Goal: Contribute content: Contribute content

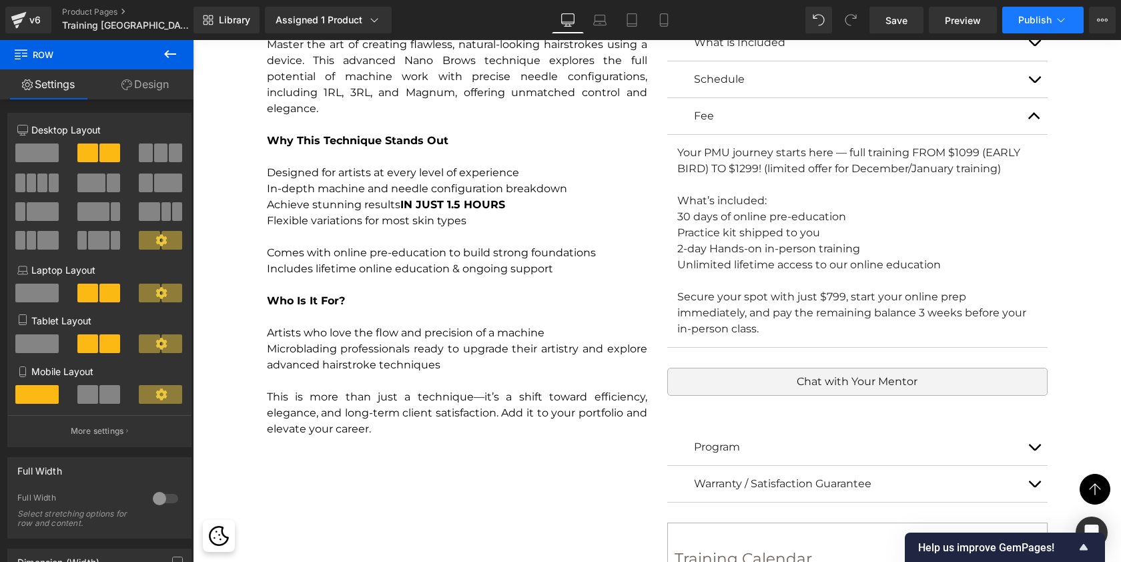
scroll to position [7305, 923]
click at [1031, 20] on span "Publish" at bounding box center [1034, 20] width 33 height 11
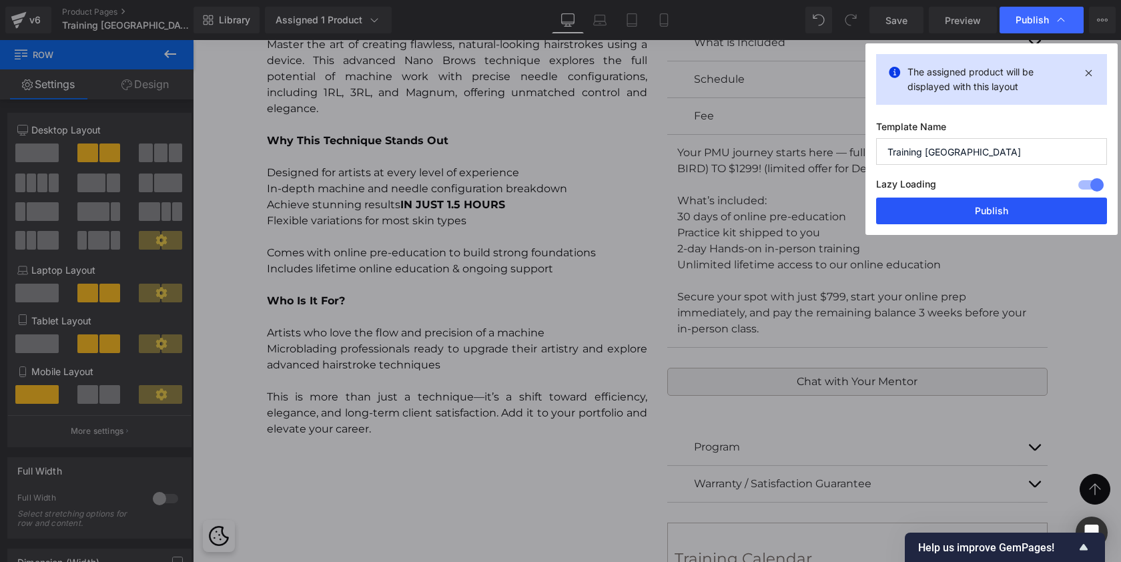
click at [940, 217] on button "Publish" at bounding box center [991, 211] width 231 height 27
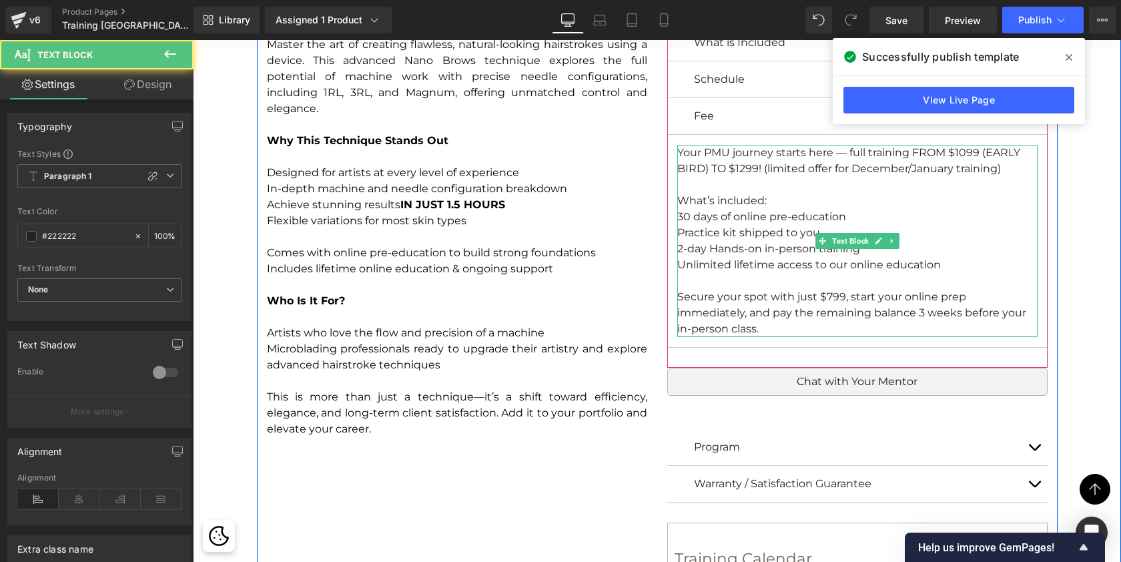
click at [1010, 168] on div "Your PMU journey starts here — full training FROM $1099 (EARLY BIRD) TO $1299! …" at bounding box center [857, 241] width 360 height 192
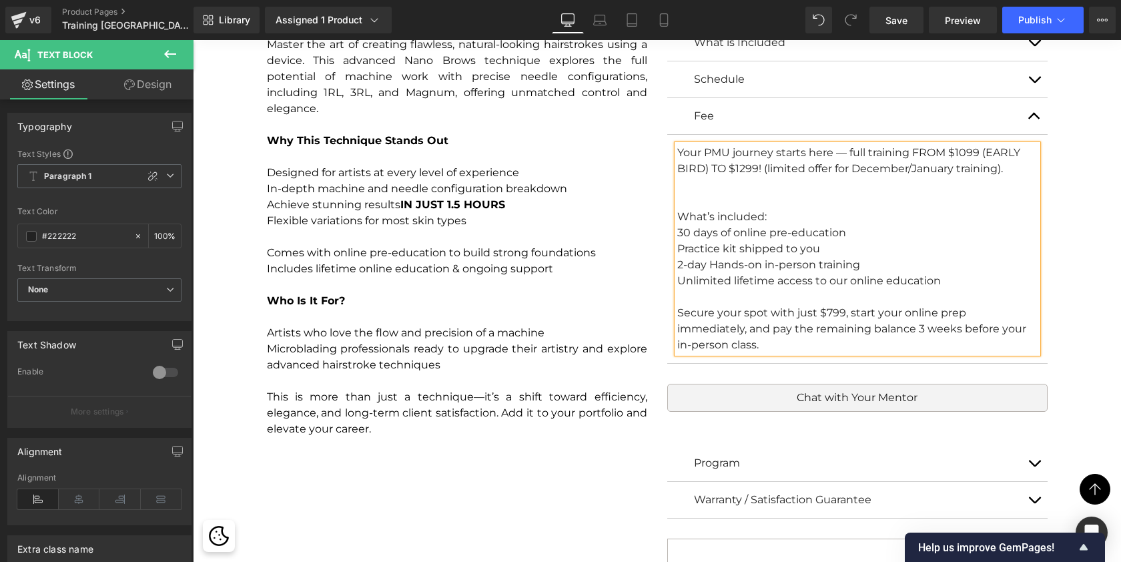
scroll to position [7321, 923]
click at [942, 280] on div "Unlimited lifetime access to our online education" at bounding box center [857, 281] width 360 height 16
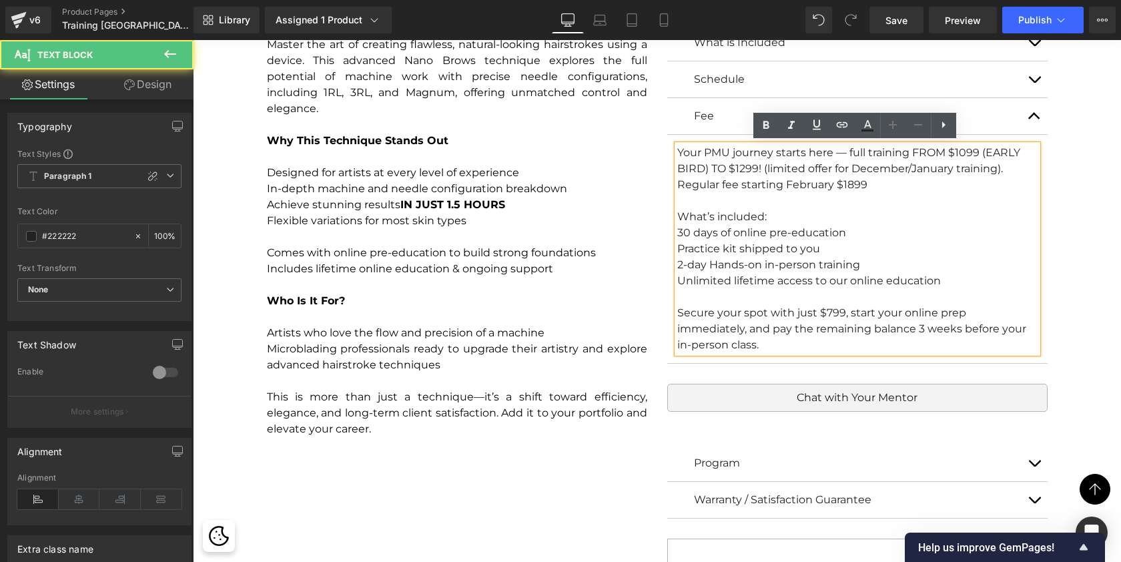
click at [904, 165] on div "Your PMU journey starts here — full training FROM $1099 (EARLY BIRD) TO $1299! …" at bounding box center [857, 249] width 360 height 208
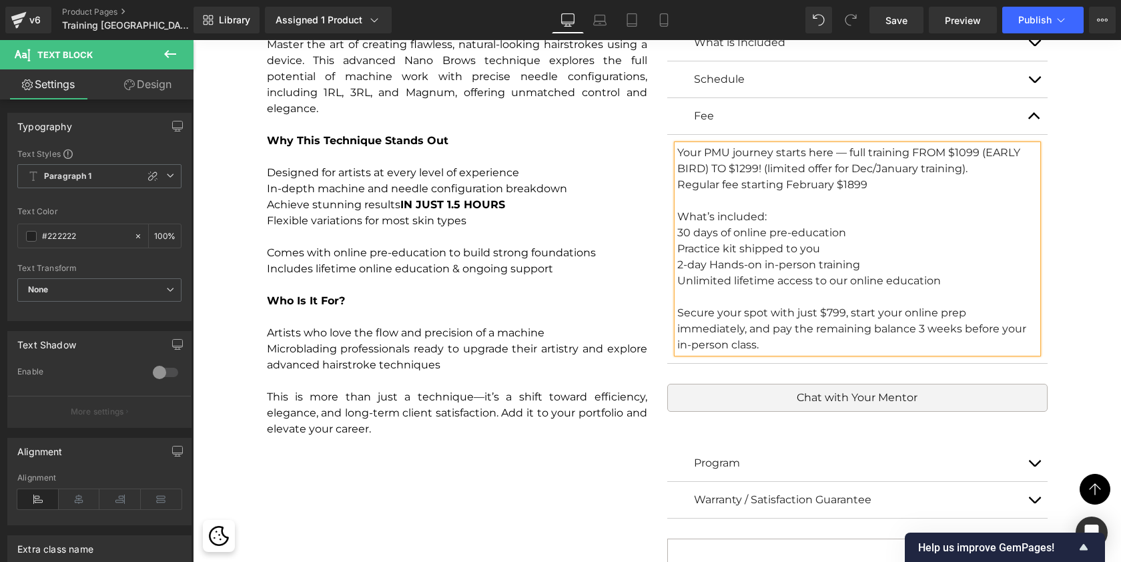
click at [917, 163] on div "Your PMU journey starts here — full training FROM $1099 (EARLY BIRD) TO $1299! …" at bounding box center [857, 249] width 360 height 208
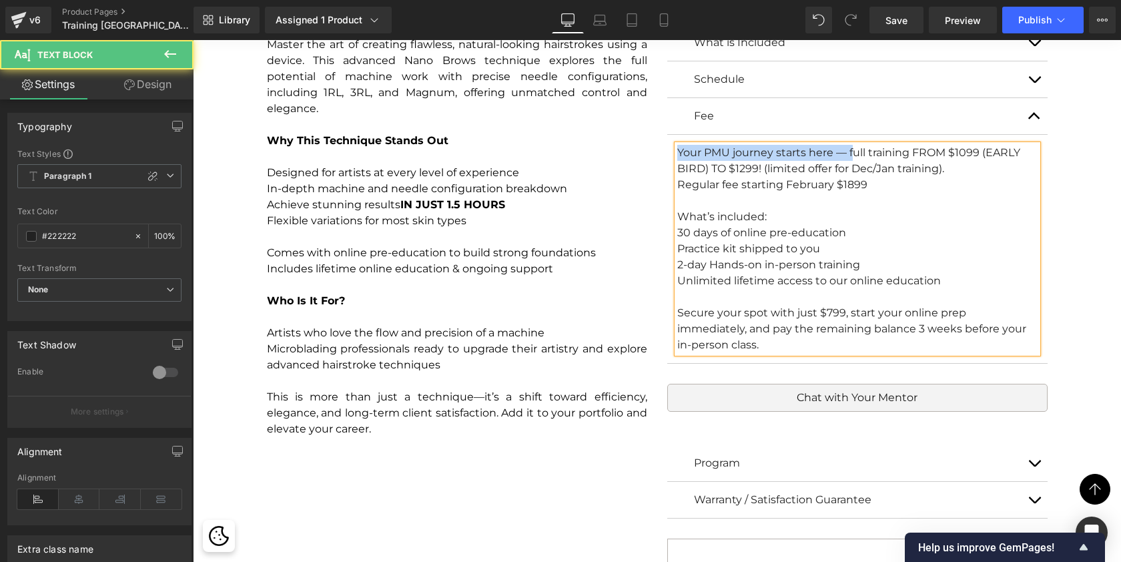
drag, startPoint x: 852, startPoint y: 147, endPoint x: 668, endPoint y: 149, distance: 183.5
click at [668, 149] on article "Your PMU journey starts here — full training FROM $1099 (EARLY BIRD) TO $1299! …" at bounding box center [857, 249] width 380 height 229
click at [816, 149] on div "Full training FROM $1099 (EARLY BIRD) TO $1299! (limited offer for Dec/Jan trai…" at bounding box center [857, 249] width 360 height 208
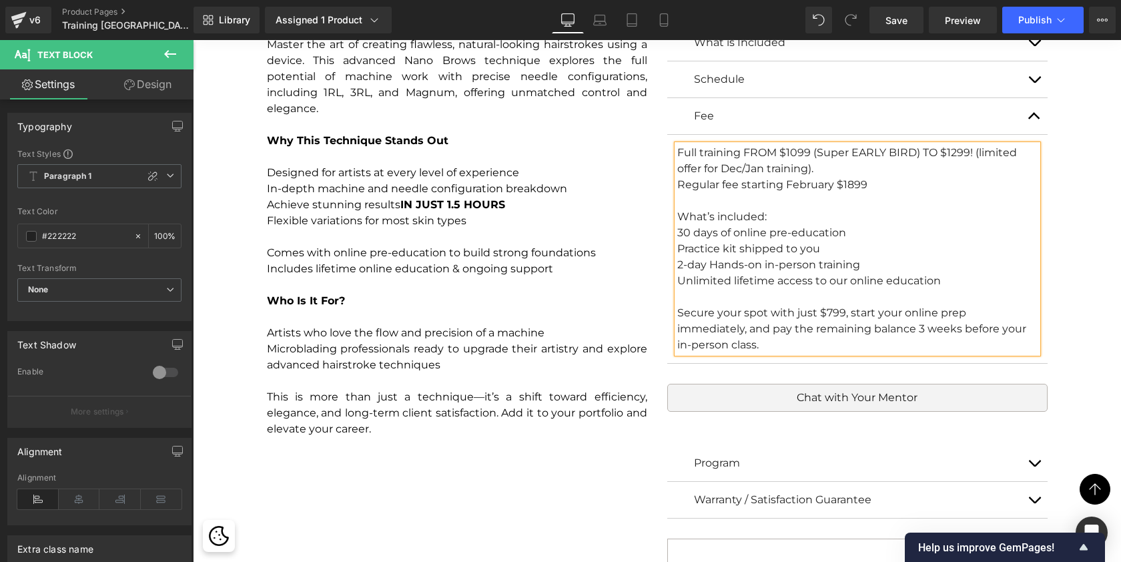
click at [834, 164] on div "Full training FROM $1099 (Super EARLY BIRD) TO $1299! (limited offer for Dec/Ja…" at bounding box center [857, 249] width 360 height 208
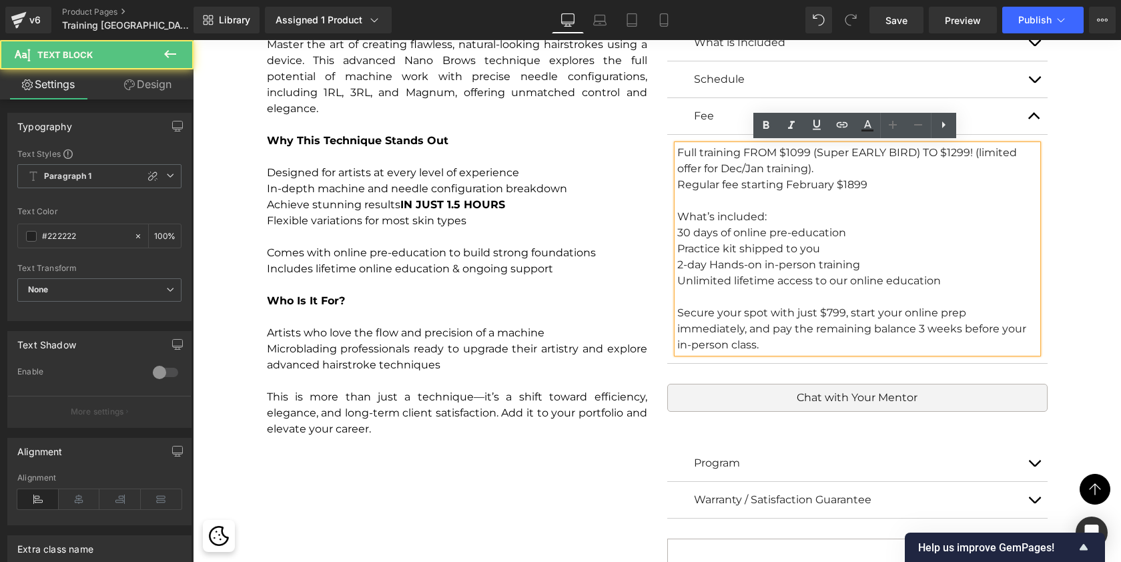
scroll to position [7337, 923]
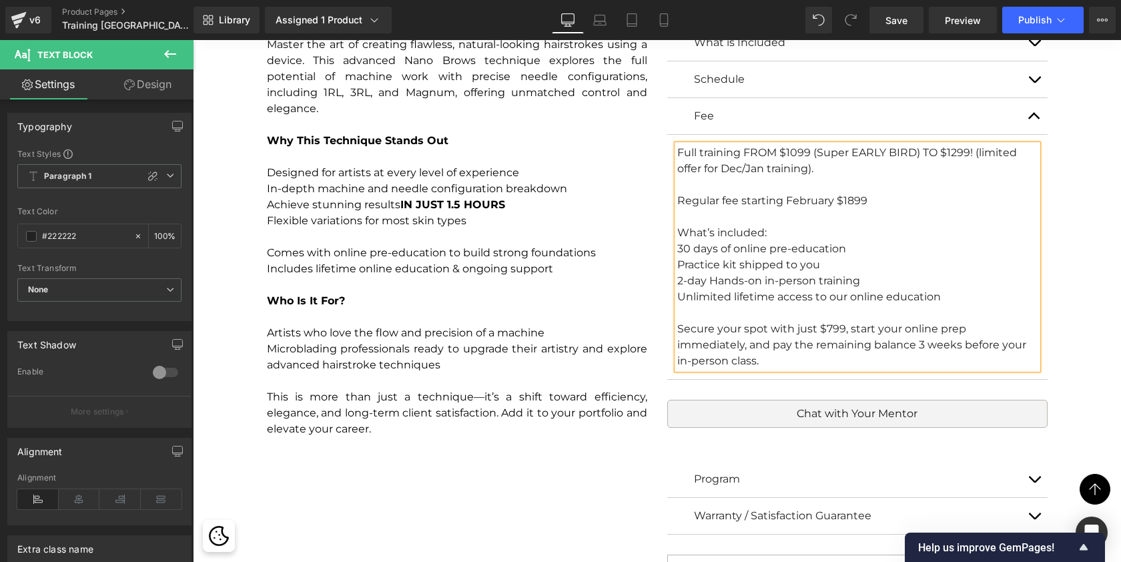
drag, startPoint x: 974, startPoint y: 153, endPoint x: 976, endPoint y: 163, distance: 10.2
click at [976, 163] on div "Full training FROM $1099 (Super EARLY BIRD) TO $1299! (limited offer for Dec/Ja…" at bounding box center [857, 257] width 360 height 224
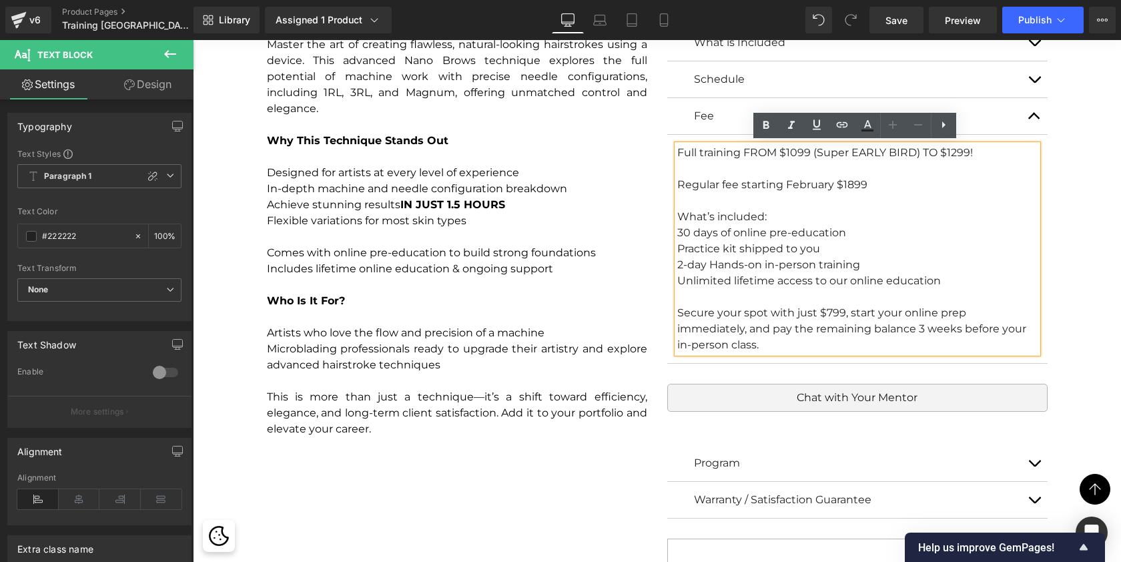
scroll to position [7321, 923]
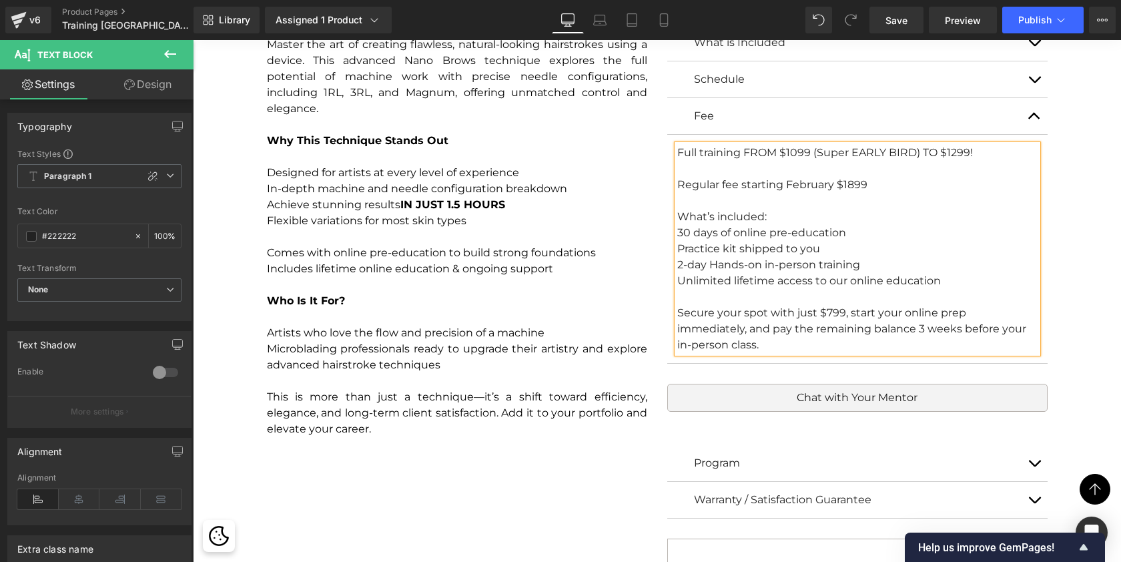
click at [740, 146] on div "Full training FROM $1099 (Super EARLY BIRD) TO $1299! Regular fee starting Febr…" at bounding box center [857, 249] width 360 height 208
click at [780, 145] on div "Full training for Dec/Jan FROM $1099 (Super EARLY BIRD) TO $1299! Regular fee s…" at bounding box center [857, 249] width 360 height 208
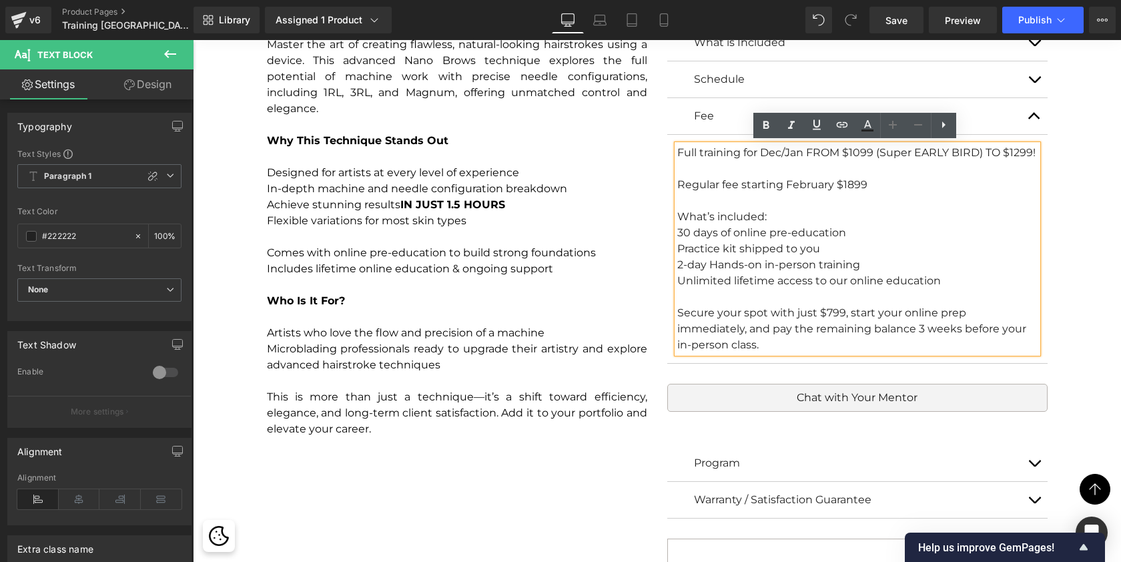
click at [721, 153] on div "Full training for Dec/Jan FROM $1099 (Super EARLY BIRD) TO $1299! Regular fee s…" at bounding box center [857, 249] width 360 height 208
drag, startPoint x: 676, startPoint y: 150, endPoint x: 1044, endPoint y: 157, distance: 368.4
click at [1044, 157] on article "Full training for Dec/Jan FROM $1099 (Super EARLY BIRD) TO $1299! Regular fee s…" at bounding box center [857, 249] width 380 height 229
click at [767, 123] on icon at bounding box center [766, 125] width 16 height 16
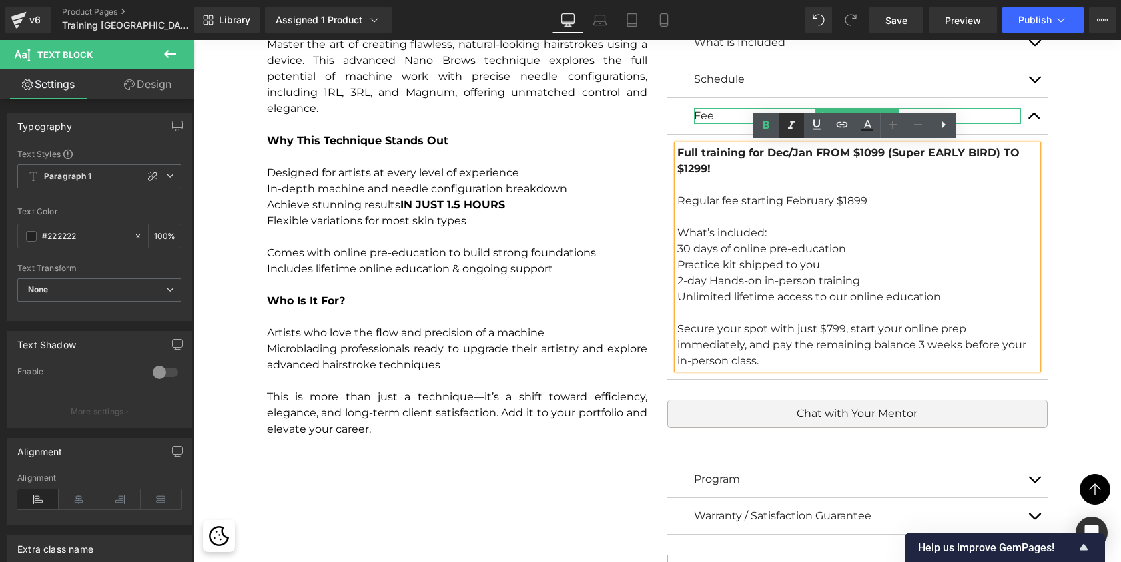
scroll to position [7337, 923]
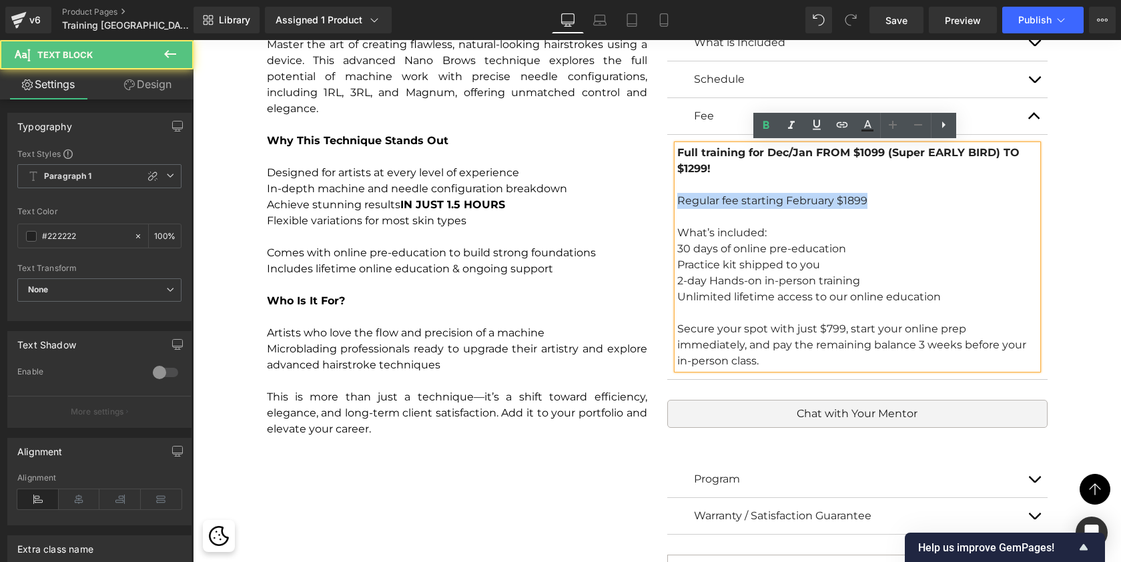
drag, startPoint x: 880, startPoint y: 200, endPoint x: 654, endPoint y: 196, distance: 226.3
click at [657, 196] on div "What is Included Text Block Practice Kit Workbook Practice Cards with Templates…" at bounding box center [857, 353] width 400 height 697
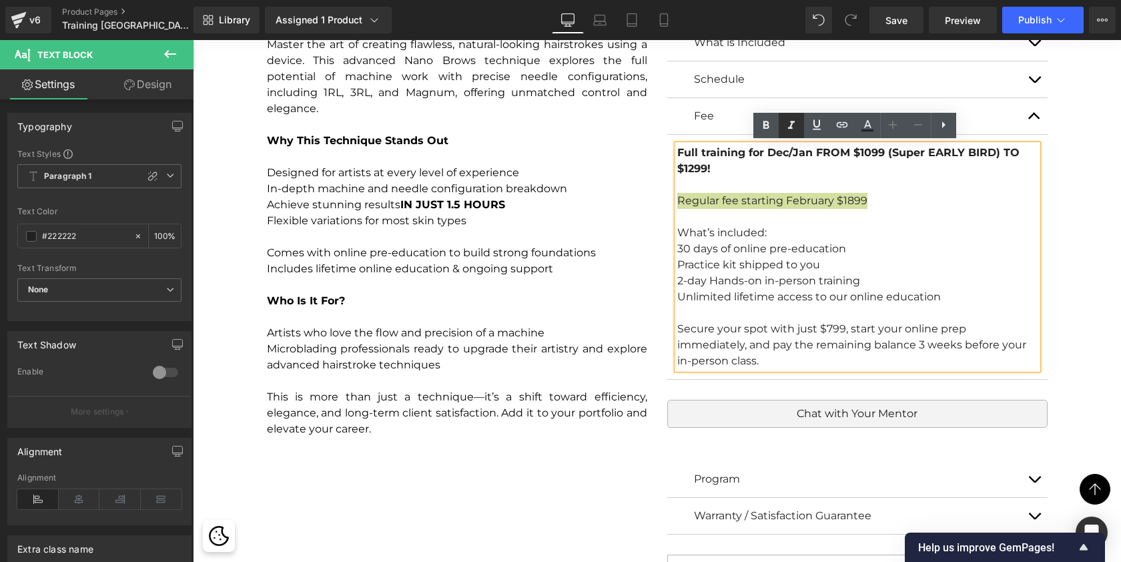
click at [786, 123] on icon at bounding box center [791, 125] width 16 height 16
click at [763, 122] on icon at bounding box center [766, 125] width 6 height 8
click at [779, 154] on strong "Full training for Dec/Jan FROM $1099 (Super EARLY BIRD) TO $1299!" at bounding box center [848, 160] width 342 height 29
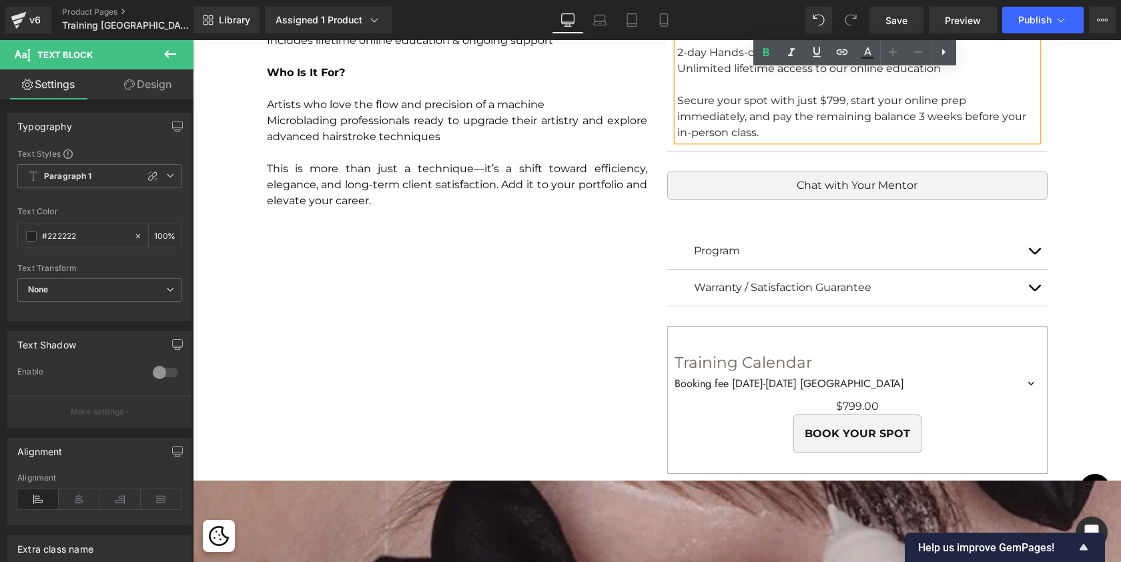
scroll to position [1720, 0]
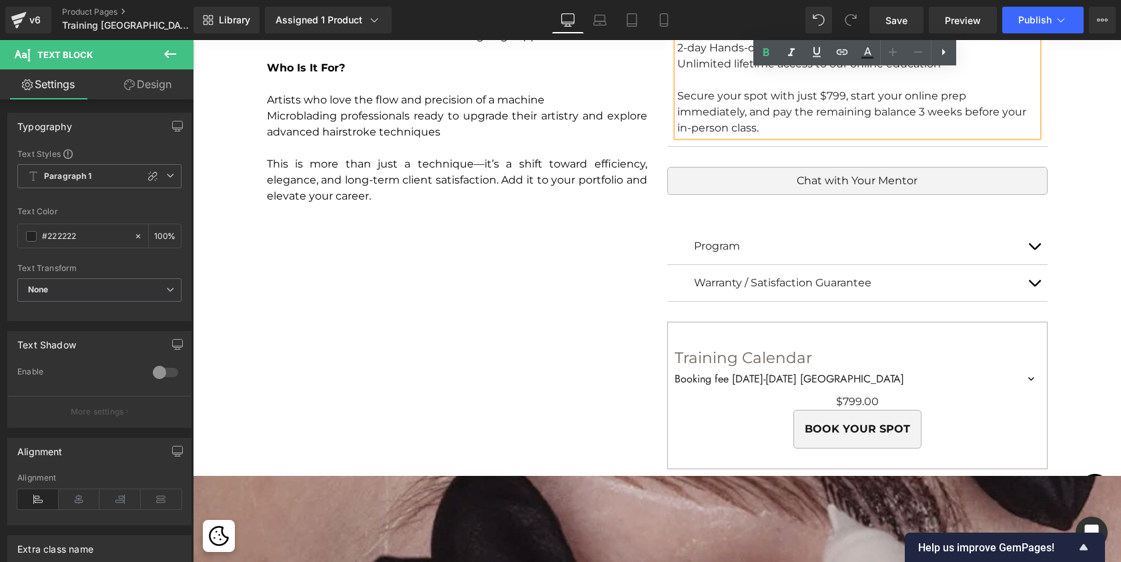
click at [1070, 311] on div "Image About The Founder Heading [PERSON_NAME] has trained over 3,000 PMU artist…" at bounding box center [657, 259] width 928 height 2686
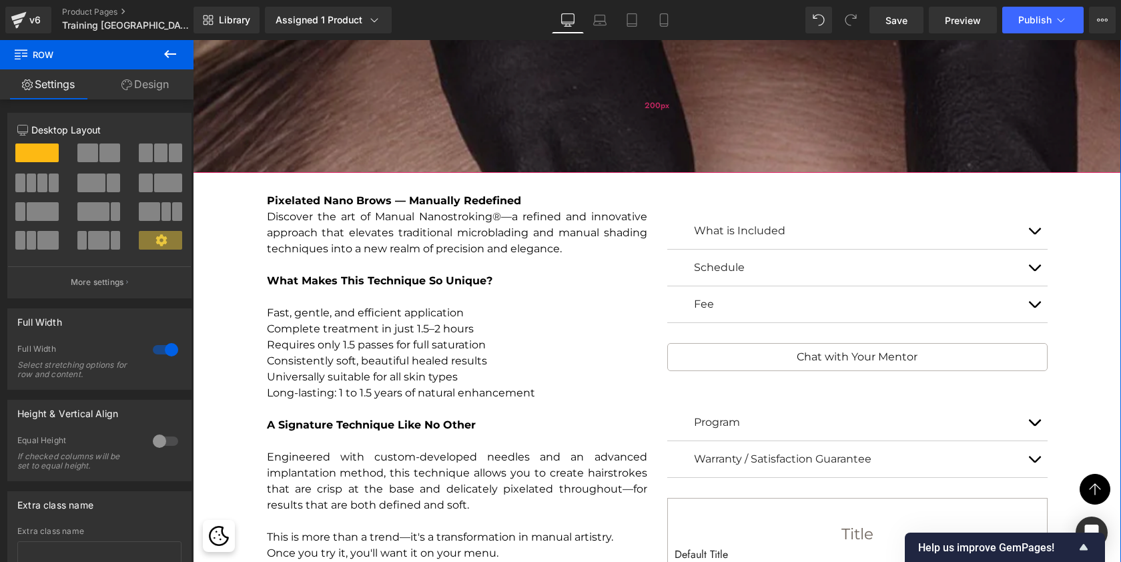
scroll to position [2338, 0]
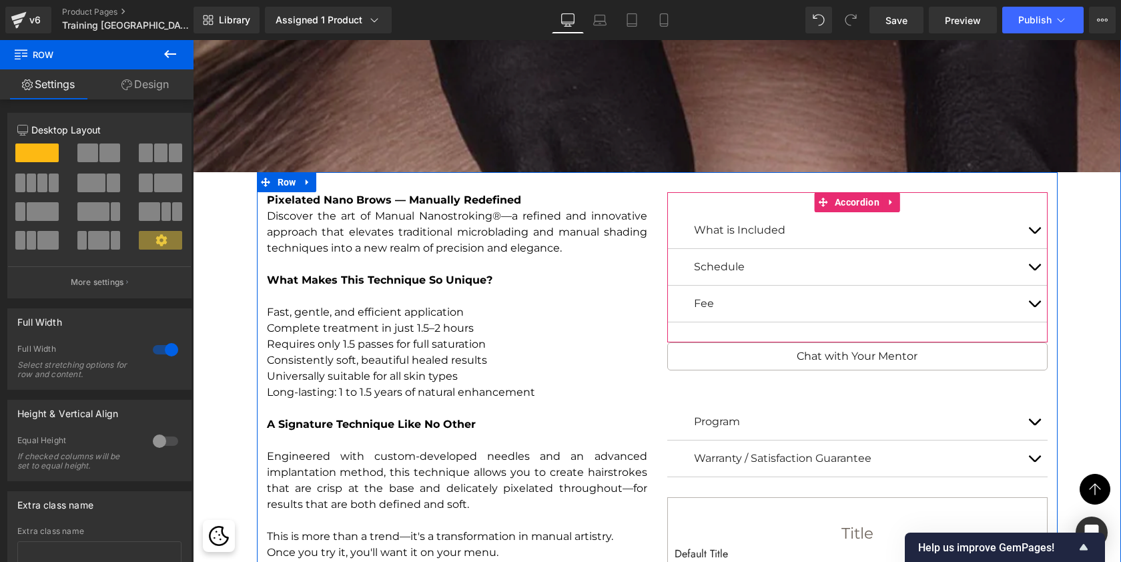
click at [1030, 299] on button "button" at bounding box center [1034, 304] width 27 height 36
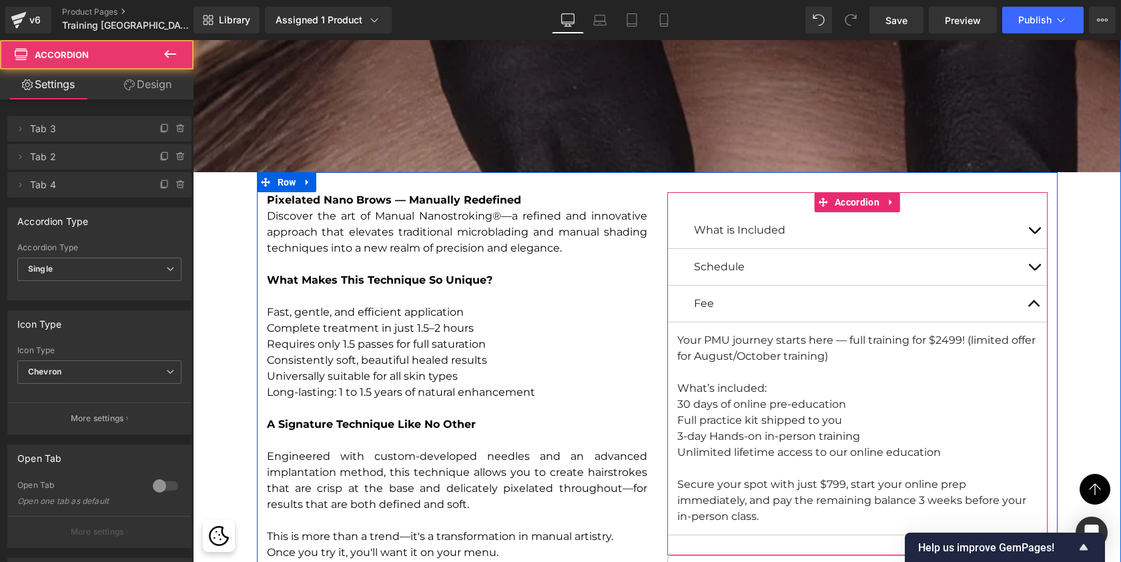
scroll to position [7550, 923]
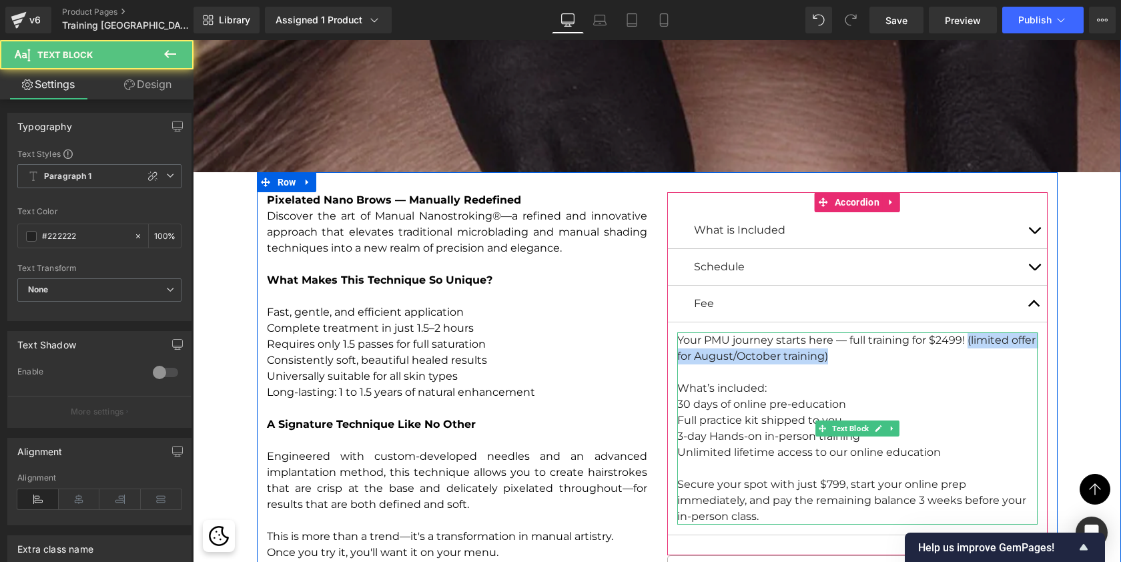
drag, startPoint x: 966, startPoint y: 338, endPoint x: 966, endPoint y: 350, distance: 12.0
click at [966, 350] on div "Your PMU journey starts here — full training for $2499! (limited offer for Augu…" at bounding box center [857, 428] width 360 height 192
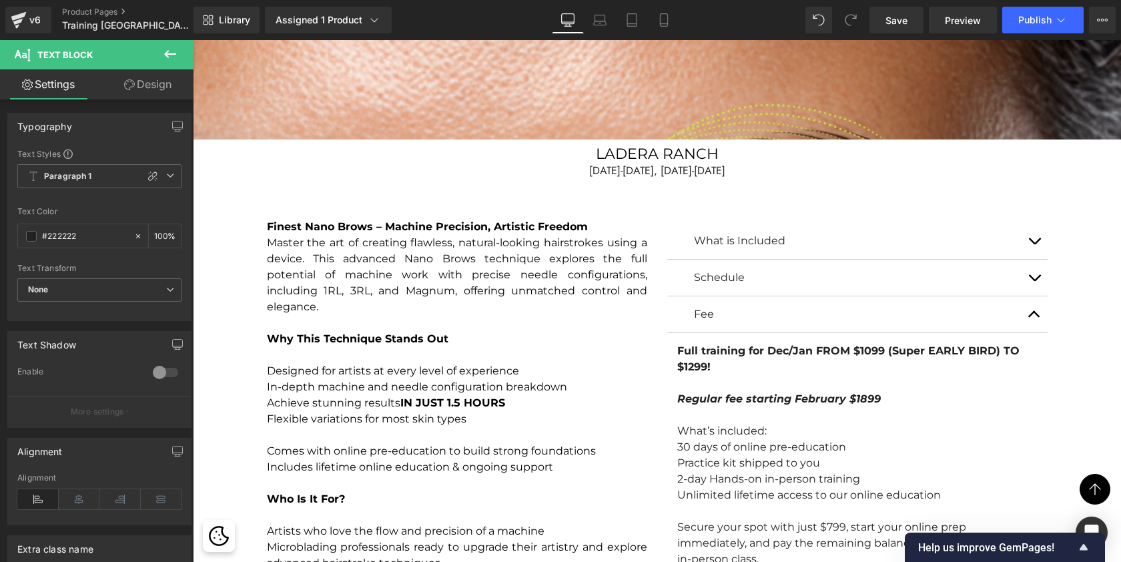
scroll to position [1287, 0]
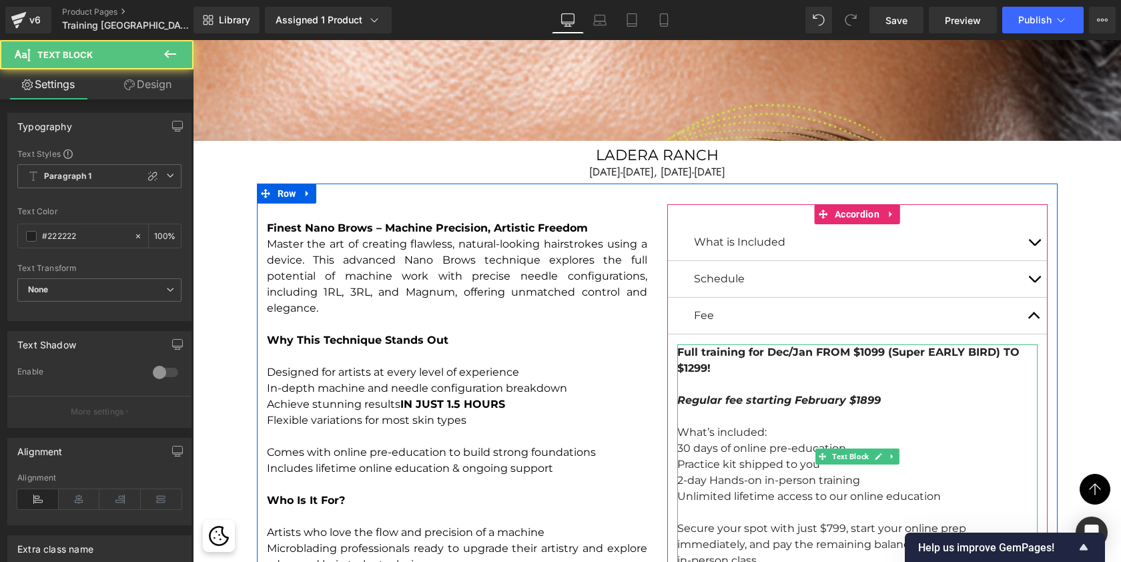
click at [858, 387] on div "Regular fee starting February $1899 What’s included: 30 days of online pre-educ…" at bounding box center [857, 472] width 360 height 192
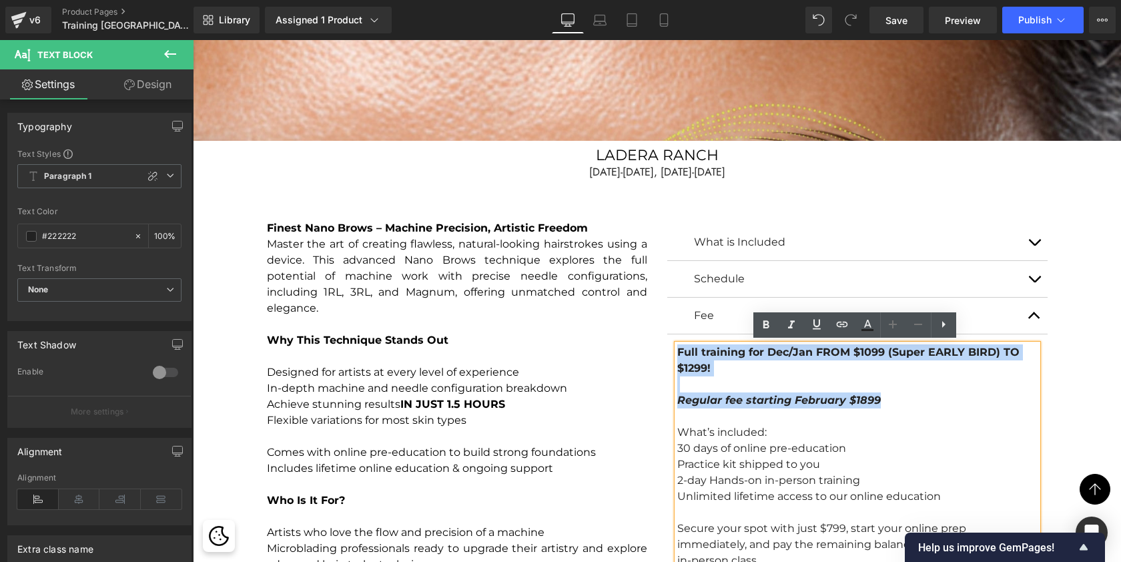
drag, startPoint x: 887, startPoint y: 402, endPoint x: 666, endPoint y: 352, distance: 226.6
click at [667, 352] on article "Full training for Dec/Jan FROM $1099 (Super EARLY BIRD) TO $1299! Regular fee s…" at bounding box center [857, 456] width 380 height 245
copy div "Full training for Dec/Jan FROM $1099 (Super EARLY BIRD) TO $1299! Regular fee s…"
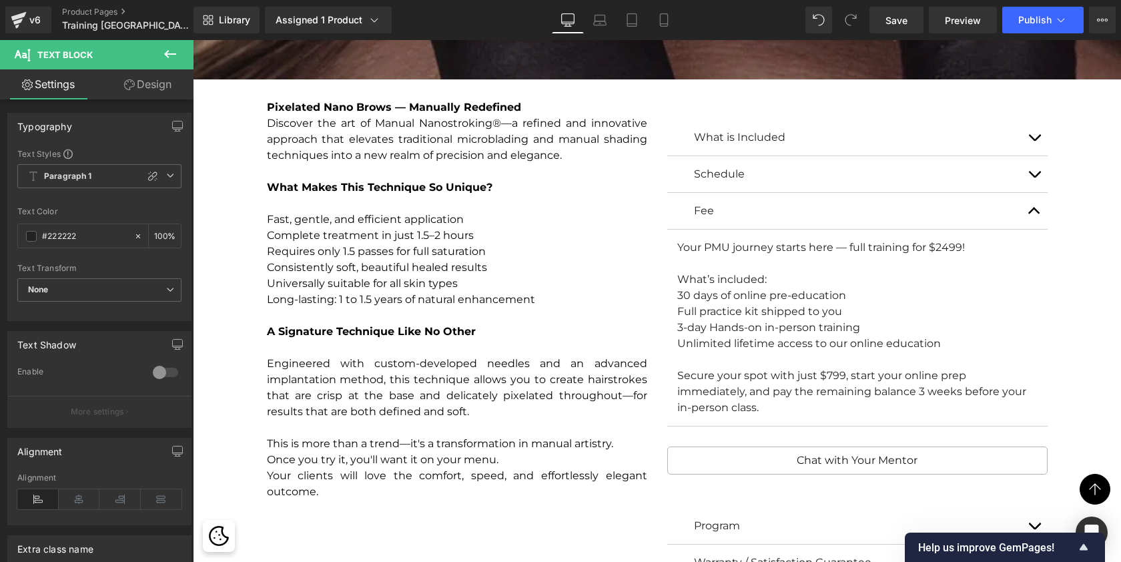
scroll to position [2455, 0]
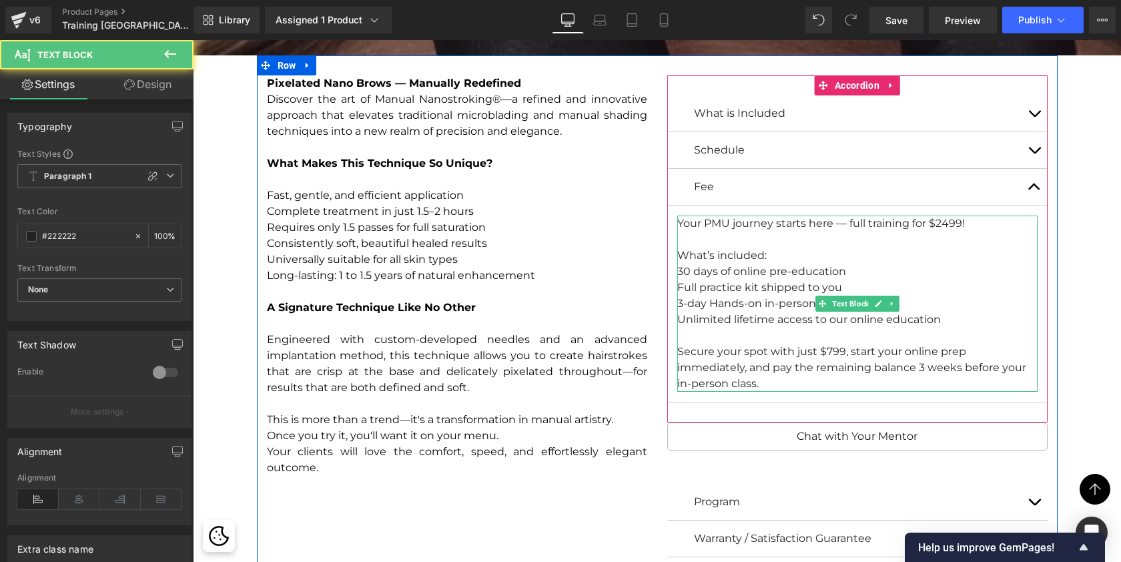
click at [795, 248] on div "What’s included:" at bounding box center [857, 256] width 360 height 16
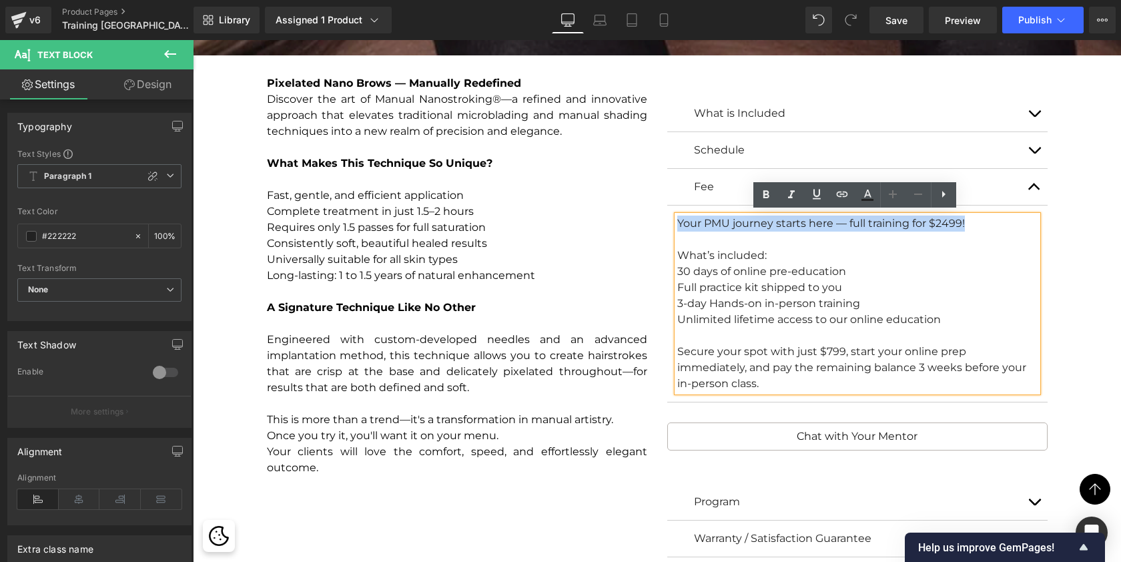
drag, startPoint x: 984, startPoint y: 220, endPoint x: 676, endPoint y: 216, distance: 308.3
click at [677, 216] on div "Your PMU journey starts here — full training for $2499! What’s included: 30 day…" at bounding box center [857, 304] width 360 height 176
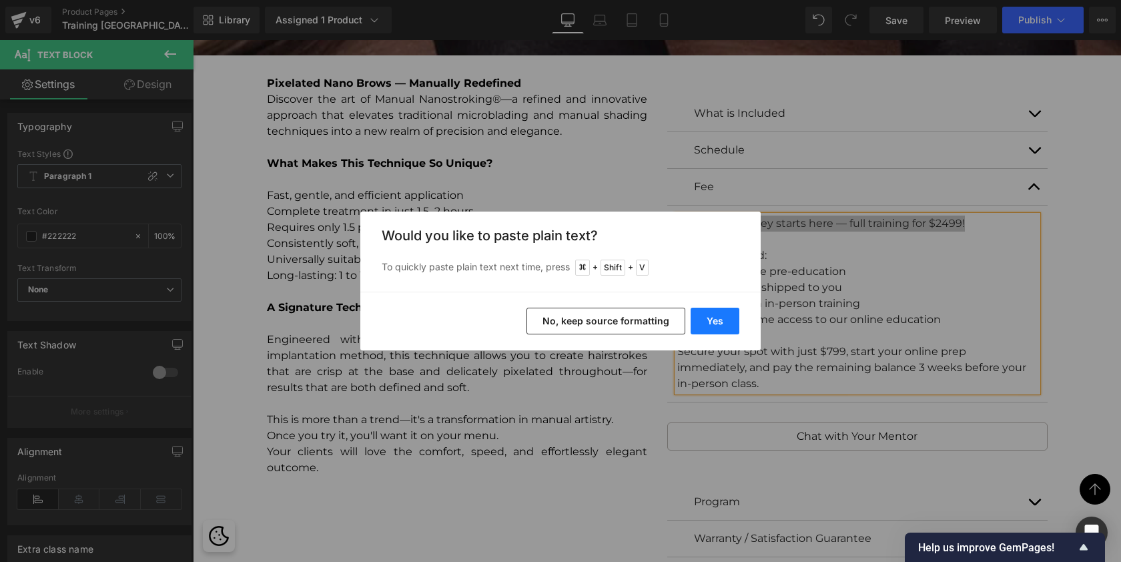
click at [709, 323] on button "Yes" at bounding box center [715, 321] width 49 height 27
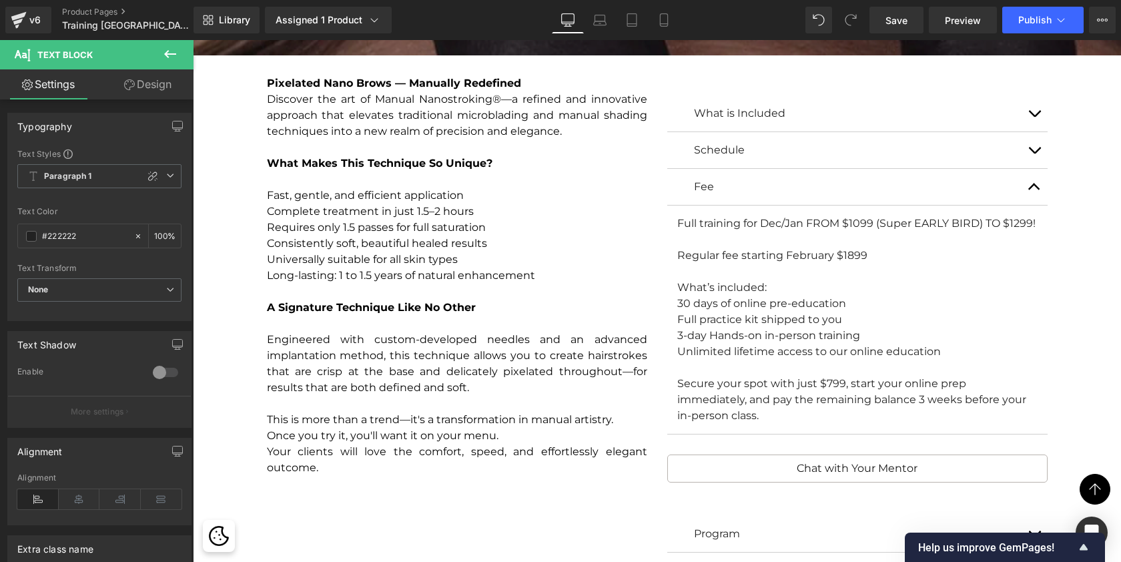
scroll to position [7, 7]
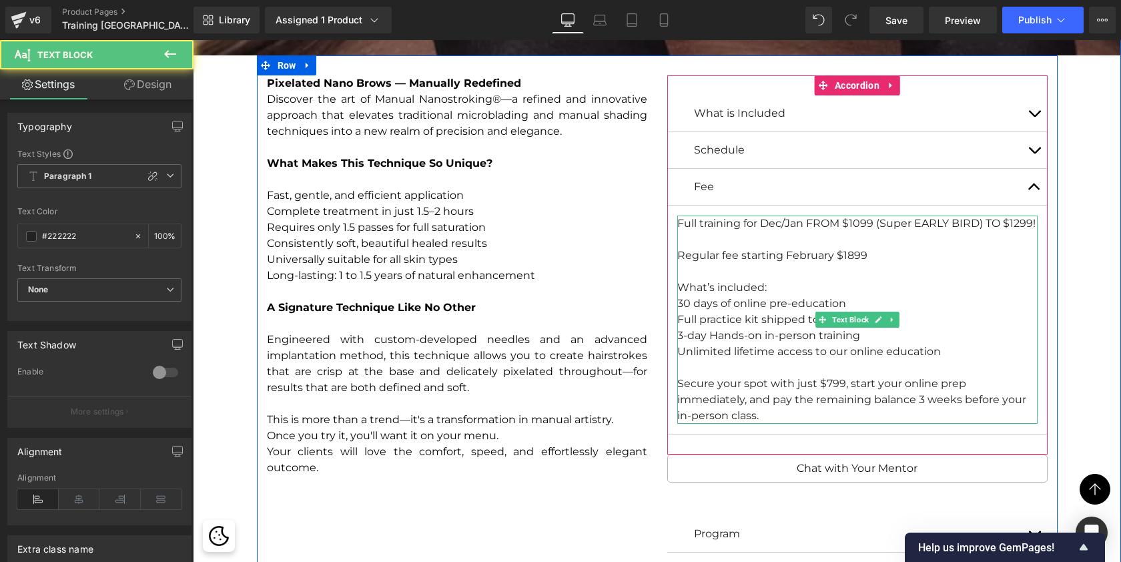
click at [823, 250] on div "Regular fee starting February $1899 What’s included: 30 days of online pre-educ…" at bounding box center [857, 336] width 360 height 176
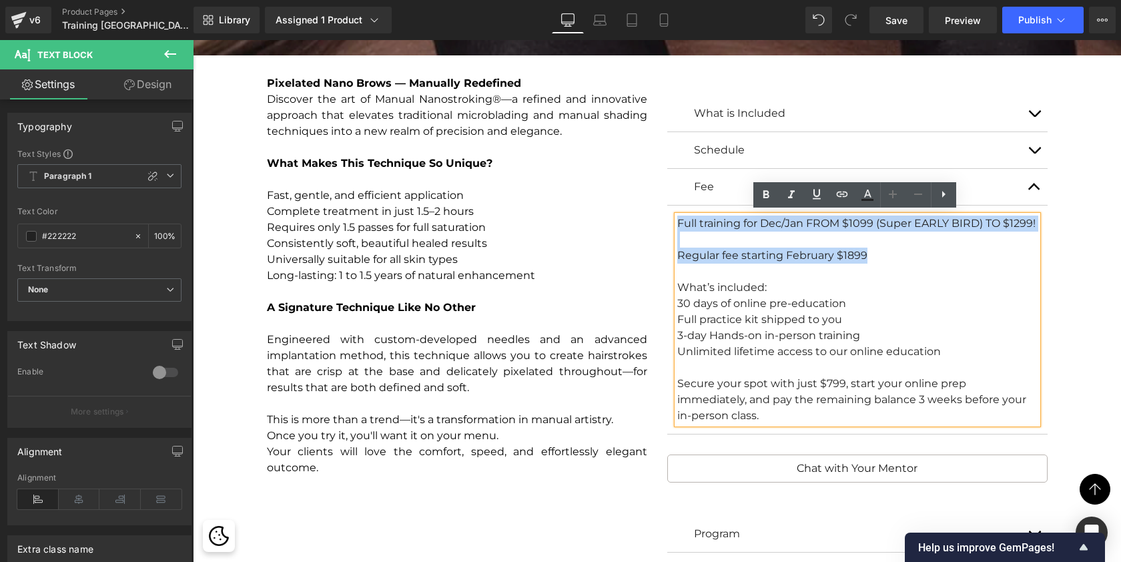
drag, startPoint x: 873, startPoint y: 252, endPoint x: 671, endPoint y: 218, distance: 205.0
click at [677, 218] on div "Full training for Dec/Jan FROM $1099 (Super EARLY BIRD) TO $1299! Regular fee s…" at bounding box center [857, 320] width 360 height 208
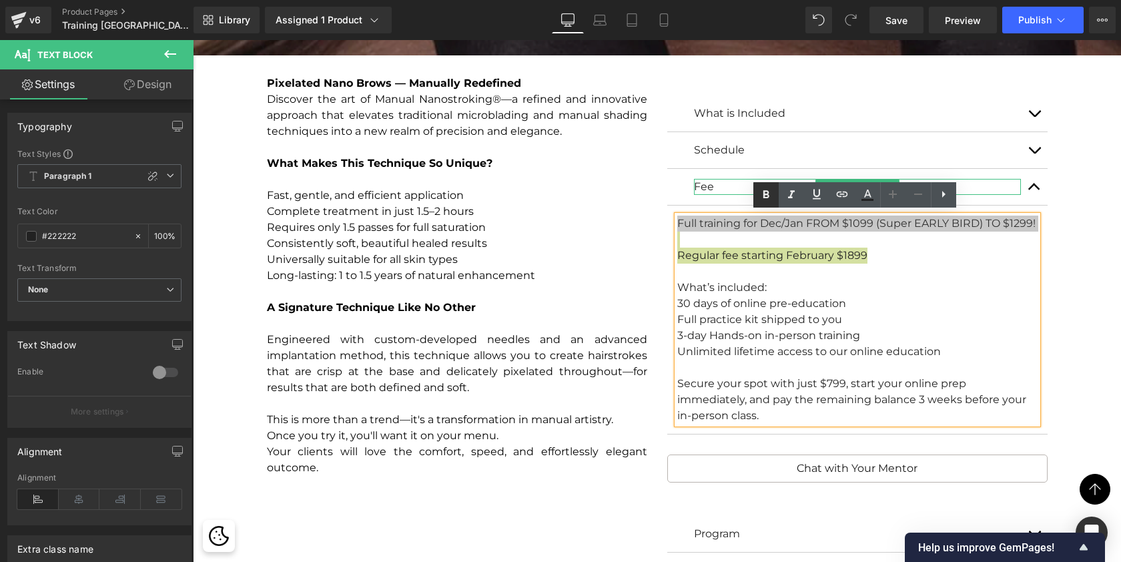
click at [763, 190] on icon at bounding box center [766, 195] width 16 height 16
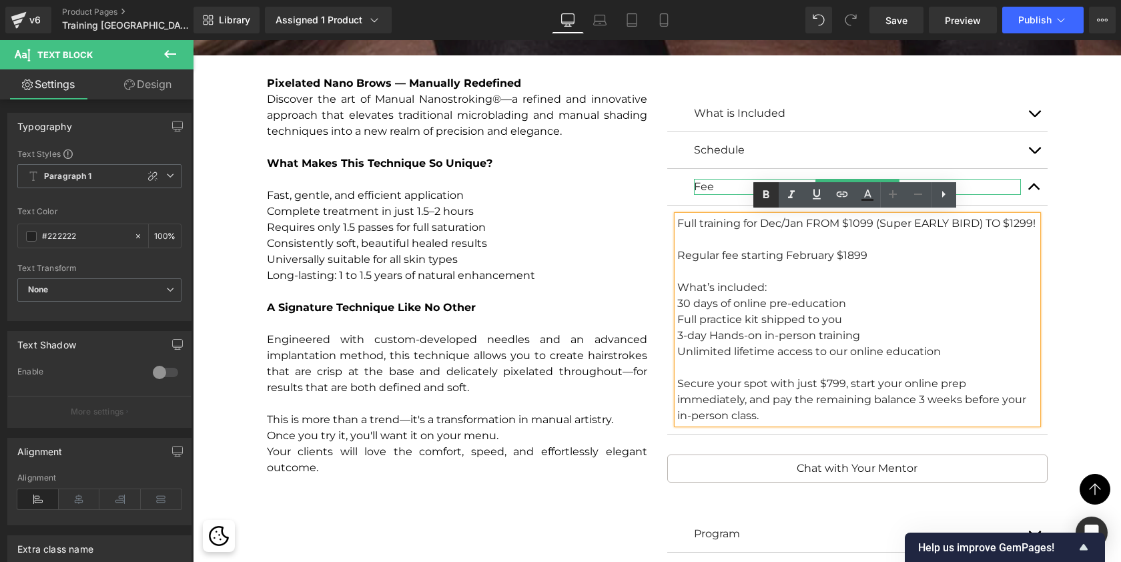
scroll to position [7582, 923]
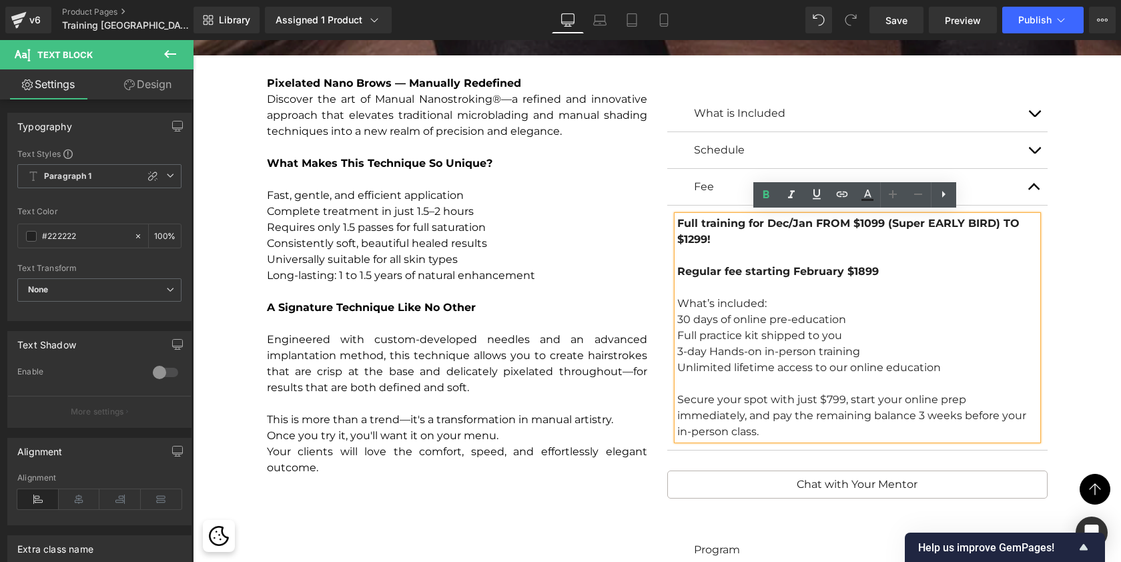
click at [869, 218] on strong "Full training for Dec/Jan FROM $1099 (Super EARLY BIRD) TO $1299!" at bounding box center [848, 231] width 342 height 29
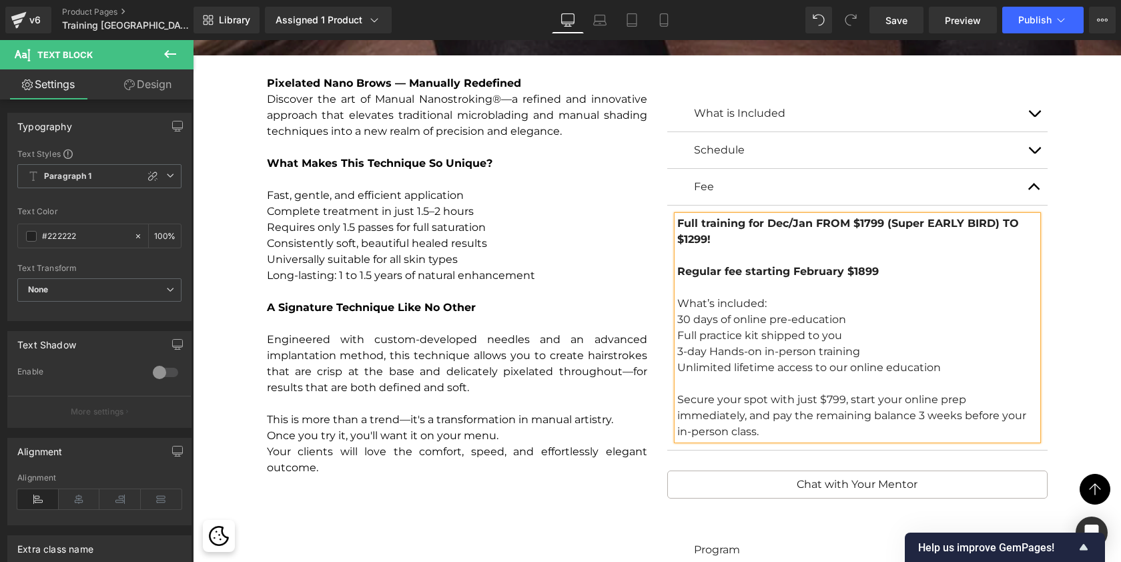
click at [690, 232] on strong "Full training for Dec/Jan FROM $1799 (Super EARLY BIRD) TO $1299!" at bounding box center [848, 231] width 342 height 29
drag, startPoint x: 878, startPoint y: 269, endPoint x: 850, endPoint y: 269, distance: 28.0
click at [850, 269] on div "Regular fee starting February $1899 What’s included: 30 days of online pre-educ…" at bounding box center [857, 352] width 360 height 176
click at [918, 290] on div at bounding box center [857, 288] width 360 height 16
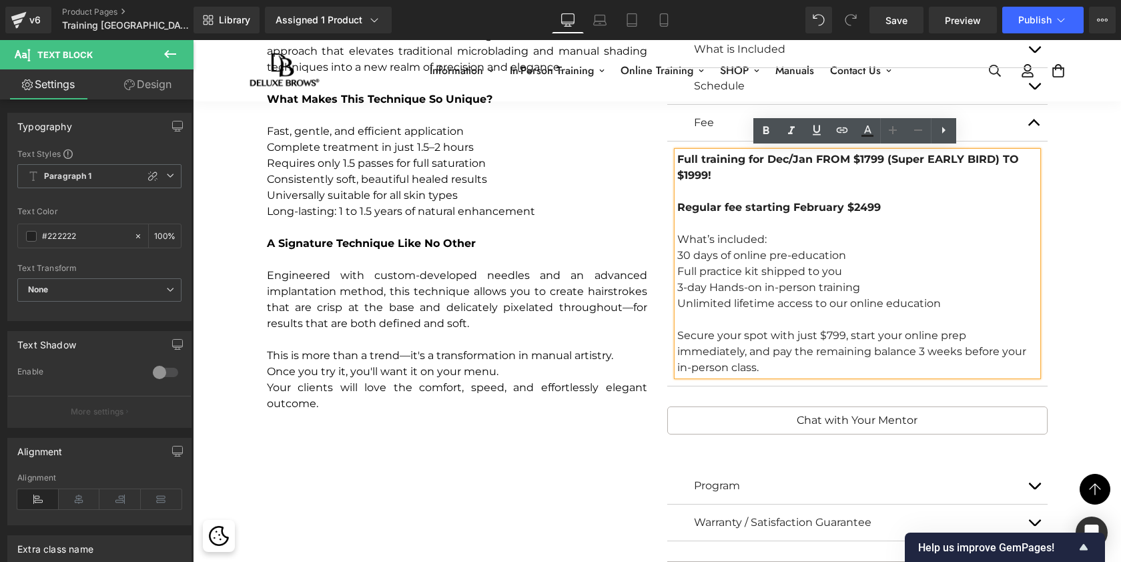
scroll to position [2519, 0]
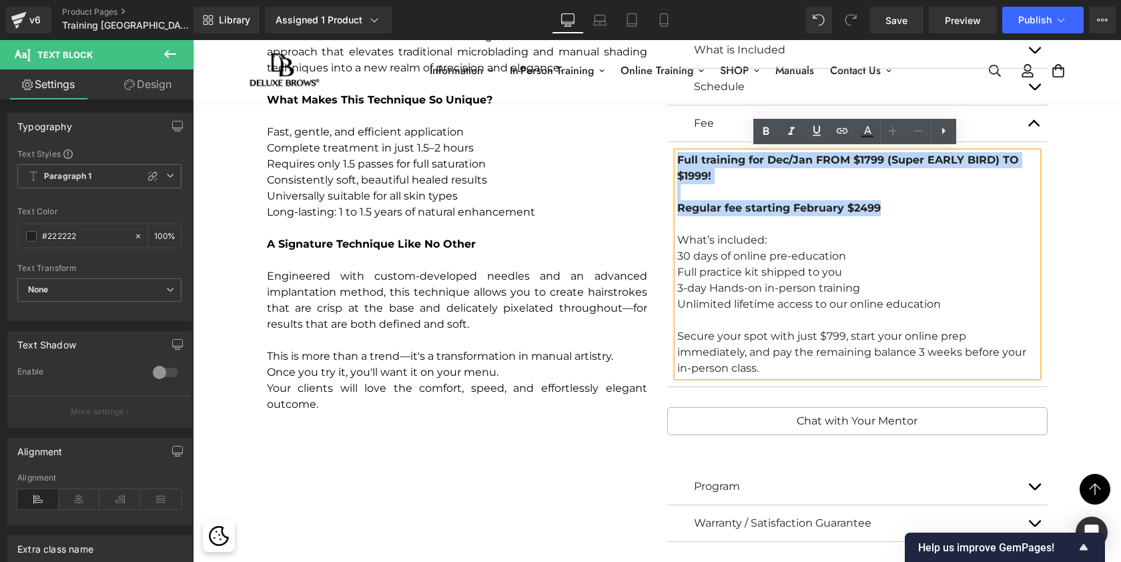
drag, startPoint x: 876, startPoint y: 206, endPoint x: 677, endPoint y: 159, distance: 204.9
click at [677, 159] on div "Full training for Dec/Jan FROM $1799 (Super EARLY BIRD) TO $1999! Regular fee s…" at bounding box center [857, 264] width 360 height 224
copy div "Full training for Dec/Jan FROM $1799 (Super EARLY BIRD) TO $1999! Regular fee s…"
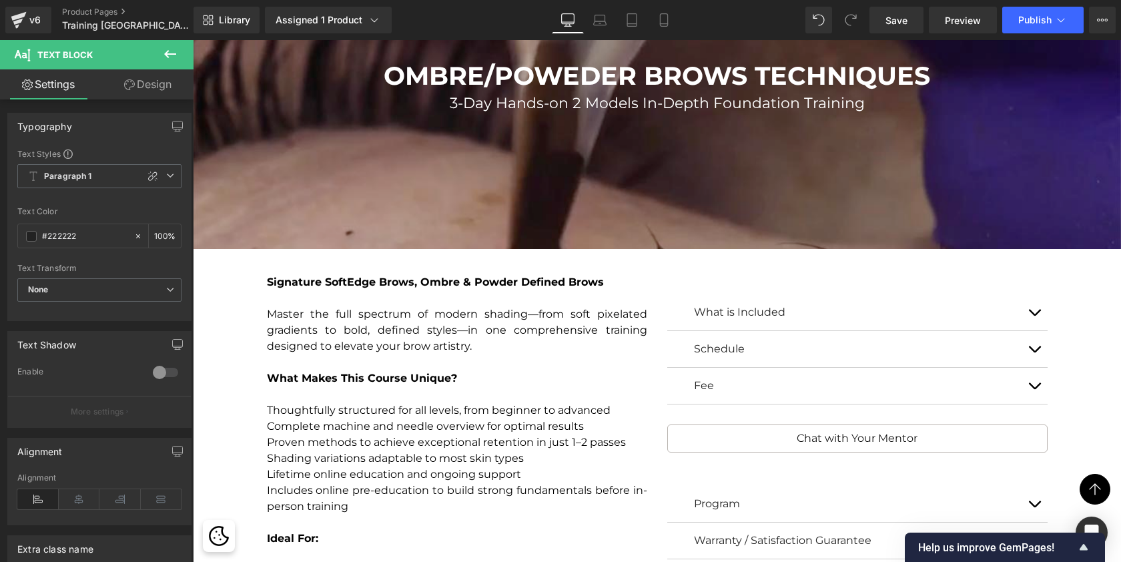
scroll to position [3319, 0]
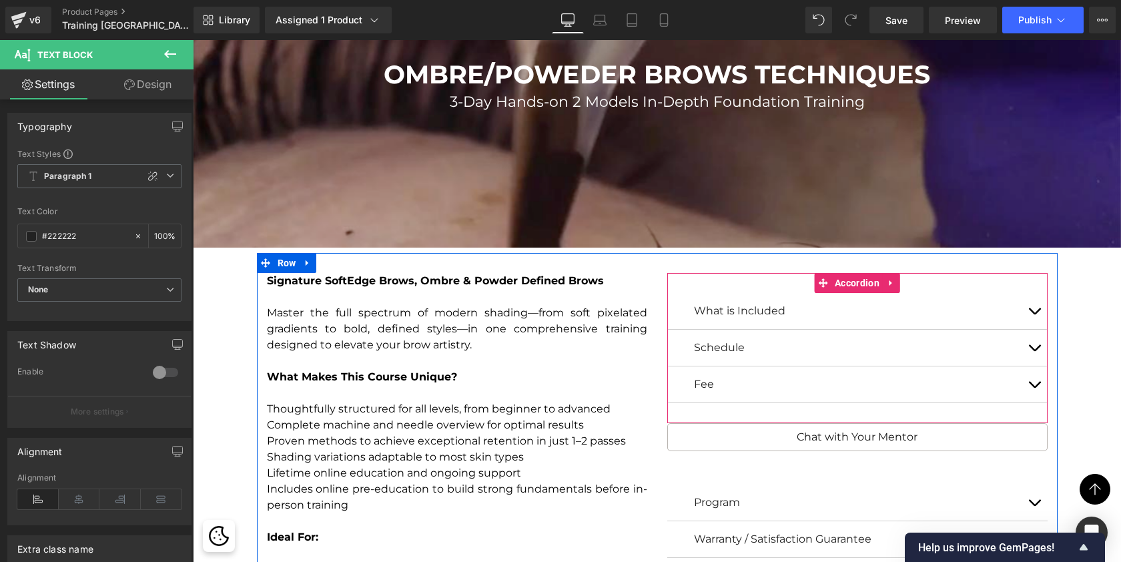
click at [1034, 381] on button "button" at bounding box center [1034, 384] width 27 height 36
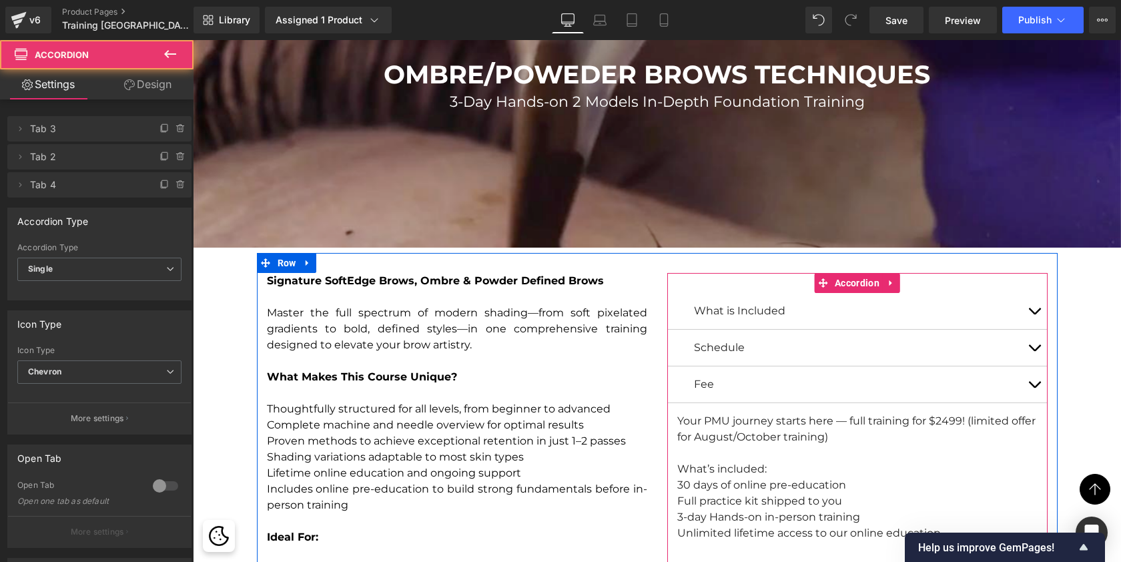
scroll to position [7795, 923]
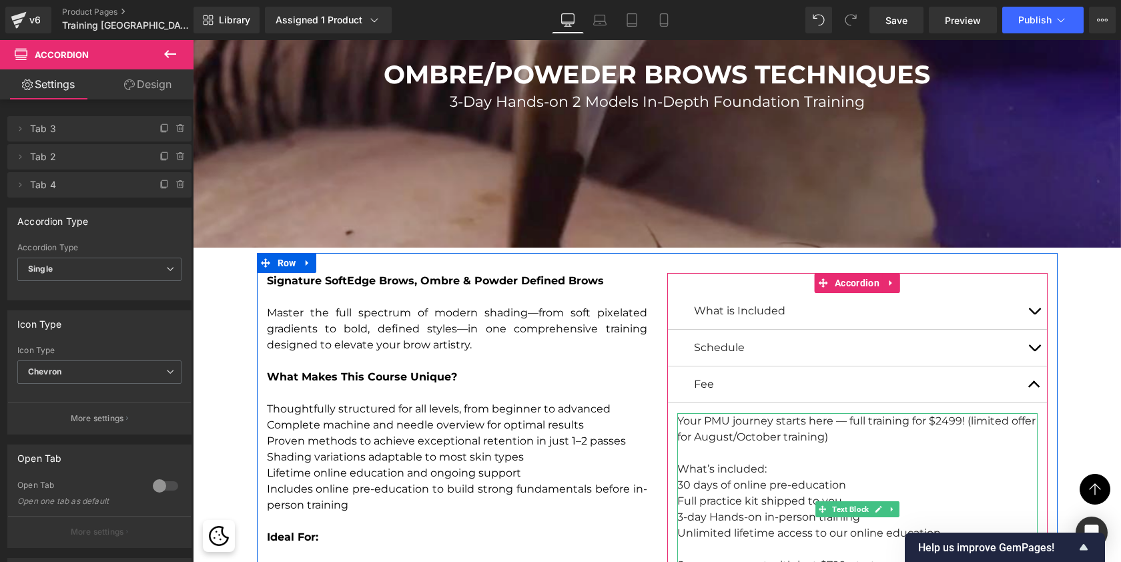
click at [791, 428] on div "Your PMU journey starts here — full training for $2499! (limited offer for Augu…" at bounding box center [857, 509] width 360 height 192
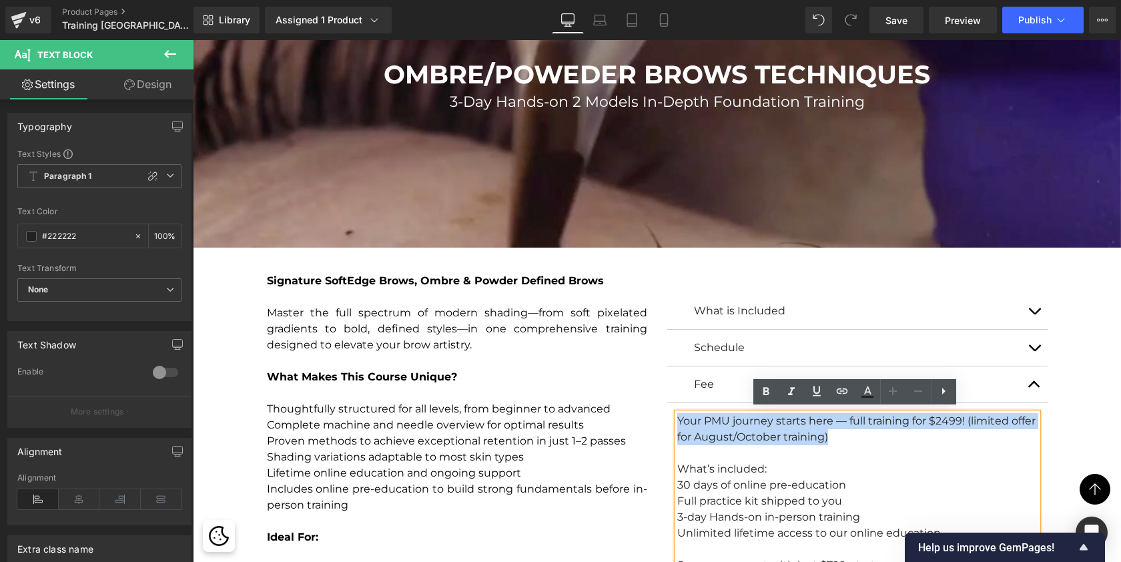
drag, startPoint x: 833, startPoint y: 436, endPoint x: 675, endPoint y: 413, distance: 159.2
click at [677, 413] on div "Your PMU journey starts here — full training for $2499! (limited offer for Augu…" at bounding box center [857, 509] width 360 height 192
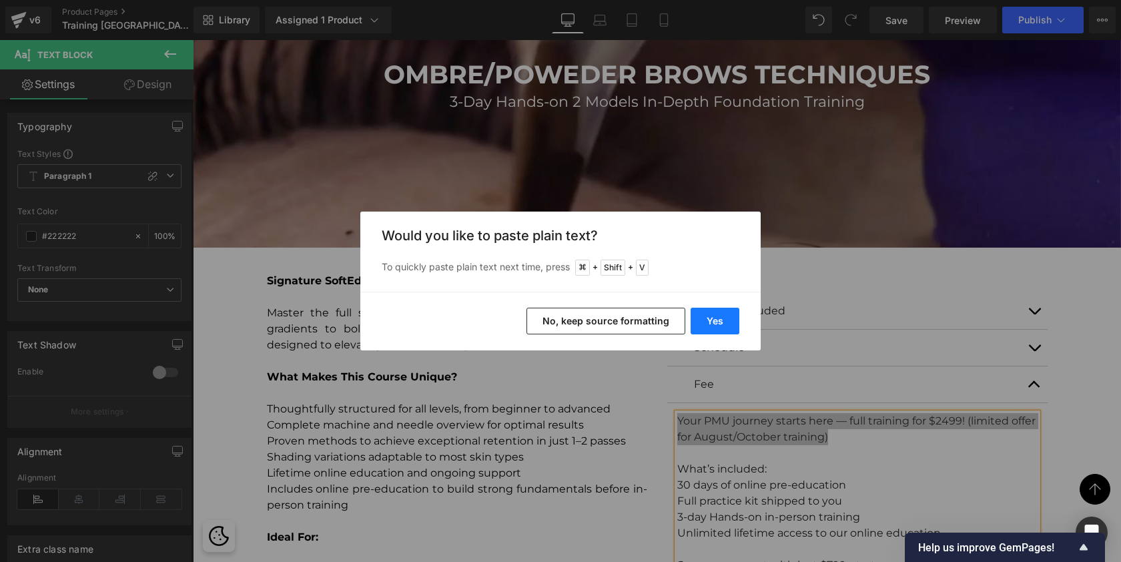
click at [722, 316] on button "Yes" at bounding box center [715, 321] width 49 height 27
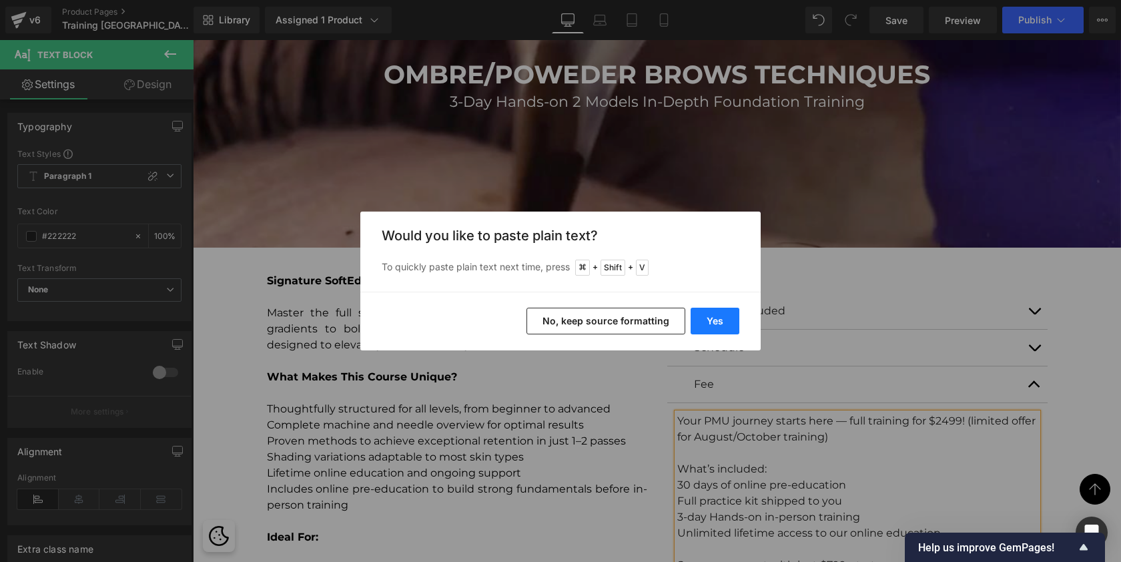
scroll to position [7, 7]
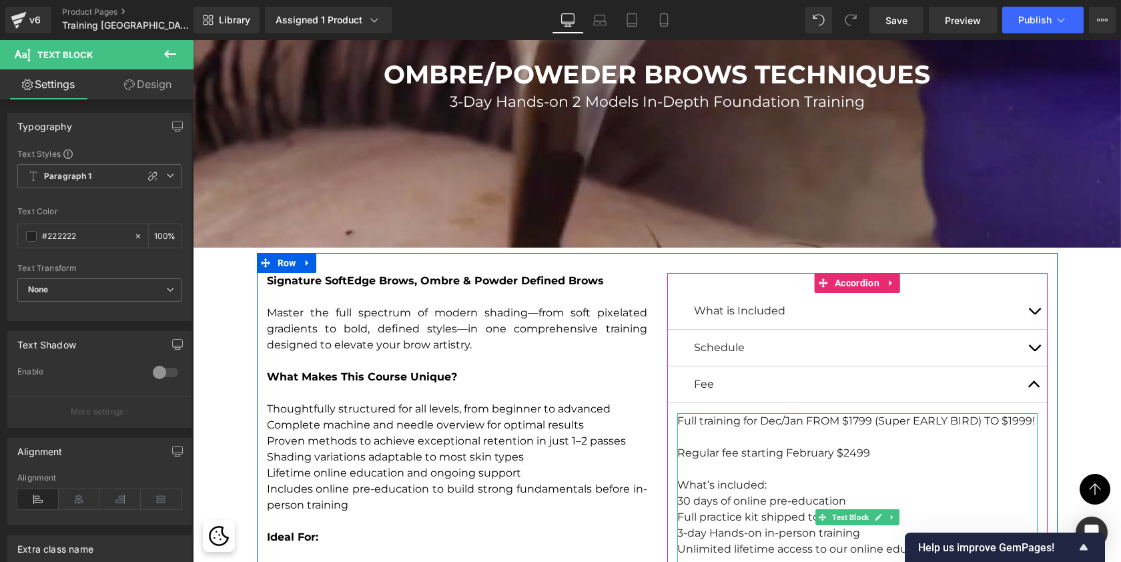
click at [783, 461] on div at bounding box center [857, 469] width 360 height 16
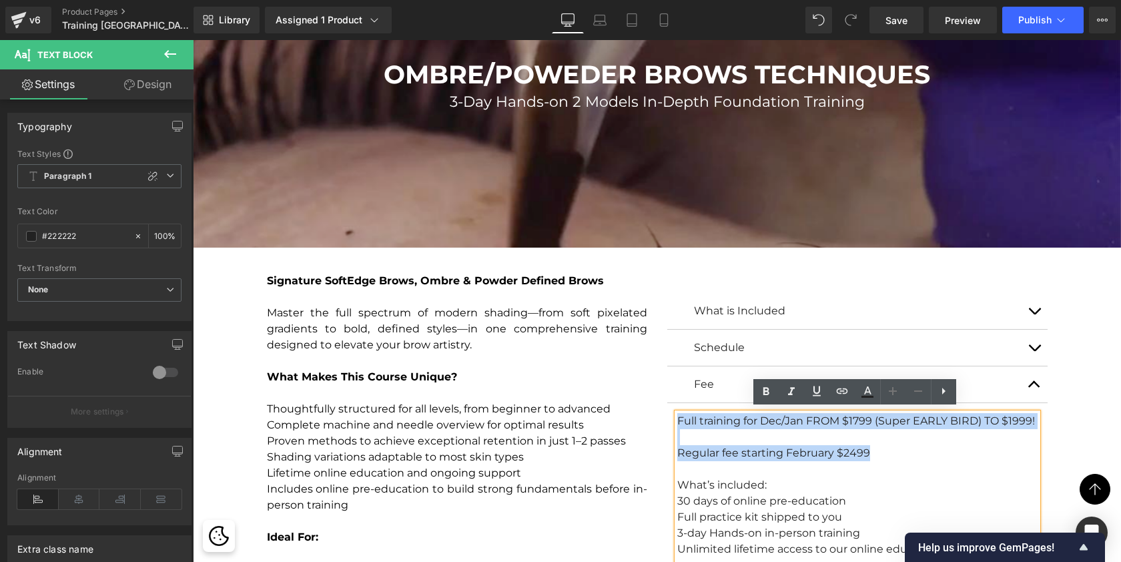
drag, startPoint x: 869, startPoint y: 447, endPoint x: 675, endPoint y: 414, distance: 196.4
click at [677, 414] on div "Full training for Dec/Jan FROM $1799 (Super EARLY BIRD) TO $1999! Regular fee s…" at bounding box center [857, 517] width 360 height 208
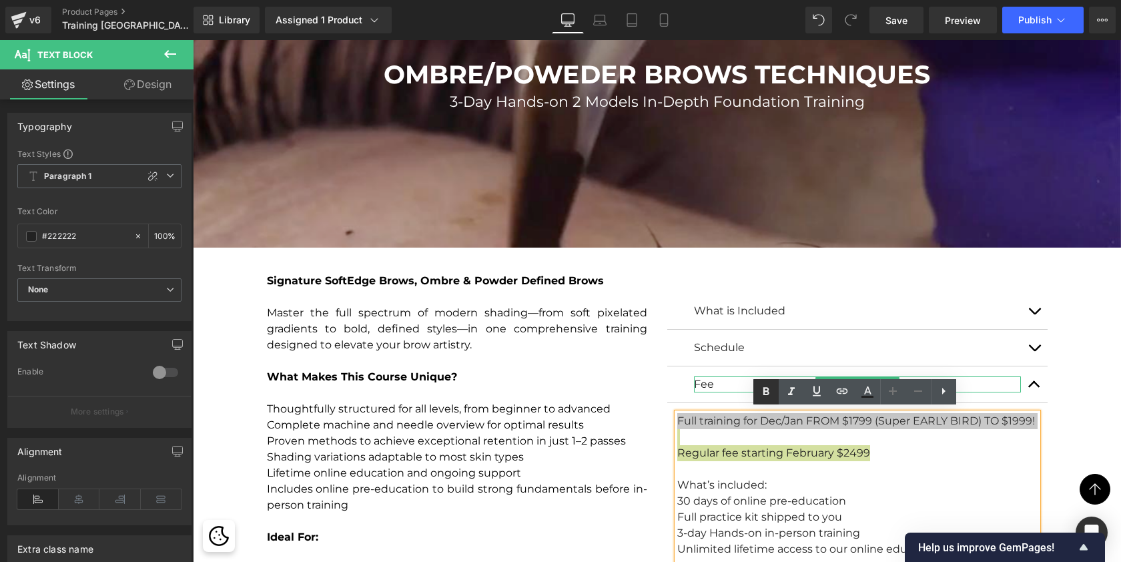
click at [761, 391] on icon at bounding box center [766, 392] width 16 height 16
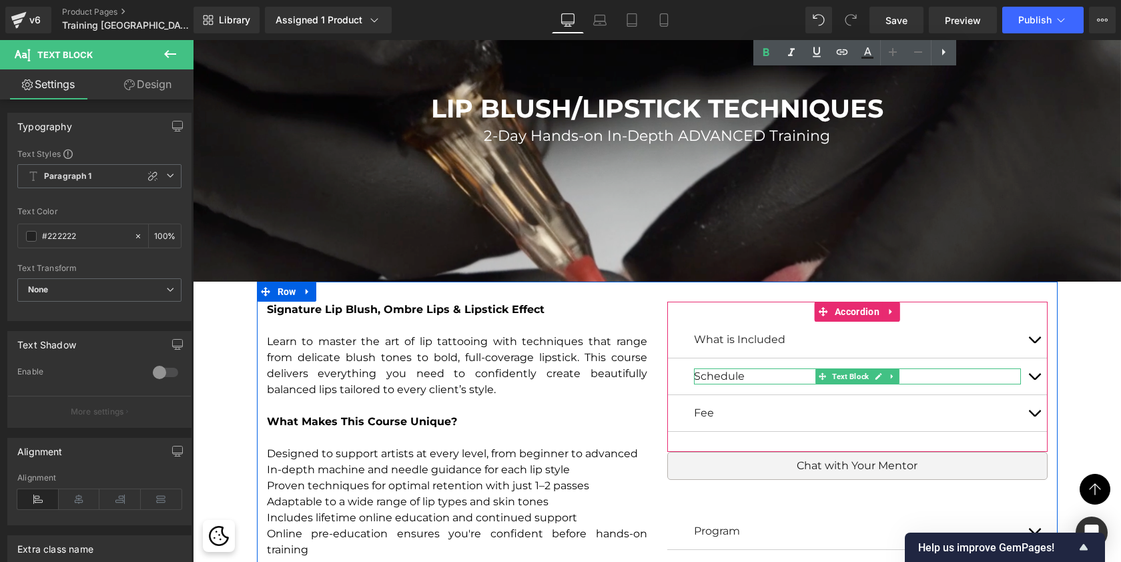
scroll to position [4341, 0]
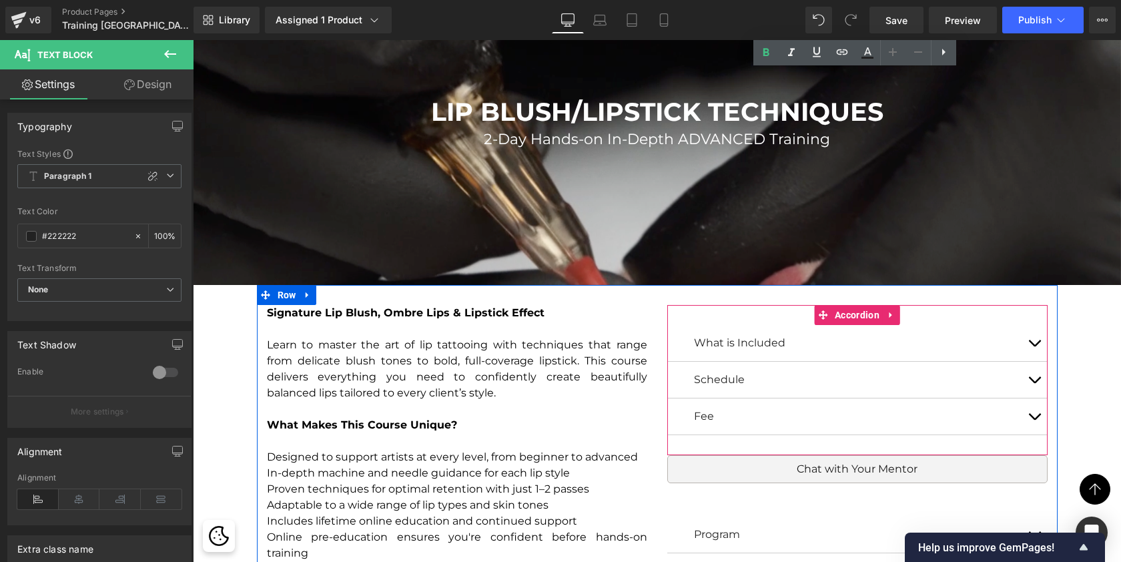
click at [1034, 420] on span "button" at bounding box center [1034, 420] width 0 height 0
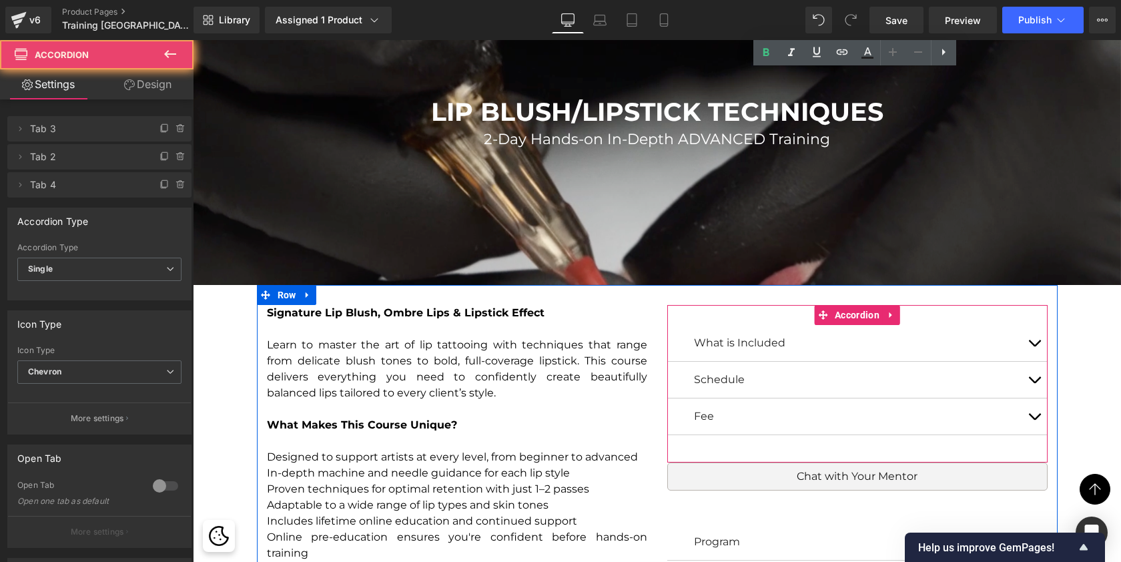
click at [1034, 420] on span "button" at bounding box center [1034, 420] width 0 height 0
click at [1036, 414] on button "button" at bounding box center [1034, 416] width 27 height 36
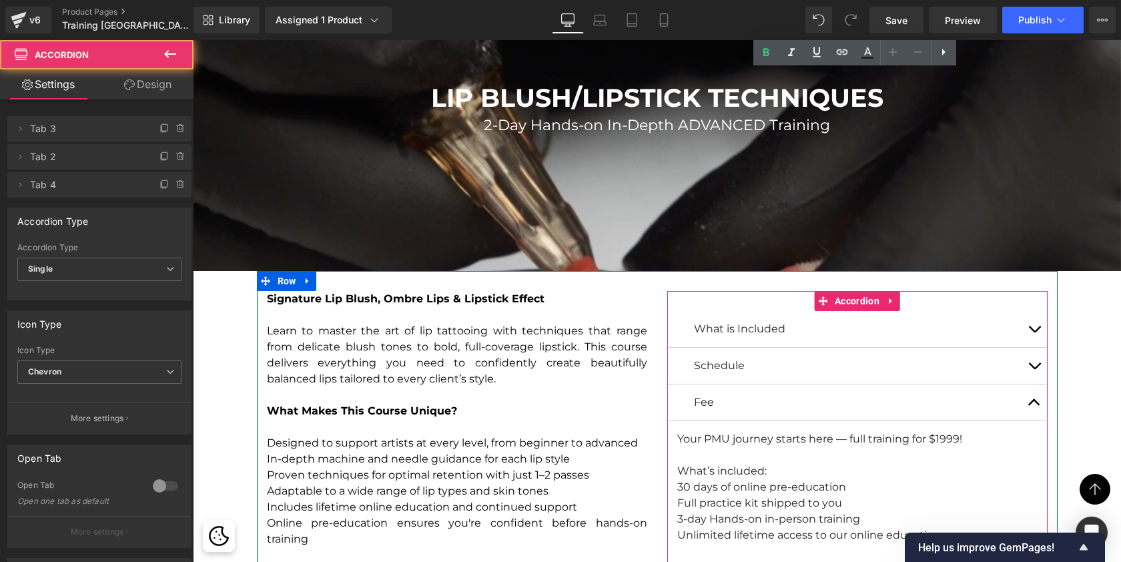
scroll to position [0, 0]
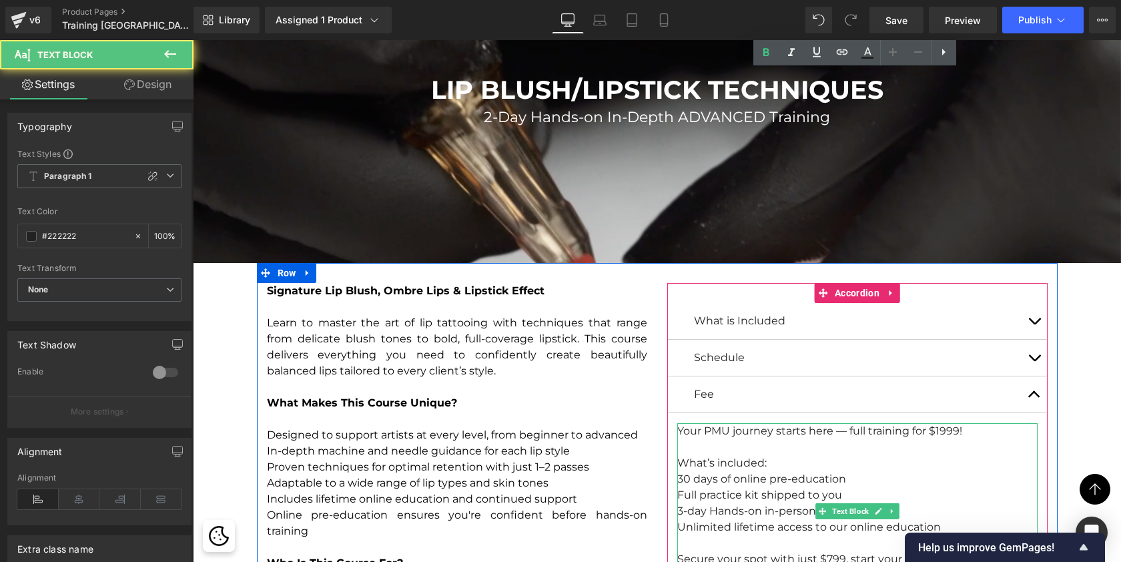
click at [970, 424] on div "Your PMU journey starts here — full training for $1999! What’s included: 30 day…" at bounding box center [857, 511] width 360 height 176
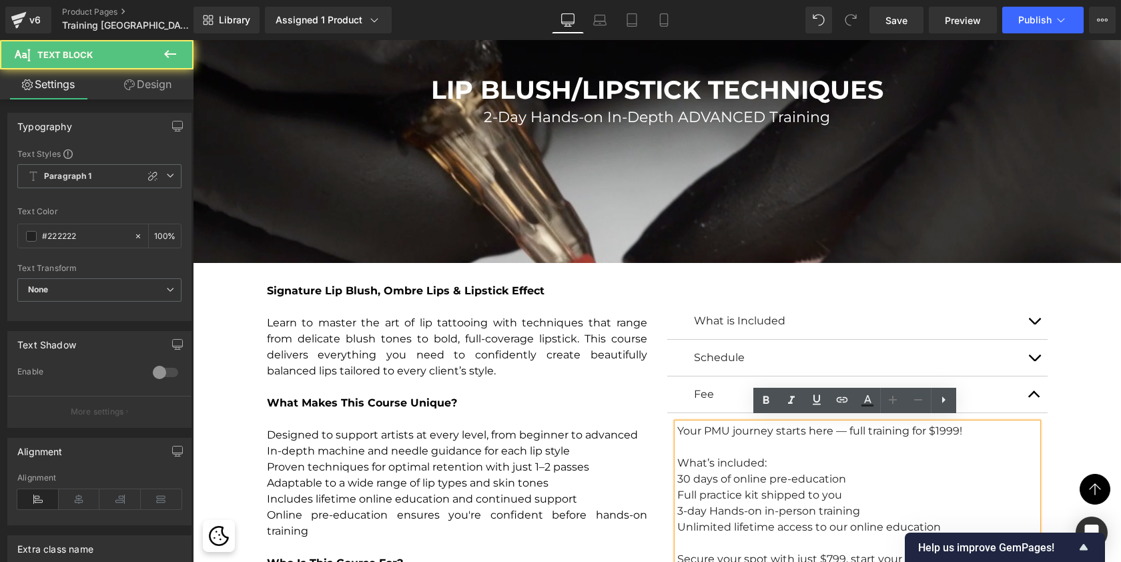
click at [948, 423] on div "Your PMU journey starts here — full training for $1999! What’s included: 30 day…" at bounding box center [857, 511] width 360 height 176
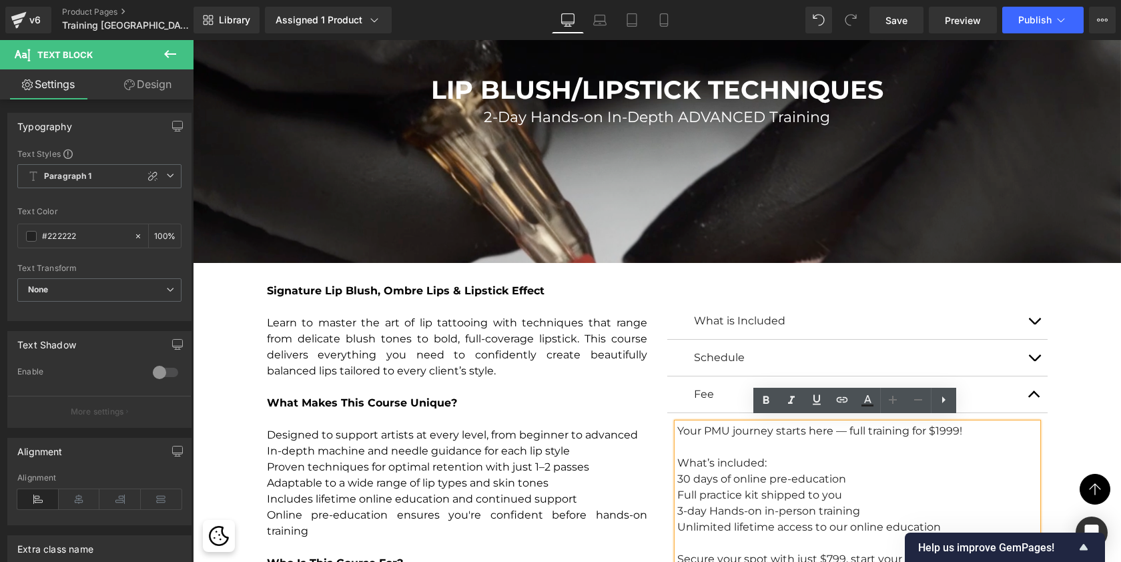
drag, startPoint x: 966, startPoint y: 422, endPoint x: 677, endPoint y: 422, distance: 289.0
click at [677, 423] on div "Your PMU journey starts here — full training for $1999! What’s included: 30 day…" at bounding box center [857, 511] width 360 height 176
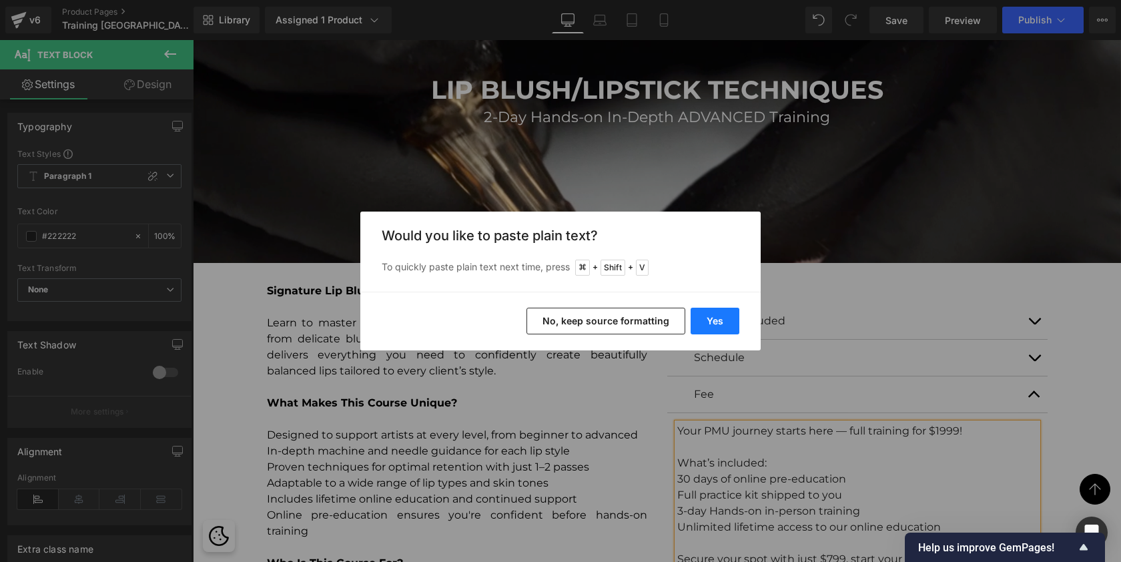
click at [721, 321] on button "Yes" at bounding box center [715, 321] width 49 height 27
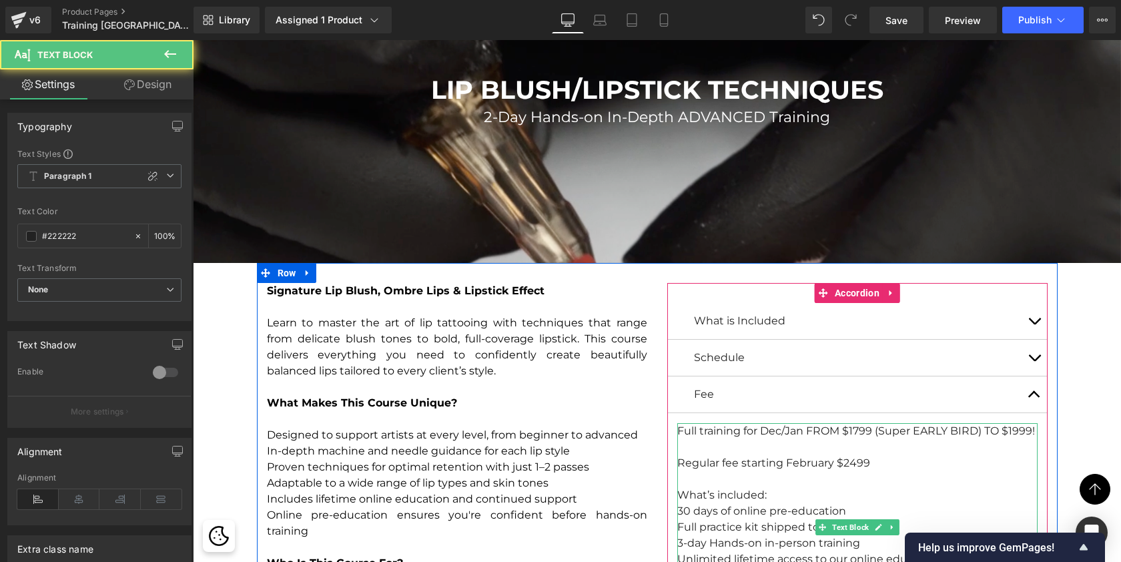
click at [850, 455] on div "Regular fee starting February $2499 What’s included: 30 days of online pre-educ…" at bounding box center [857, 543] width 360 height 176
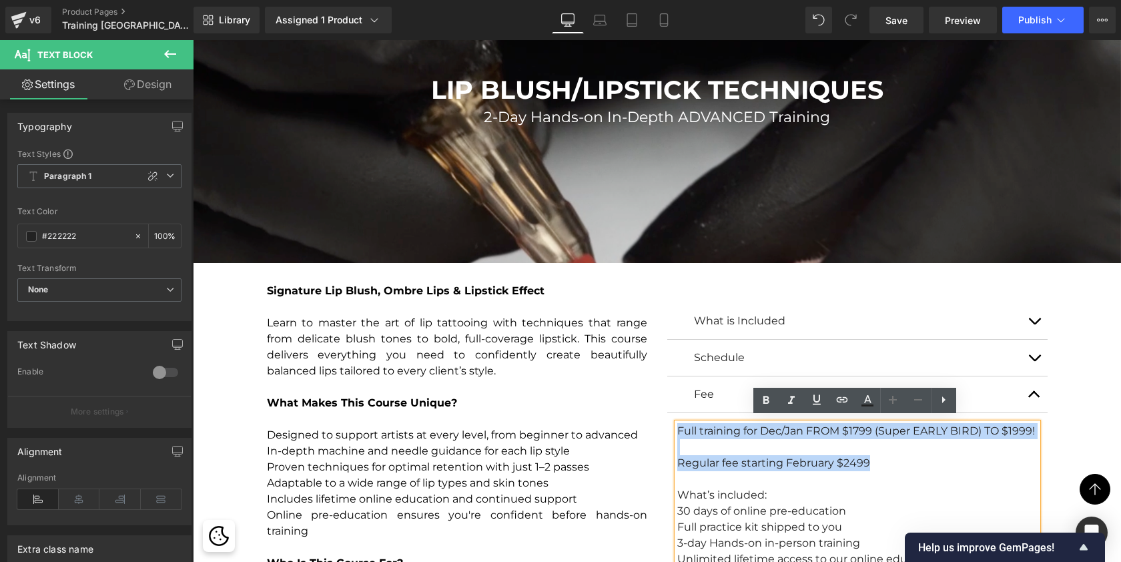
drag, startPoint x: 862, startPoint y: 462, endPoint x: 676, endPoint y: 426, distance: 189.5
click at [677, 426] on div "Full training for Dec/Jan FROM $1799 (Super EARLY BIRD) TO $1999! Regular fee s…" at bounding box center [857, 527] width 360 height 208
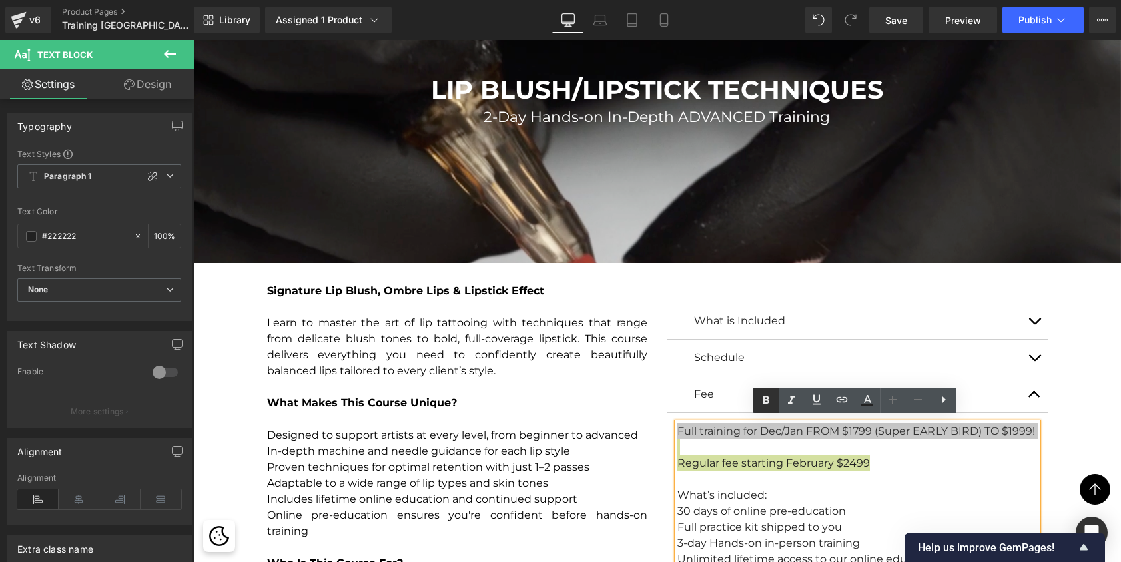
click at [761, 392] on icon at bounding box center [766, 400] width 16 height 16
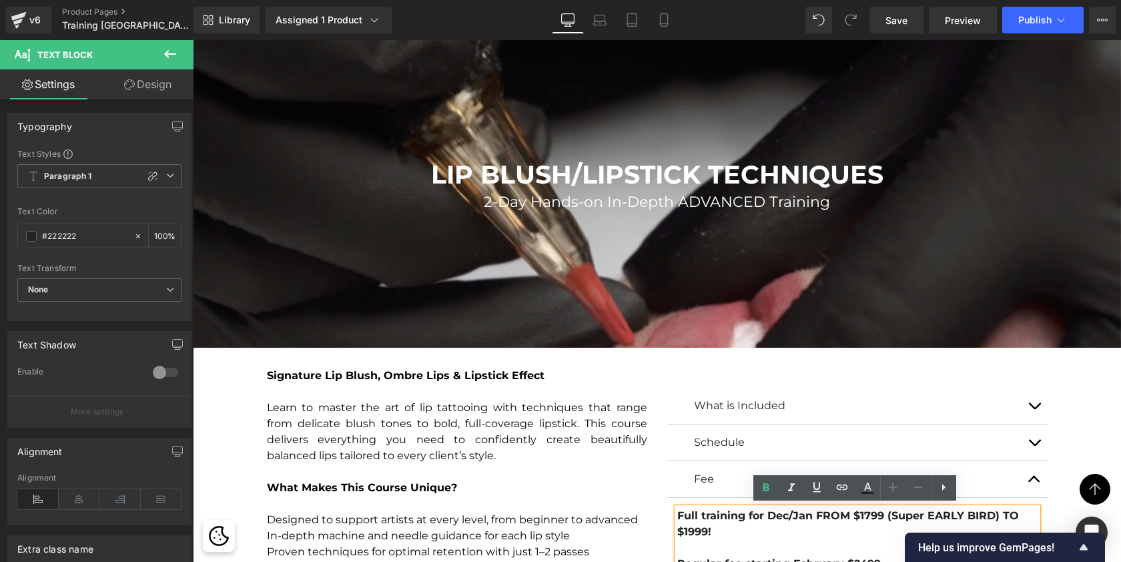
scroll to position [4274, 0]
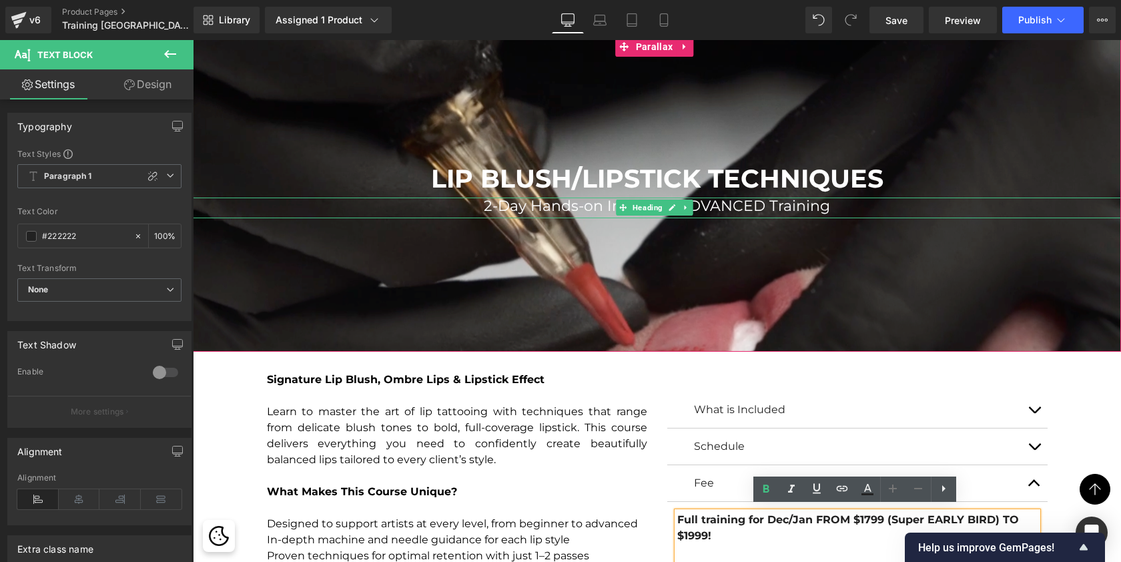
click at [490, 199] on span "2-Day Hands-on In-Depth ADVANCED Training" at bounding box center [657, 206] width 346 height 18
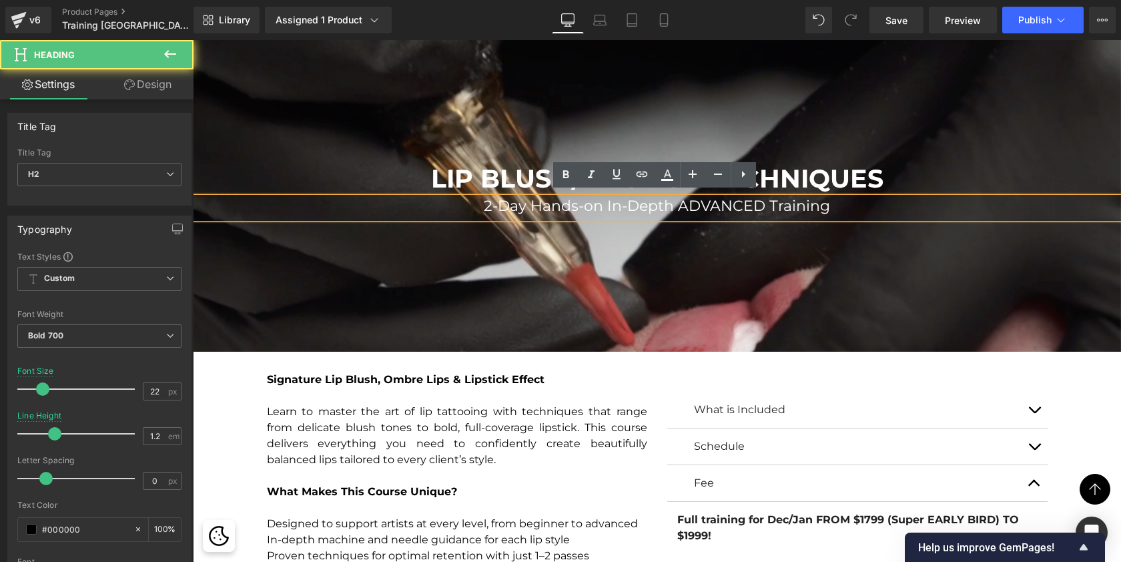
click at [490, 199] on span "2-Day Hands-on In-Depth ADVANCED Training" at bounding box center [657, 206] width 346 height 18
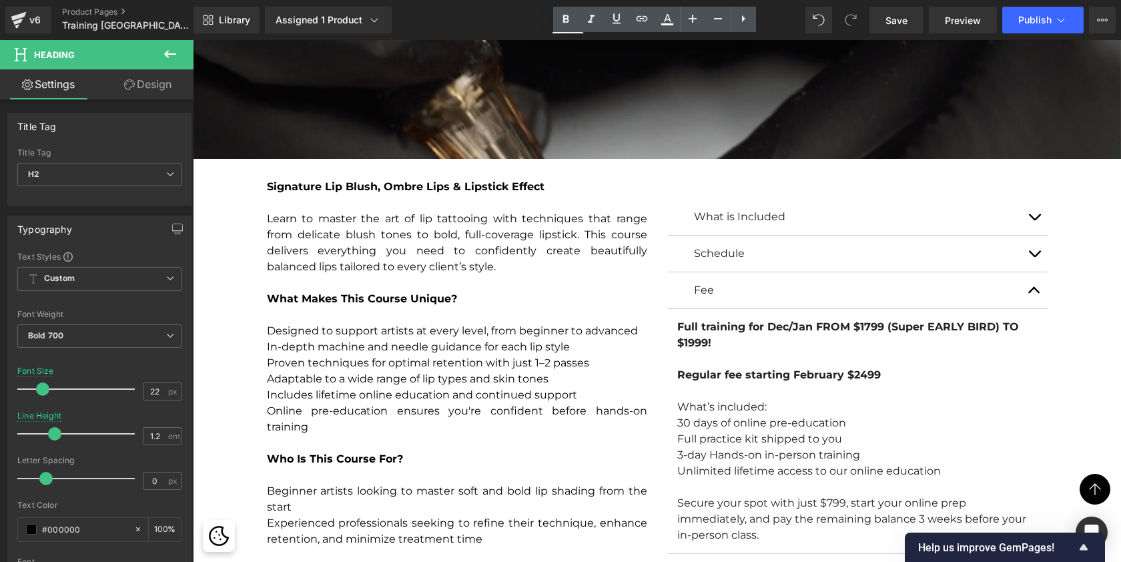
scroll to position [4489, 0]
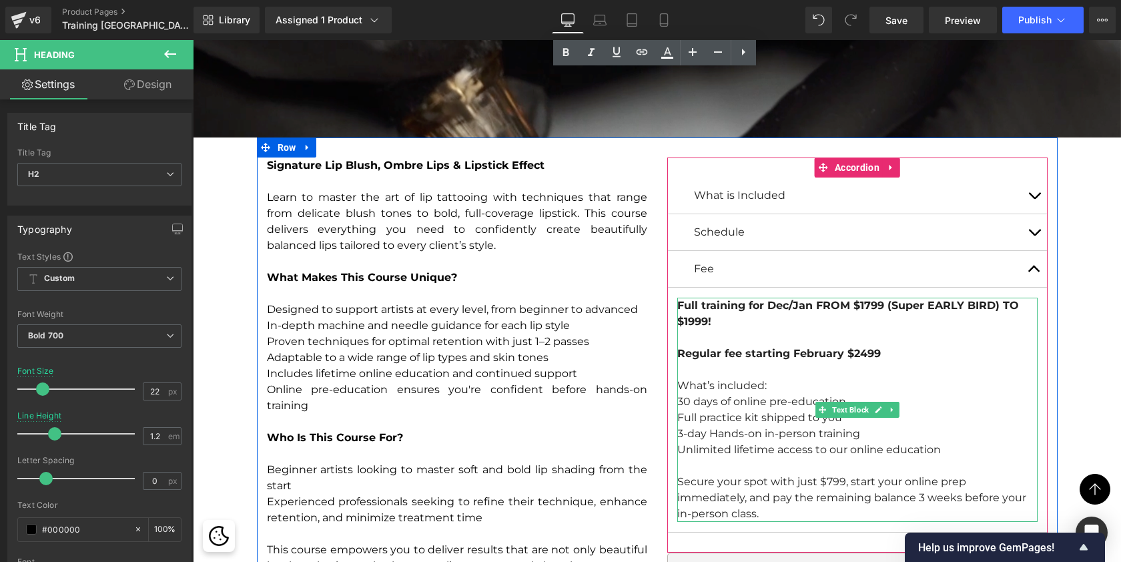
click at [866, 299] on strong "Full training for Dec/Jan FROM $1799 (Super EARLY BIRD) TO $1999!" at bounding box center [848, 313] width 342 height 29
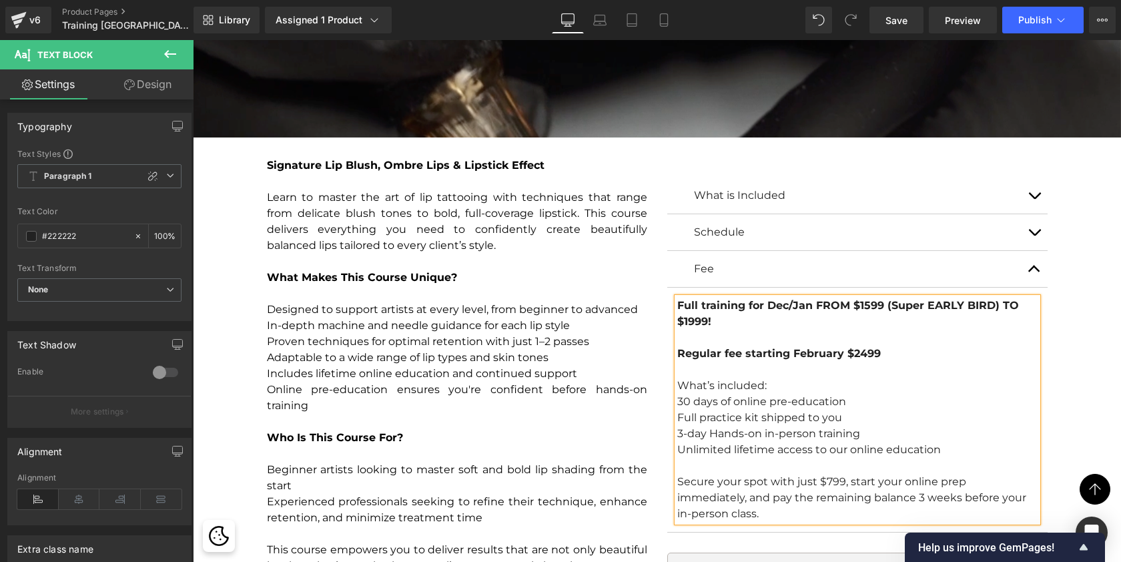
click at [688, 311] on strong "Full training for Dec/Jan FROM $1599 (Super EARLY BIRD) TO $1999!" at bounding box center [848, 313] width 342 height 29
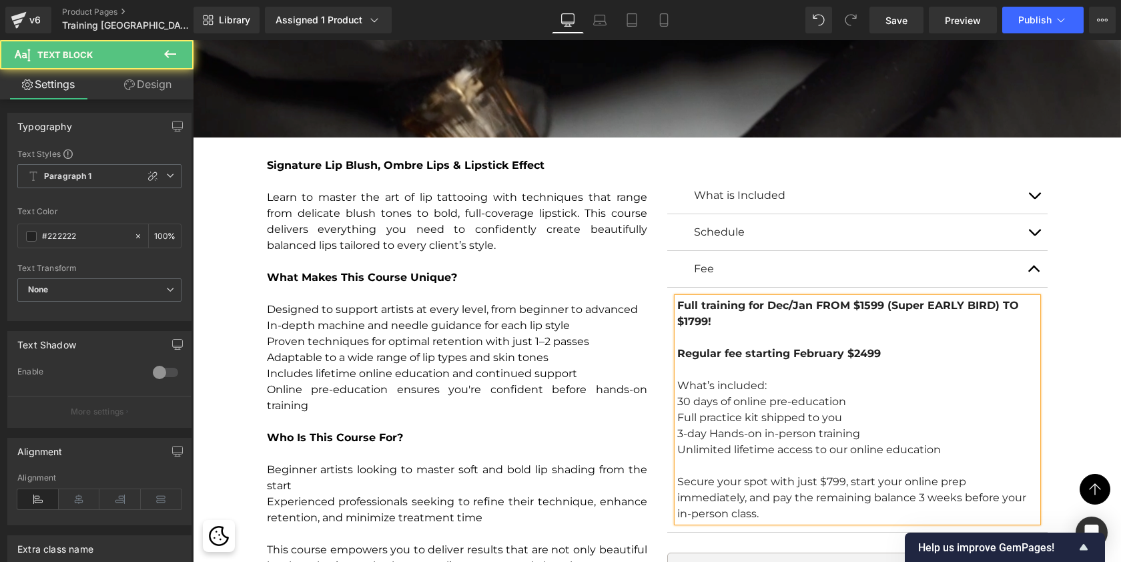
click at [863, 347] on strong "Regular fee starting February $2499" at bounding box center [779, 353] width 204 height 13
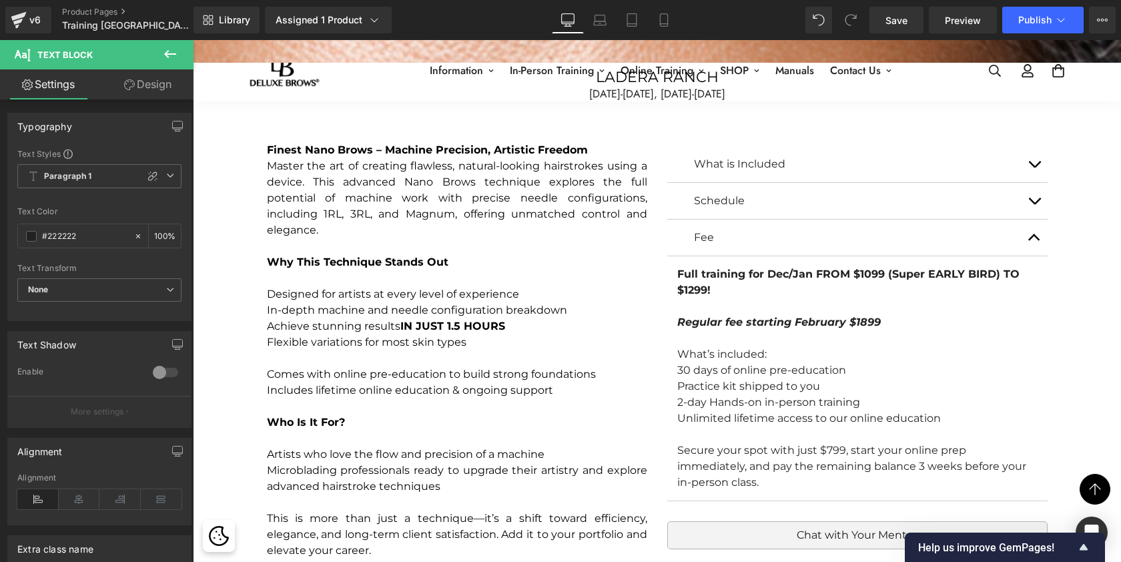
scroll to position [1362, 0]
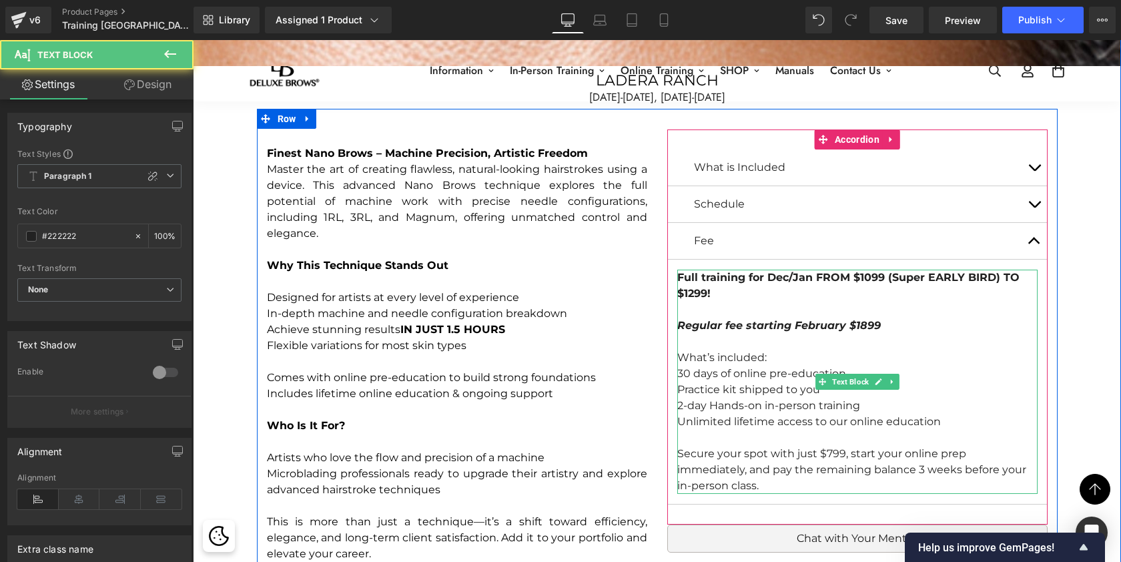
click at [864, 274] on strong "Full training for Dec/Jan FROM $1099 (Super EARLY BIRD) TO $1299!" at bounding box center [848, 285] width 342 height 29
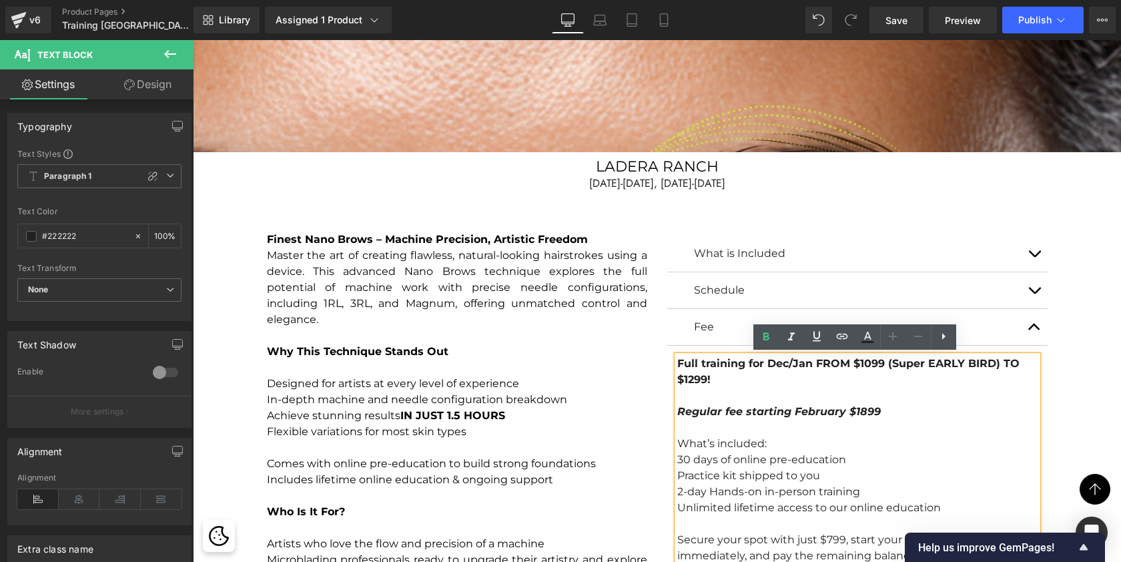
scroll to position [1275, 0]
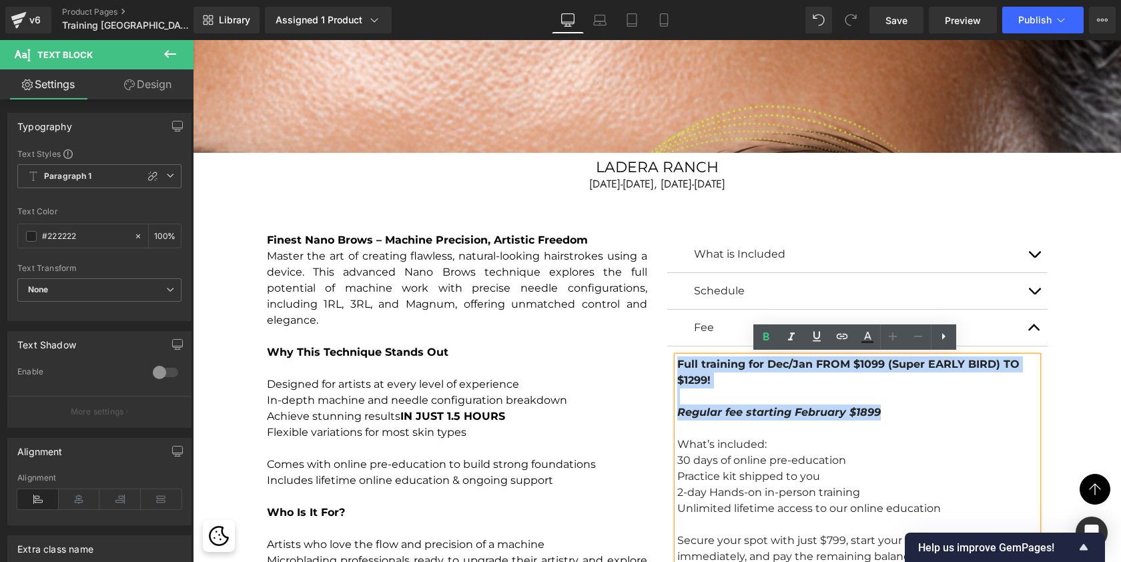
drag, startPoint x: 886, startPoint y: 410, endPoint x: 675, endPoint y: 363, distance: 215.5
click at [677, 363] on div "Full training for Dec/Jan FROM $1099 (Super EARLY BIRD) TO $1299! Regular fee s…" at bounding box center [857, 468] width 360 height 224
copy div "Full training for Dec/Jan FROM $1099 (Super EARLY BIRD) TO $1299! Regular fee s…"
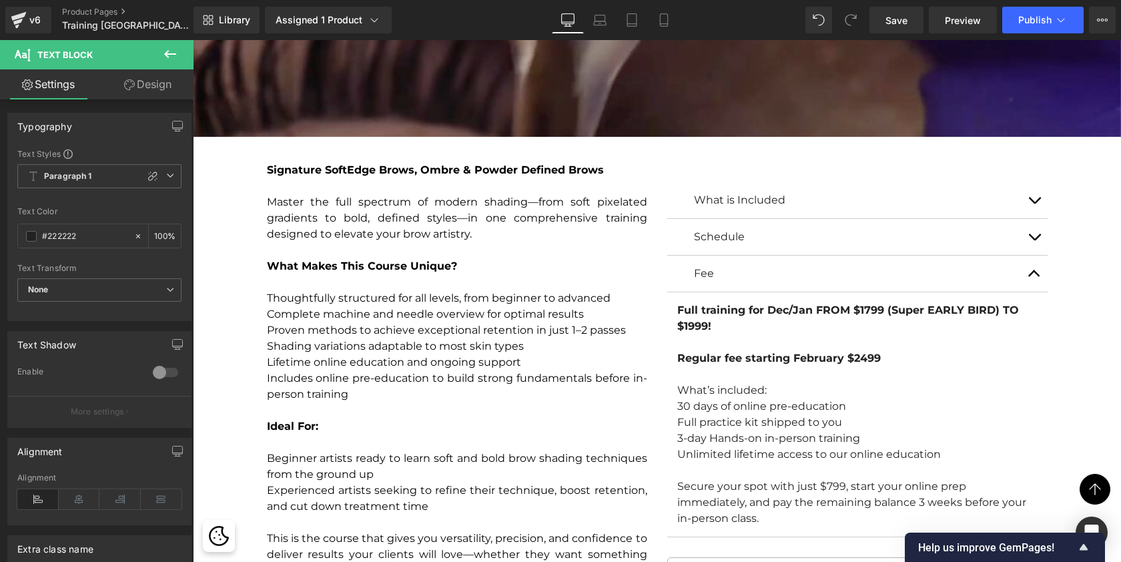
scroll to position [3444, 0]
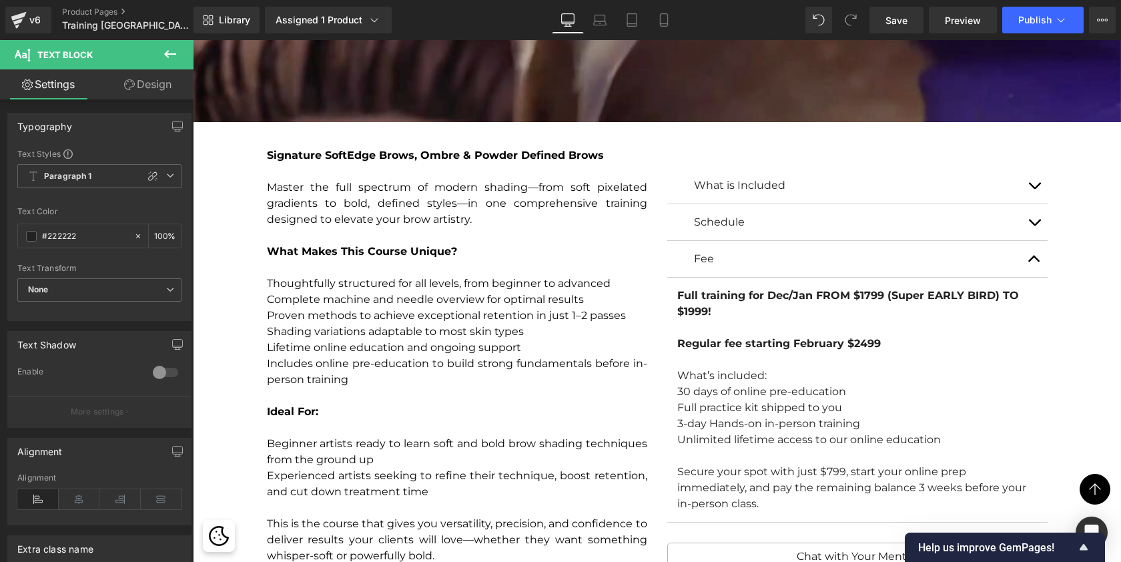
click at [811, 352] on div at bounding box center [857, 360] width 360 height 16
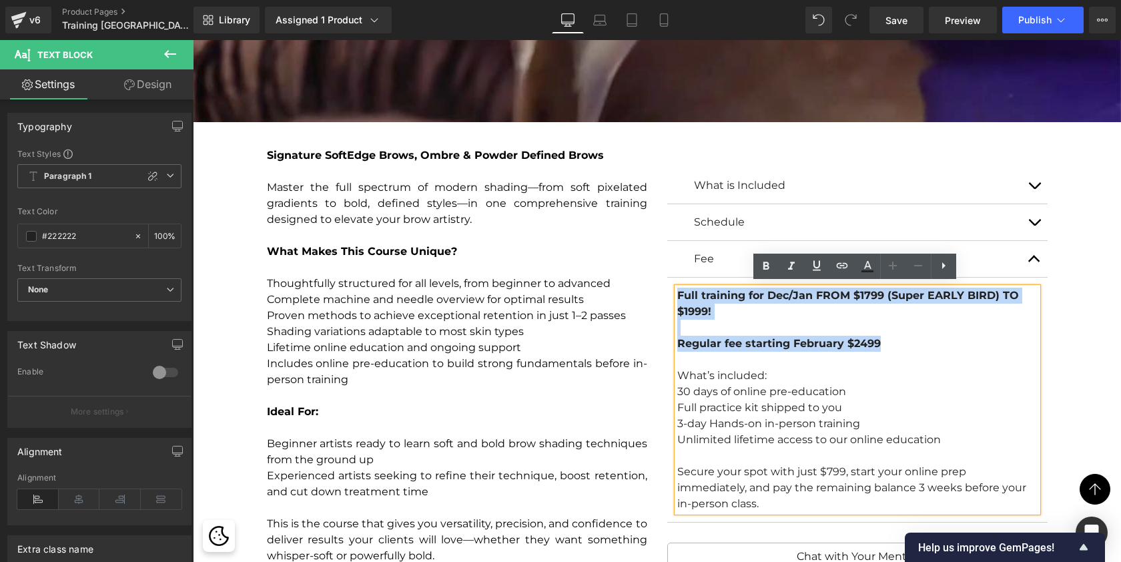
drag, startPoint x: 886, startPoint y: 340, endPoint x: 669, endPoint y: 294, distance: 220.9
click at [669, 294] on article "Full training for Dec/Jan FROM $1799 (Super EARLY BIRD) TO $1999! Regular fee s…" at bounding box center [857, 400] width 380 height 245
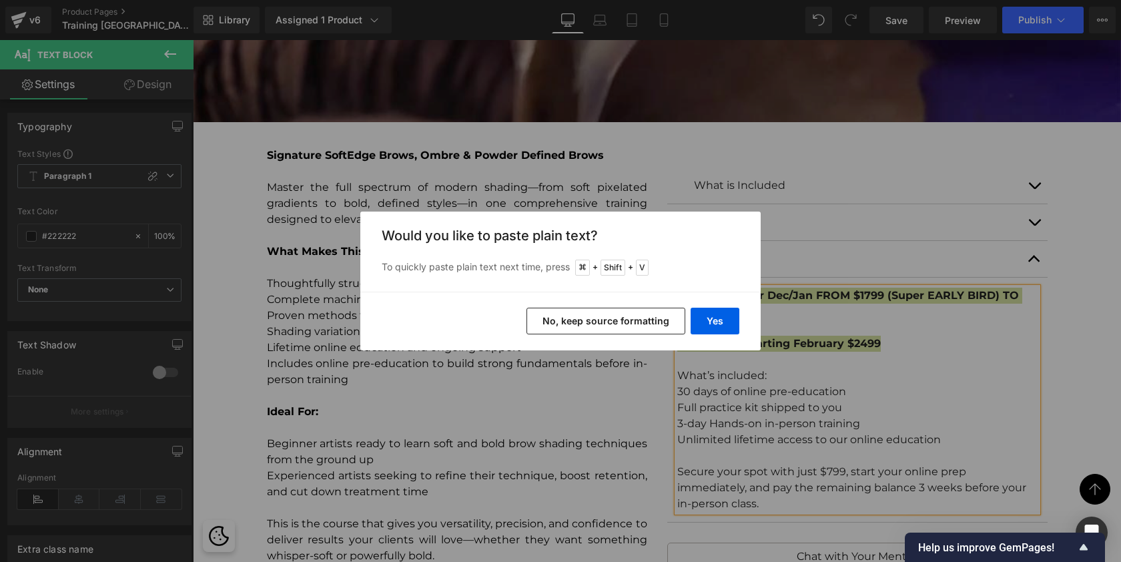
click at [652, 324] on button "No, keep source formatting" at bounding box center [606, 321] width 159 height 27
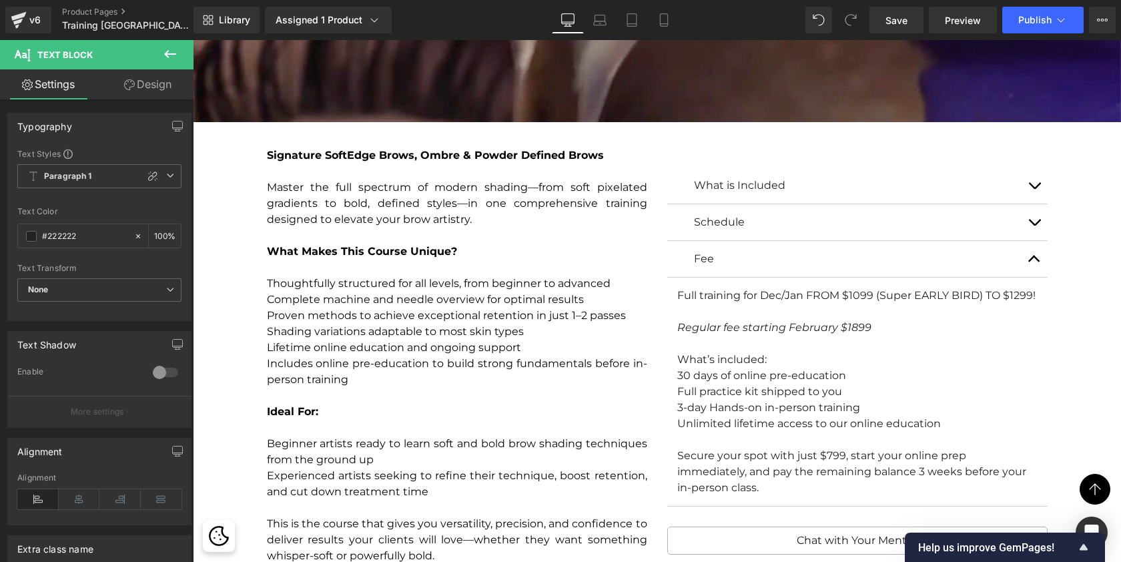
scroll to position [7, 7]
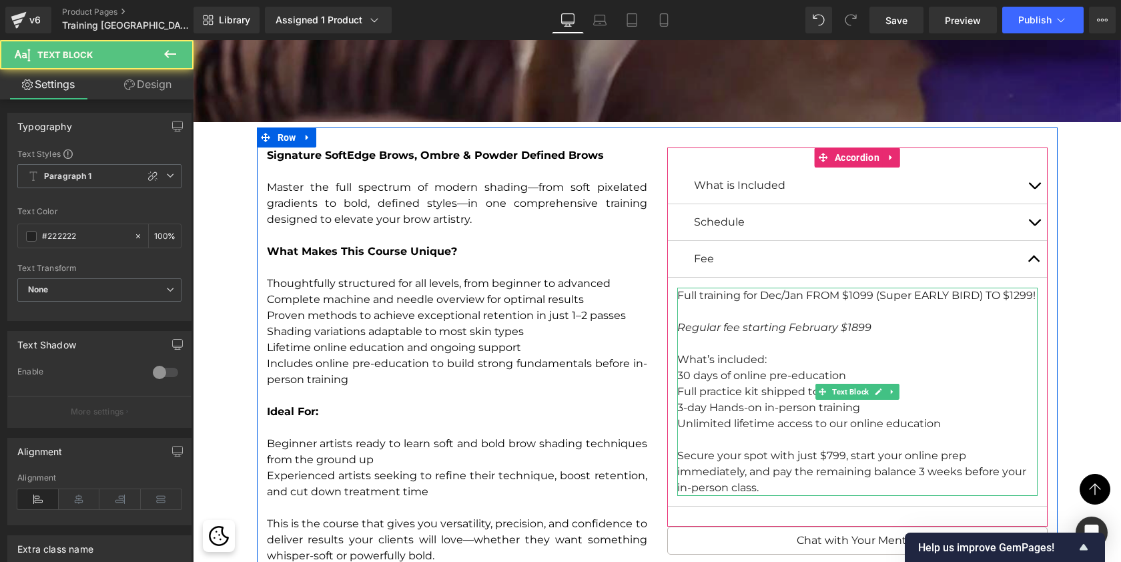
click at [836, 336] on div at bounding box center [857, 344] width 360 height 16
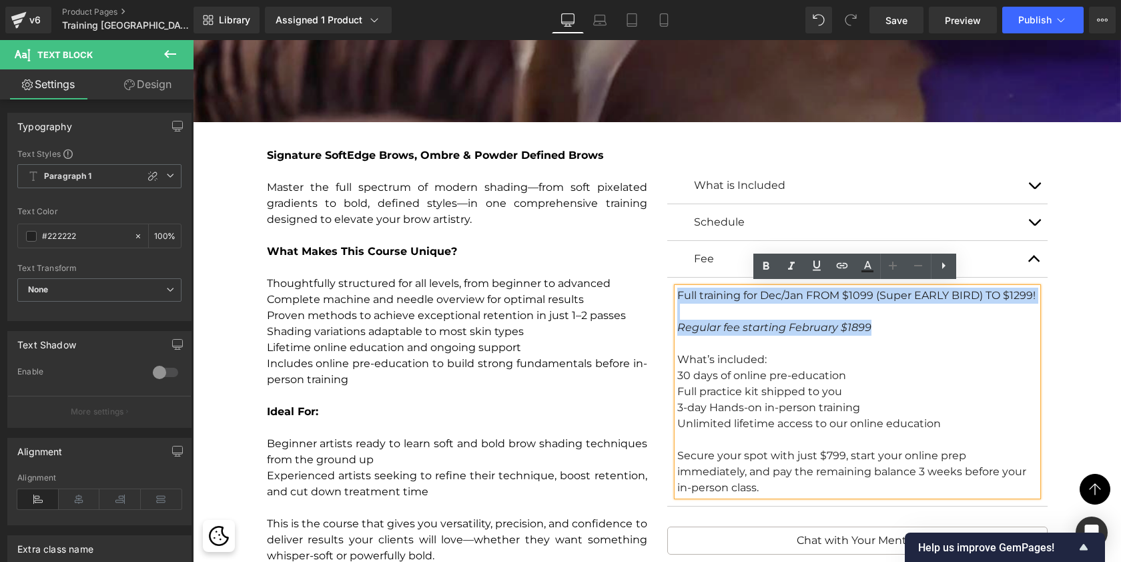
drag, startPoint x: 867, startPoint y: 324, endPoint x: 671, endPoint y: 282, distance: 200.7
click at [677, 288] on div "Full training for Dec/Jan FROM $1099 (Super EARLY BIRD) TO $1299! Regular fee s…" at bounding box center [857, 392] width 360 height 208
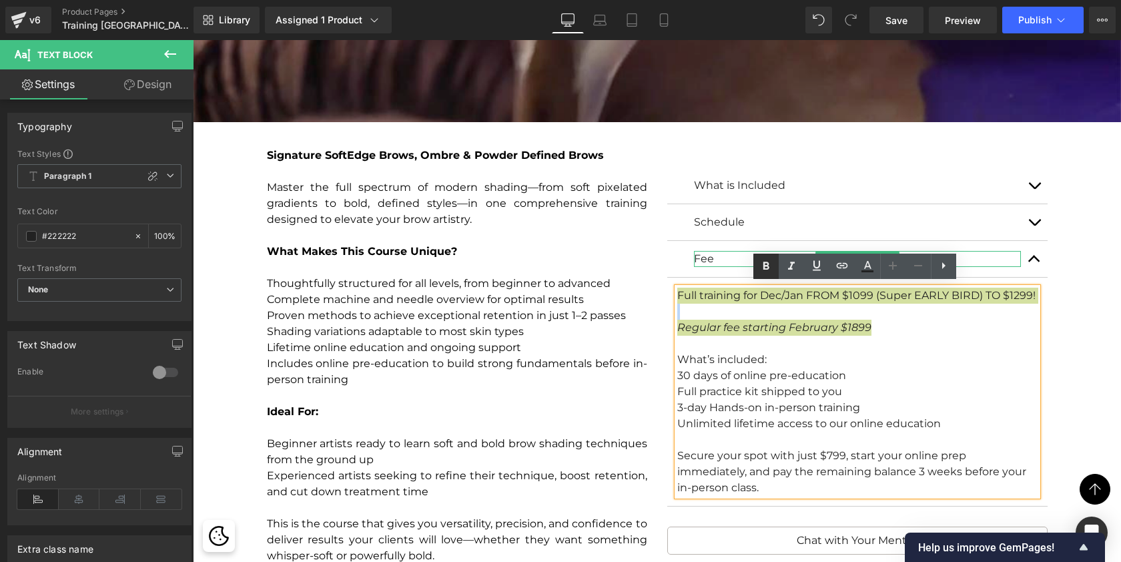
click at [764, 260] on icon at bounding box center [766, 266] width 16 height 16
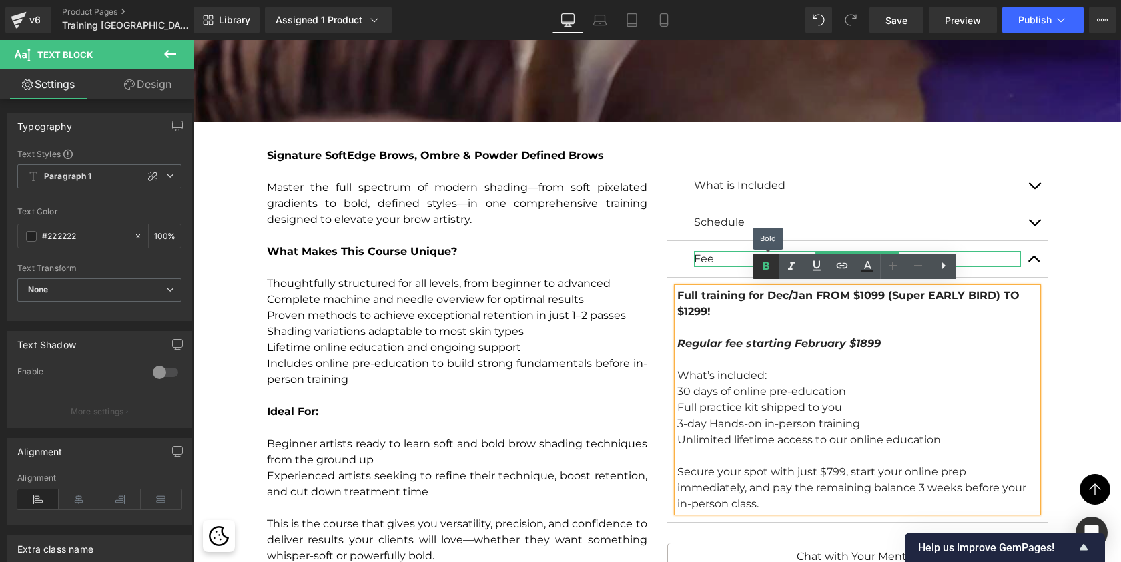
scroll to position [8072, 923]
click at [924, 352] on div at bounding box center [857, 360] width 360 height 16
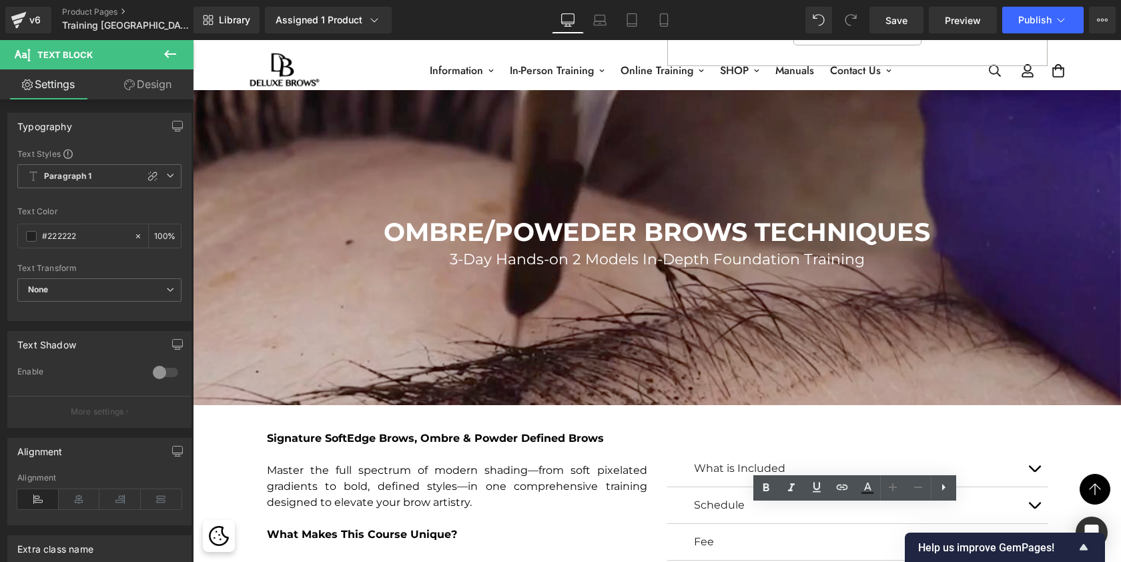
scroll to position [3125, 0]
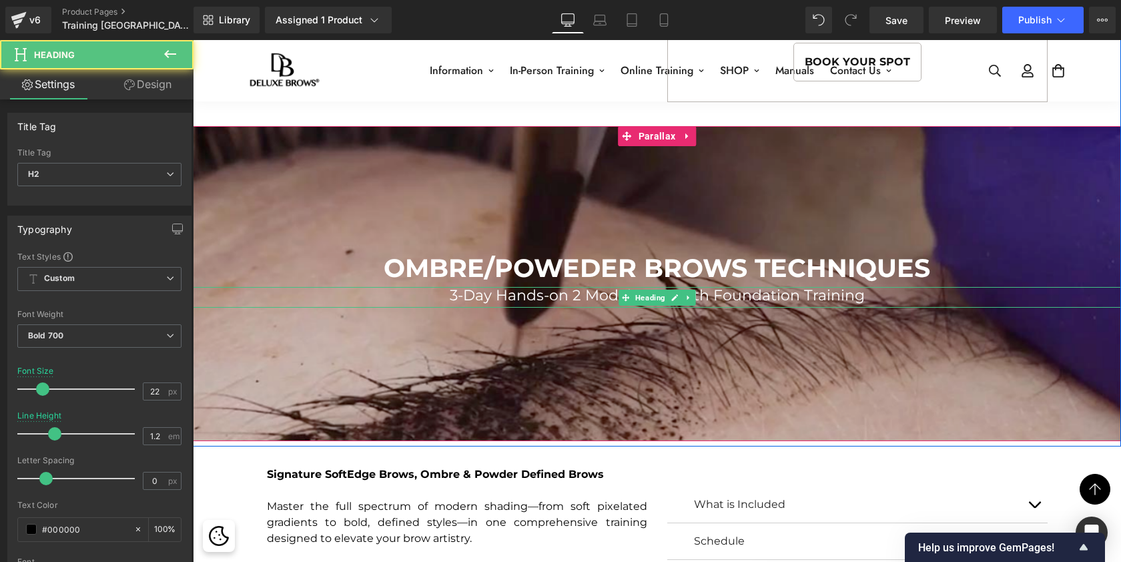
click at [456, 288] on span "3-Day Hands-on 2 Models In-Depth Foundation Training" at bounding box center [657, 295] width 415 height 18
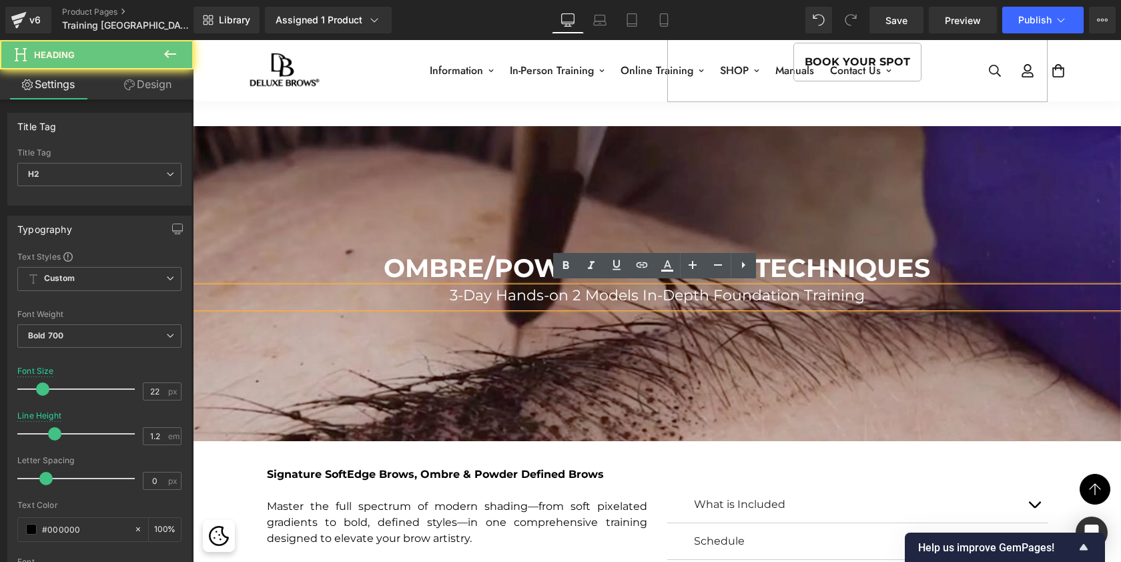
click at [454, 292] on span "3-Day Hands-on 2 Models In-Depth Foundation Training" at bounding box center [657, 295] width 415 height 18
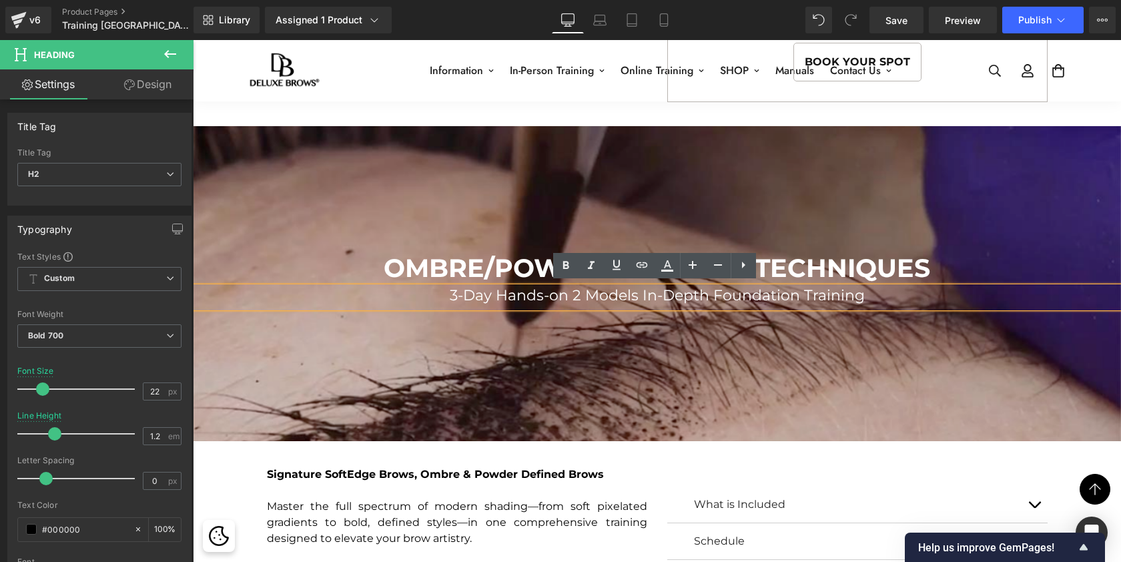
click at [454, 292] on span "3-Day Hands-on 2 Models In-Depth Foundation Training" at bounding box center [657, 295] width 415 height 18
click at [453, 290] on span "3-Day Hands-on 2 Models In-Depth Foundation Training" at bounding box center [657, 295] width 415 height 18
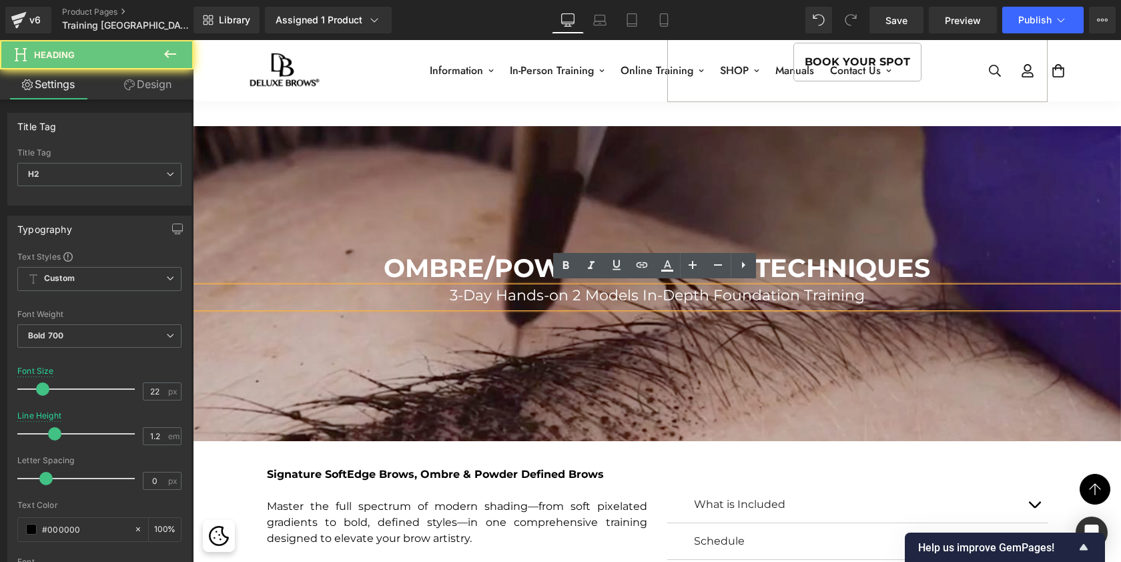
click at [453, 291] on span "3-Day Hands-on 2 Models In-Depth Foundation Training" at bounding box center [657, 295] width 415 height 18
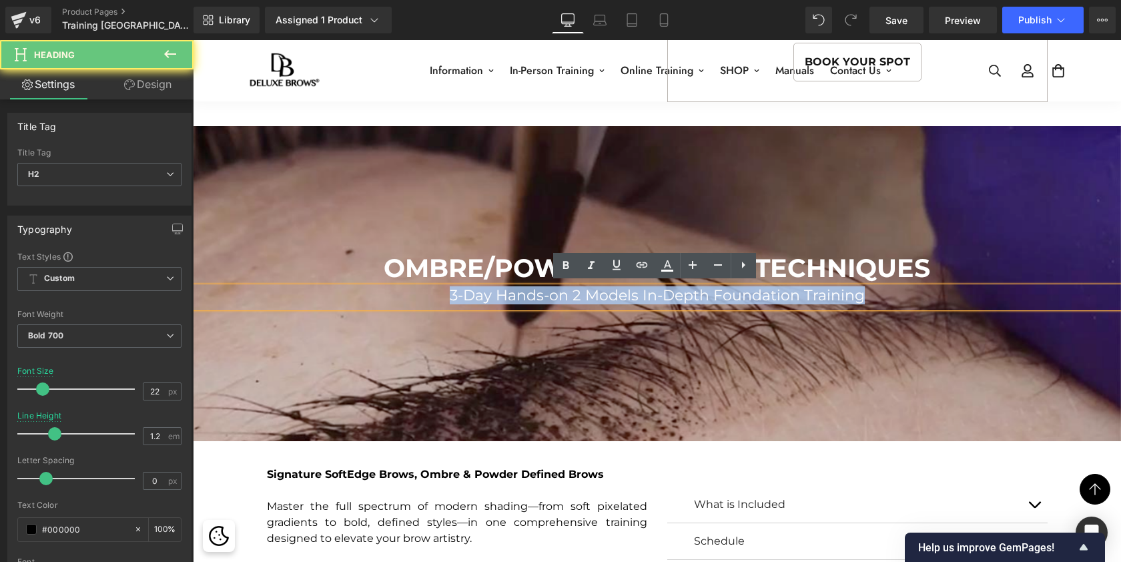
click at [453, 291] on span "3-Day Hands-on 2 Models In-Depth Foundation Training" at bounding box center [657, 295] width 415 height 18
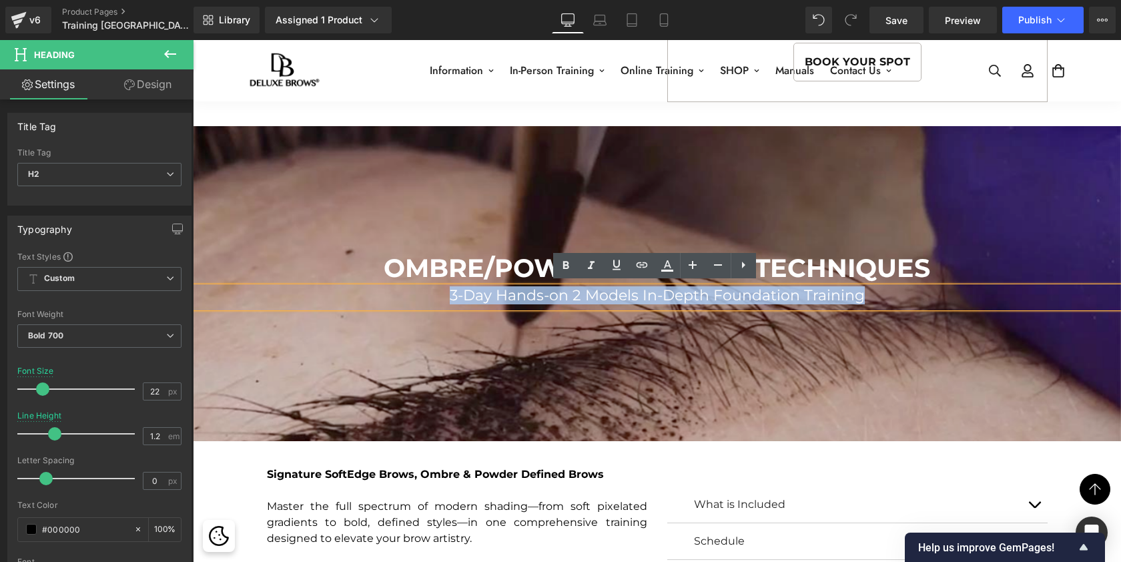
click at [453, 291] on span "3-Day Hands-on 2 Models In-Depth Foundation Training" at bounding box center [657, 295] width 415 height 18
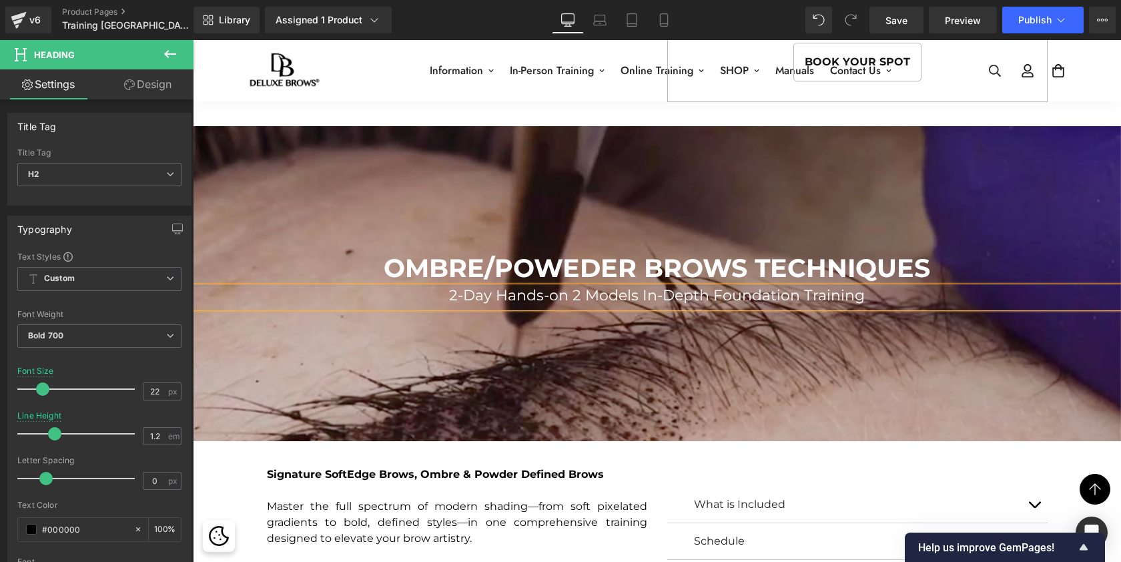
click at [746, 292] on span "2-Day Hands-on 2 Models In-Depth Foundation Training" at bounding box center [657, 295] width 416 height 18
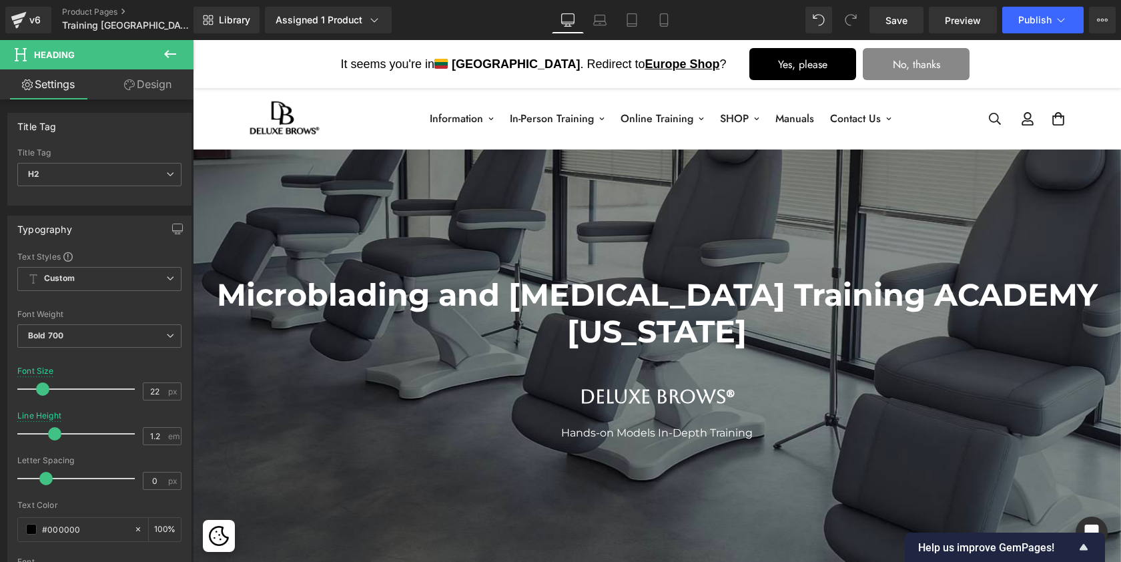
scroll to position [0, 0]
click at [1036, 13] on button "Publish" at bounding box center [1042, 20] width 81 height 27
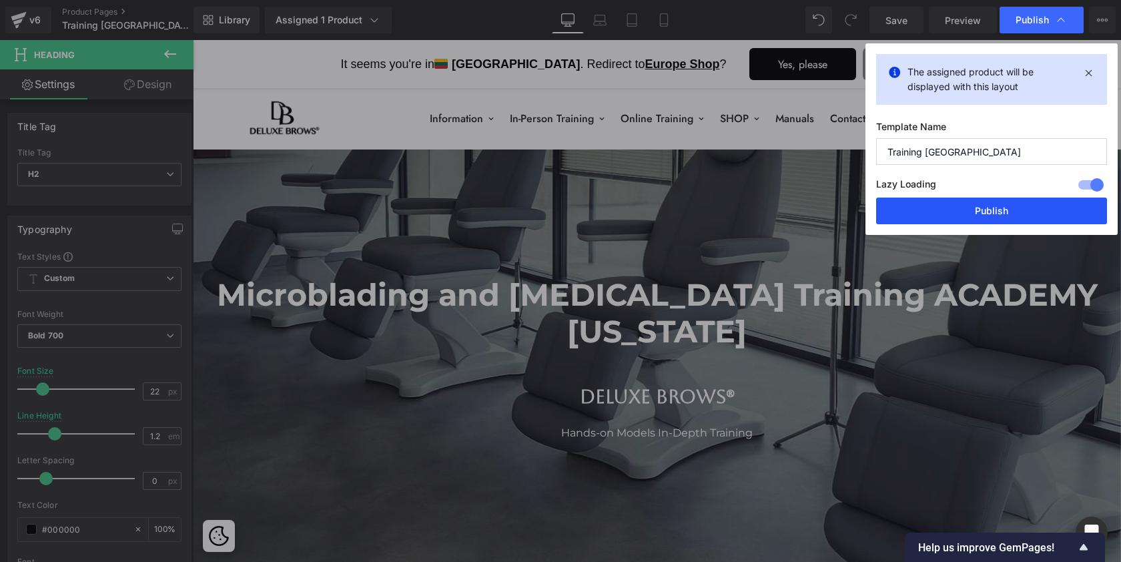
click at [932, 205] on button "Publish" at bounding box center [991, 211] width 231 height 27
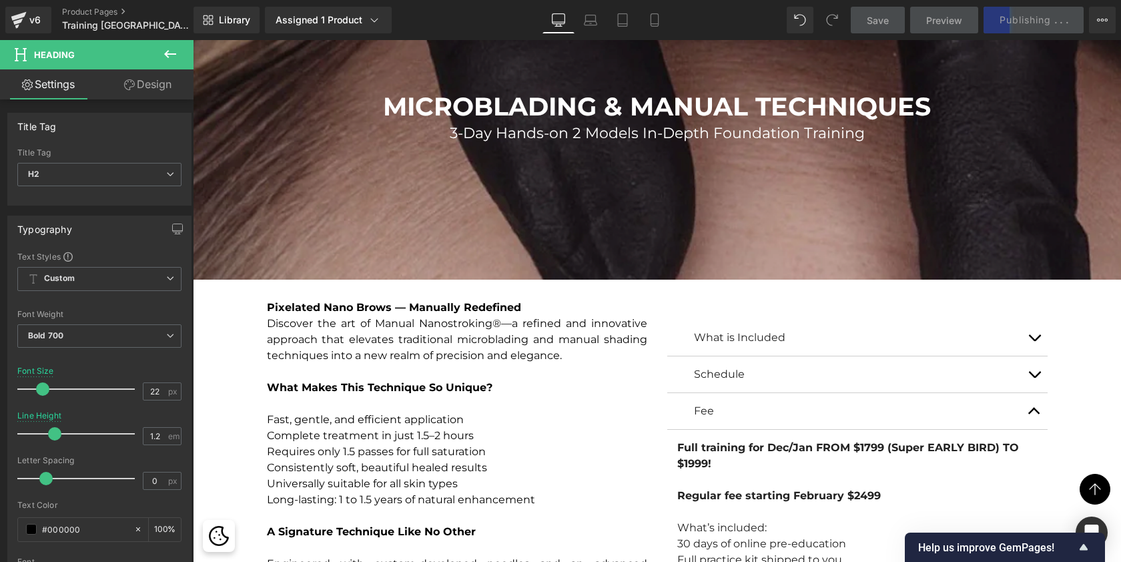
scroll to position [2233, 0]
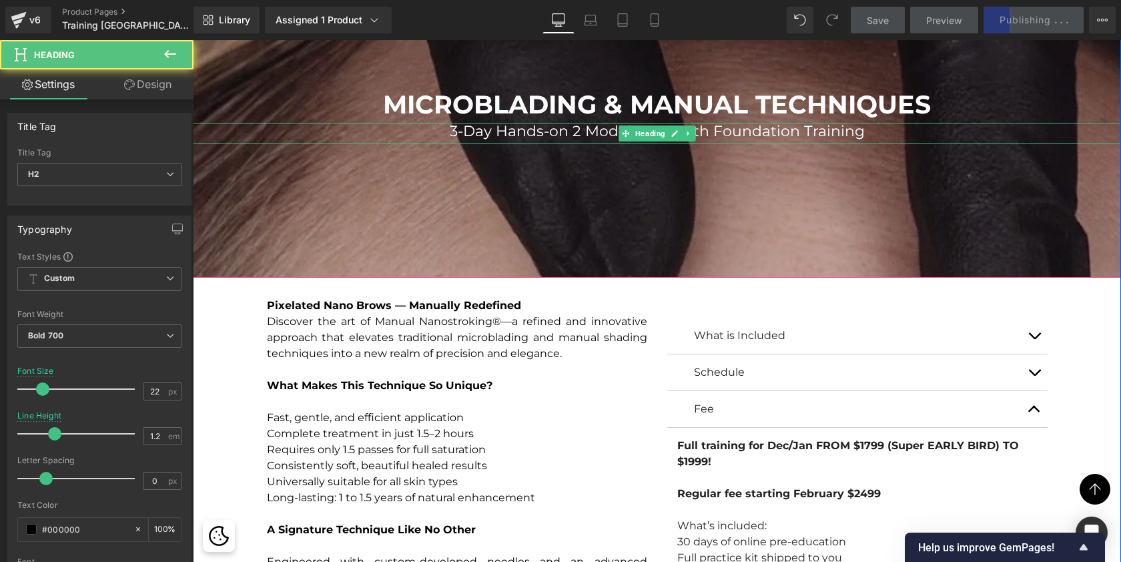
click at [456, 133] on span "3-Day Hands-on 2 Models In-Depth Foundation Training" at bounding box center [657, 131] width 415 height 18
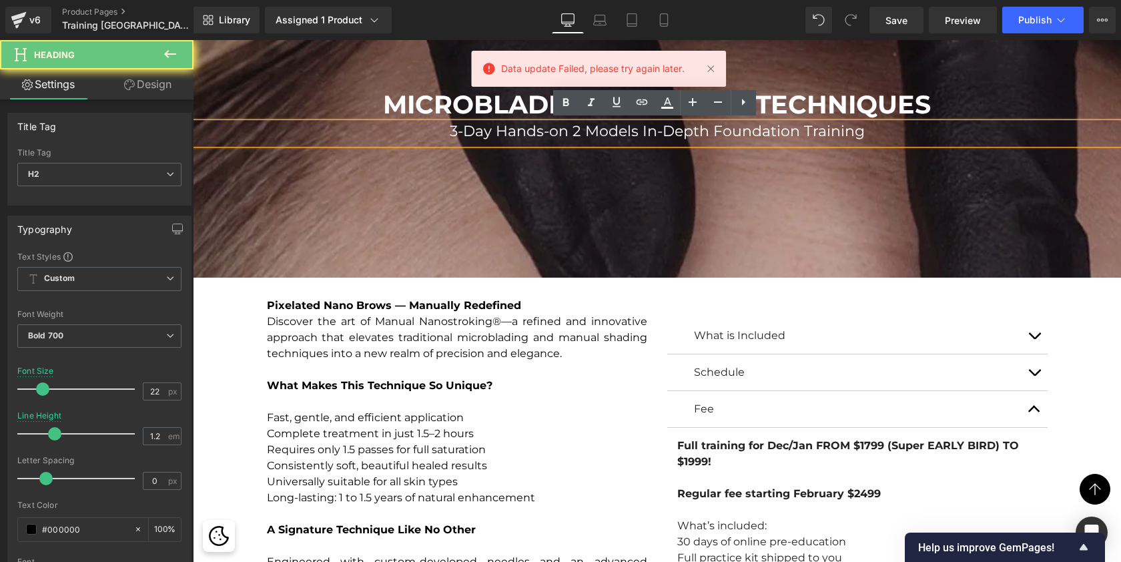
click at [454, 129] on span "3-Day Hands-on 2 Models In-Depth Foundation Training" at bounding box center [657, 131] width 415 height 18
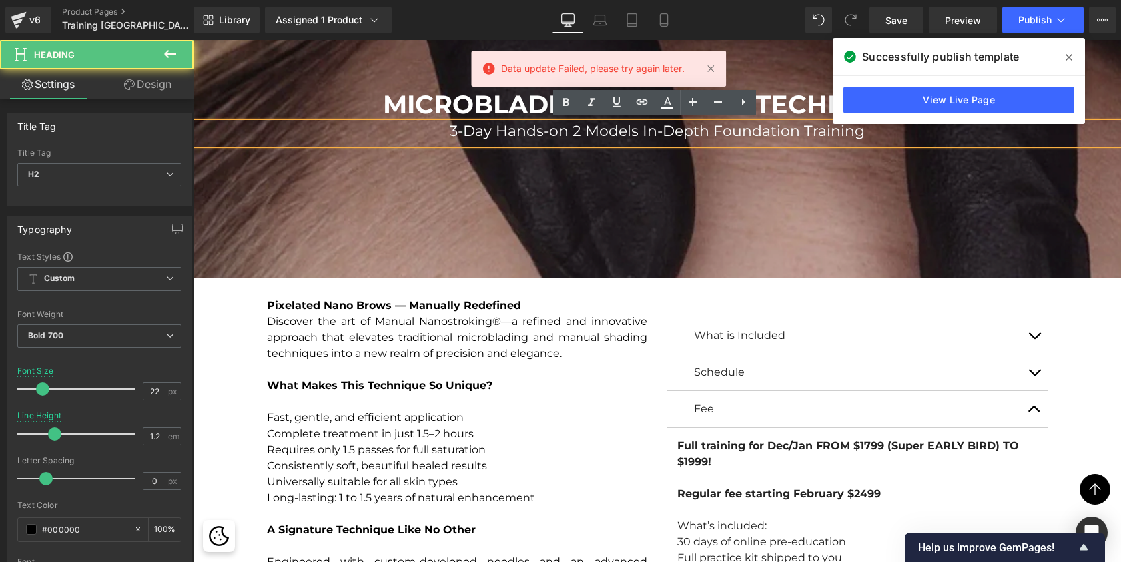
click at [455, 127] on span "3-Day Hands-on 2 Models In-Depth Foundation Training" at bounding box center [657, 131] width 415 height 18
click at [454, 127] on span "3-Day Hands-on 2 Models In-Depth Foundation Training" at bounding box center [657, 131] width 415 height 18
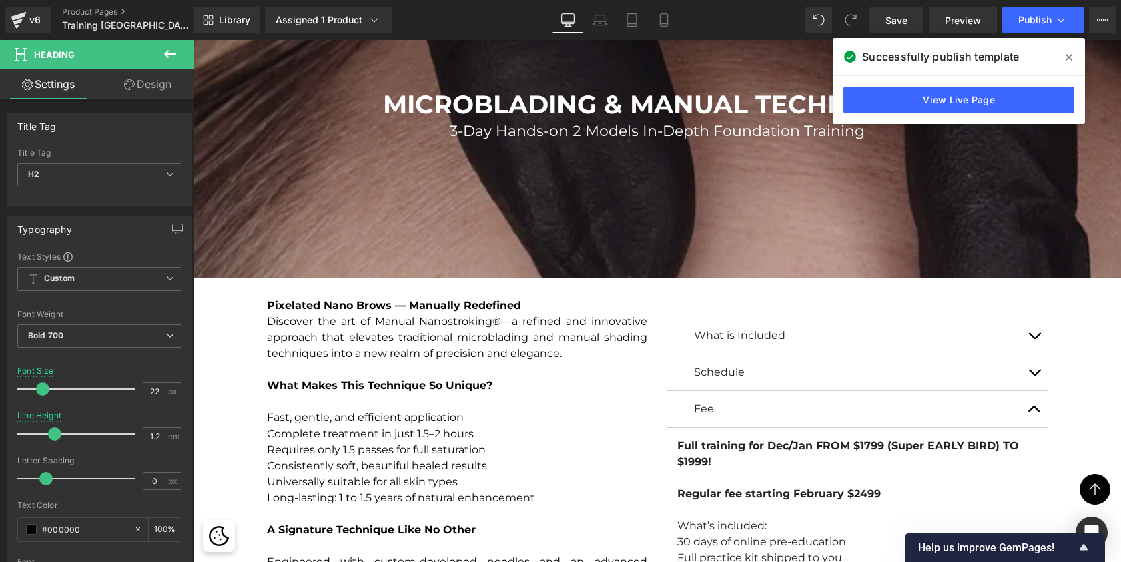
click at [1068, 53] on icon at bounding box center [1069, 57] width 7 height 11
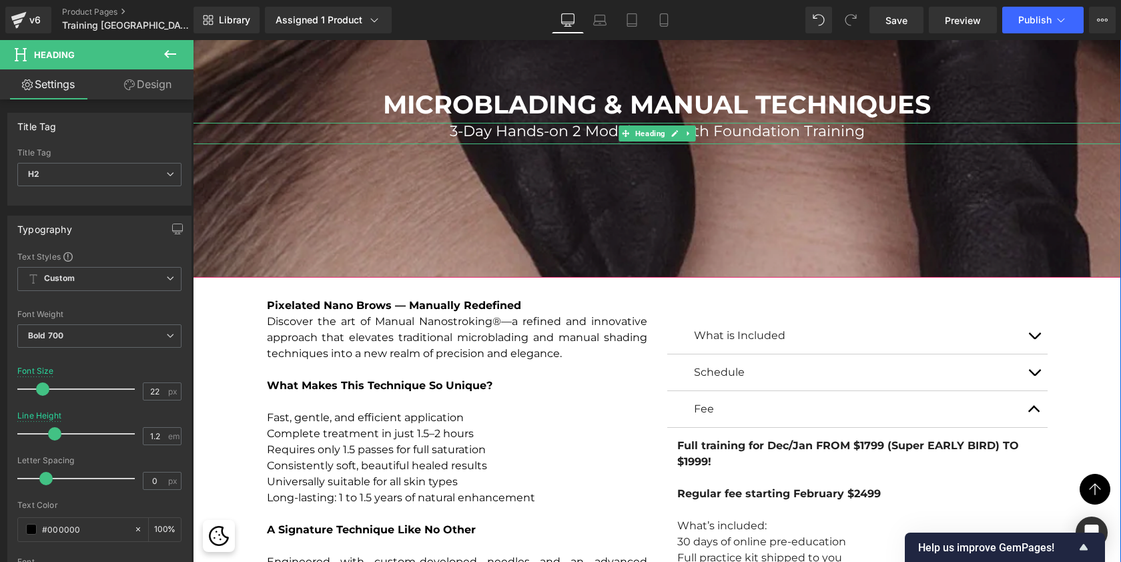
click at [452, 127] on span "3-Day Hands-on 2 Models In-Depth Foundation Training" at bounding box center [657, 131] width 415 height 18
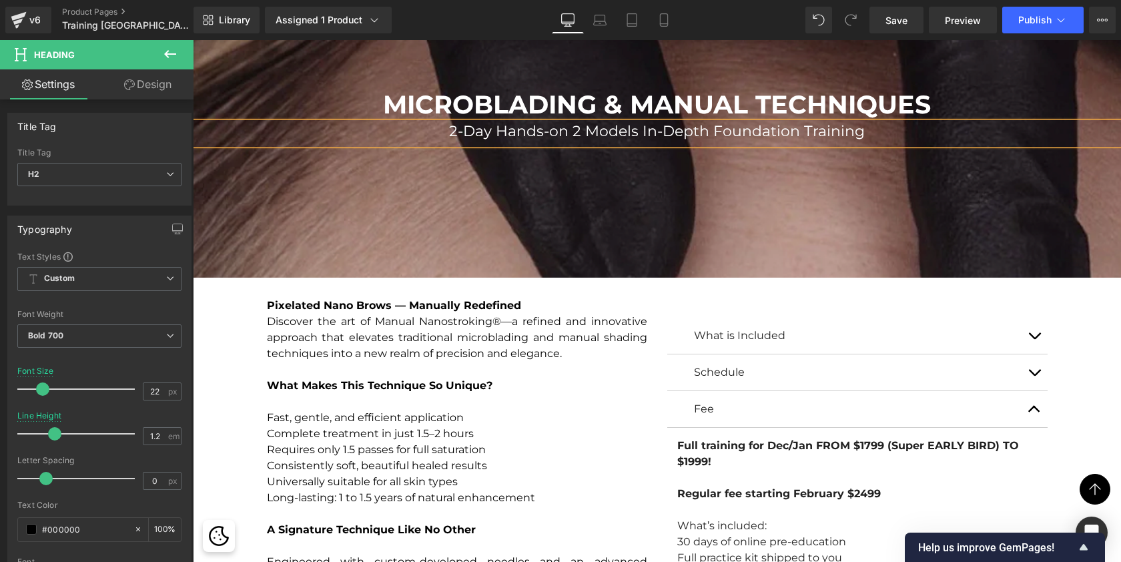
click at [748, 129] on span "2-Day Hands-on 2 Models In-Depth Foundation Training" at bounding box center [657, 131] width 416 height 18
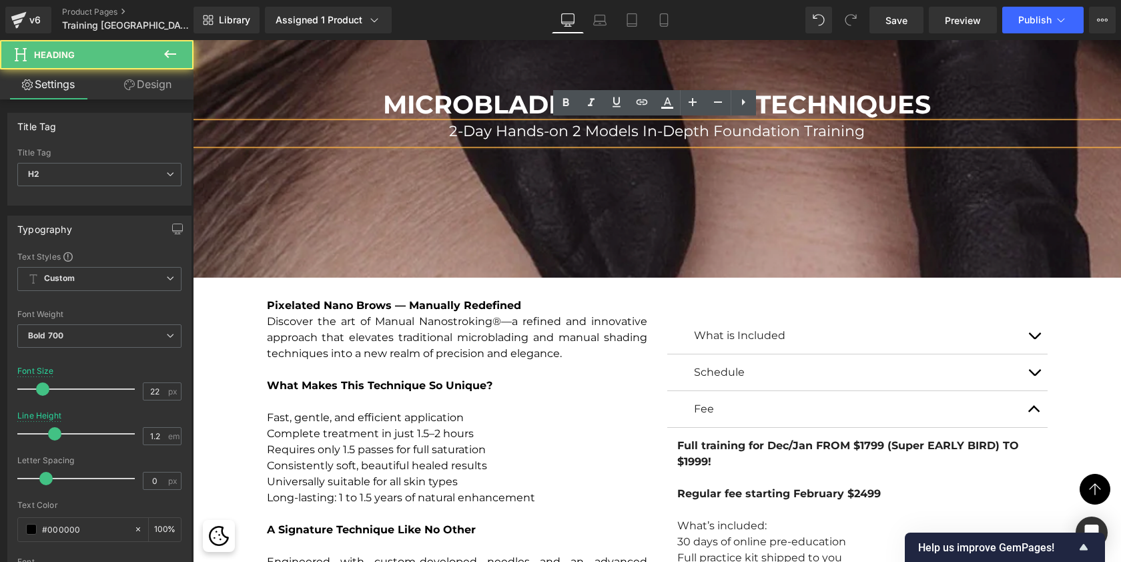
click at [748, 129] on span "2-Day Hands-on 2 Models In-Depth Foundation Training" at bounding box center [657, 131] width 416 height 18
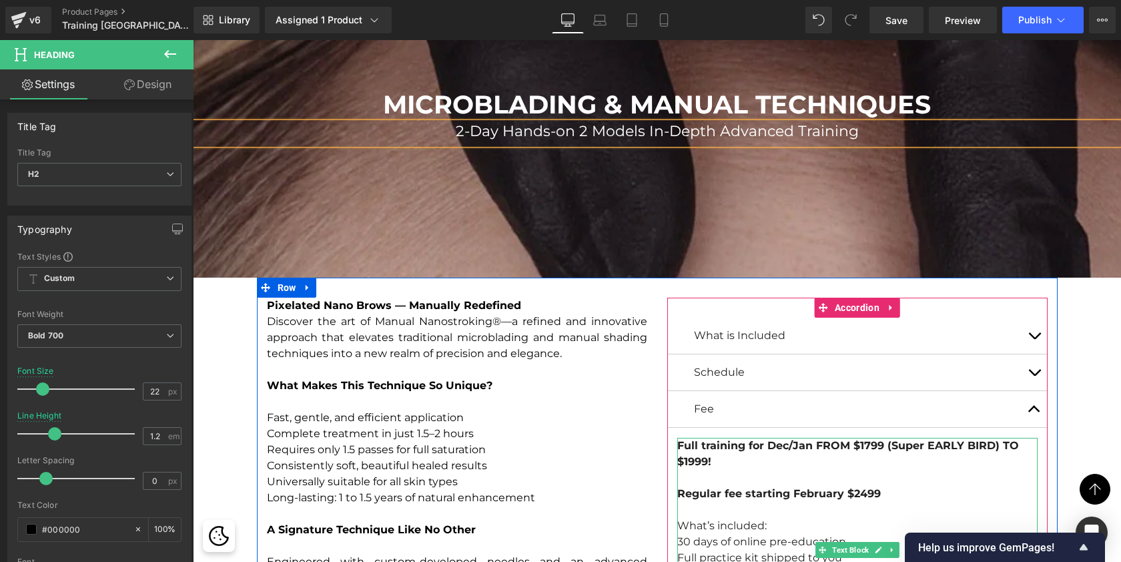
click at [865, 442] on strong "Full training for Dec/Jan FROM $1799 (Super EARLY BIRD) TO $1999!" at bounding box center [848, 453] width 342 height 29
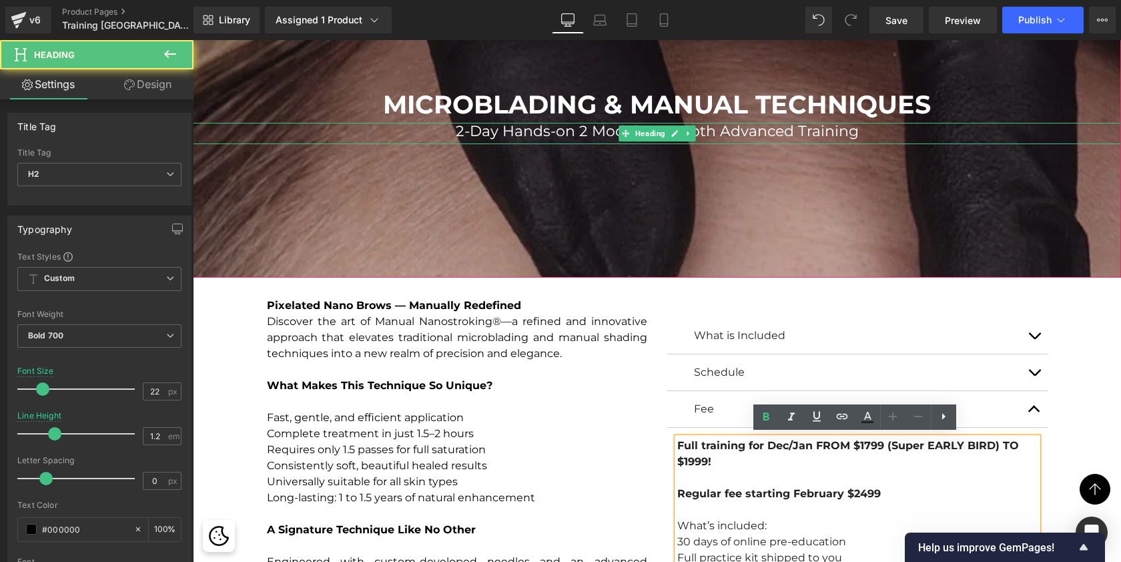
click at [864, 129] on h2 "2-Day Hands-on 2 Models In-Depth Advanced Training" at bounding box center [657, 131] width 928 height 17
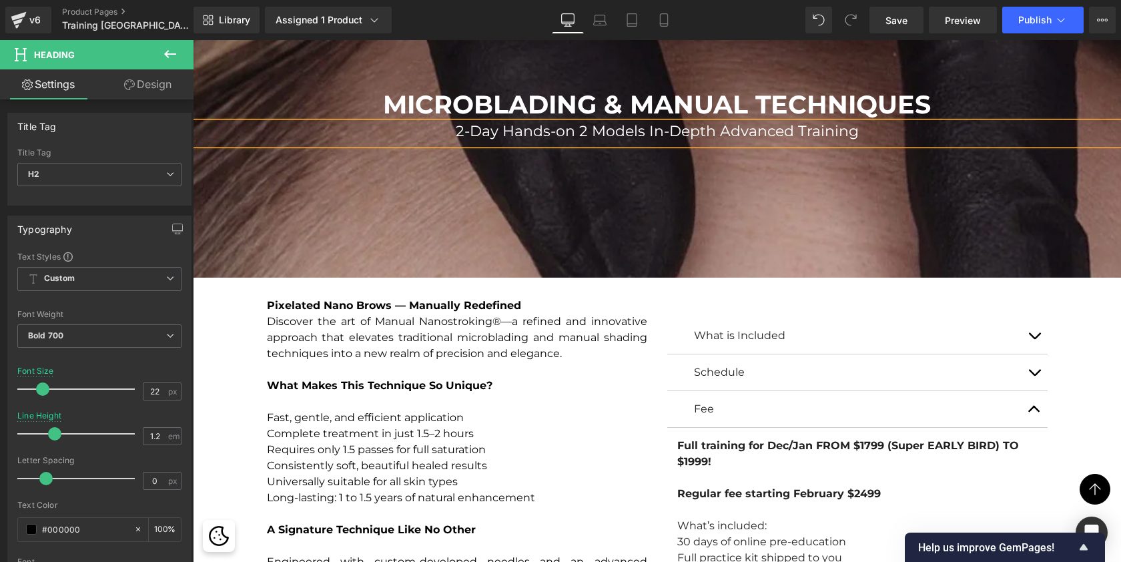
click at [460, 128] on span "2-Day Hands-on 2 Models In-Depth Advanced Training" at bounding box center [657, 131] width 403 height 18
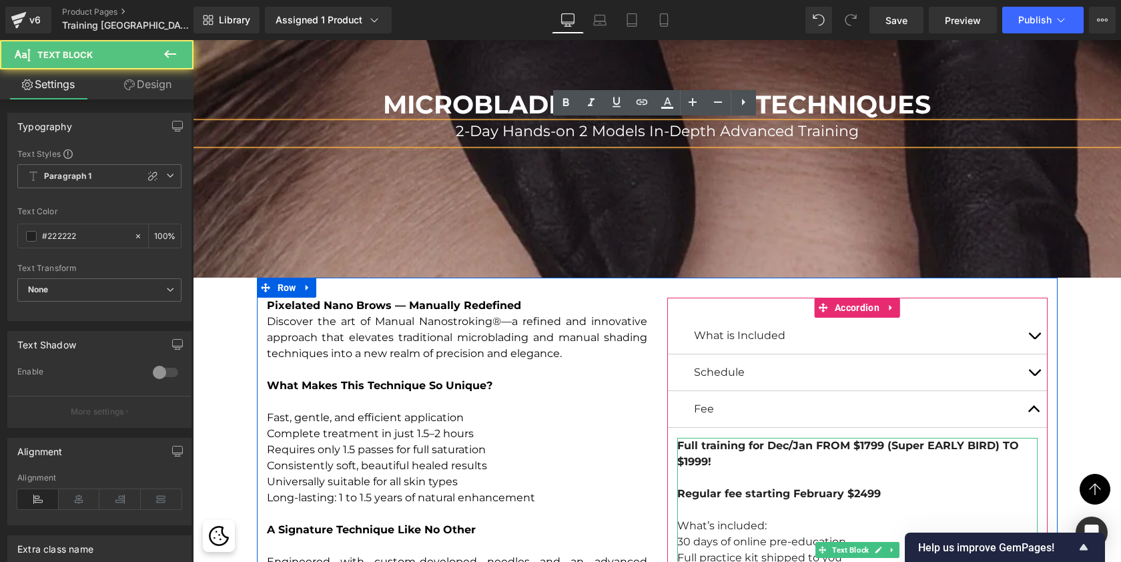
click at [865, 444] on strong "Full training for Dec/Jan FROM $1799 (Super EARLY BIRD) TO $1999!" at bounding box center [848, 453] width 342 height 29
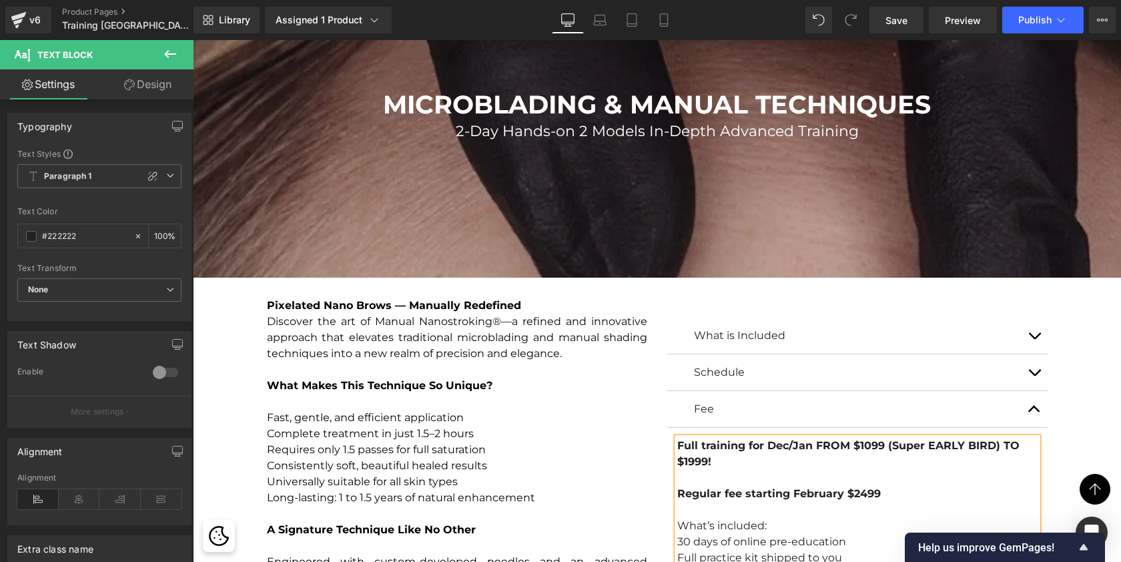
click at [691, 457] on strong "Full training for Dec/Jan FROM $1099 (Super EARLY BIRD) TO $1999!" at bounding box center [848, 453] width 342 height 29
drag, startPoint x: 882, startPoint y: 485, endPoint x: 852, endPoint y: 486, distance: 30.7
click at [585, 480] on p "Universally suitable for all skin types" at bounding box center [457, 482] width 380 height 16
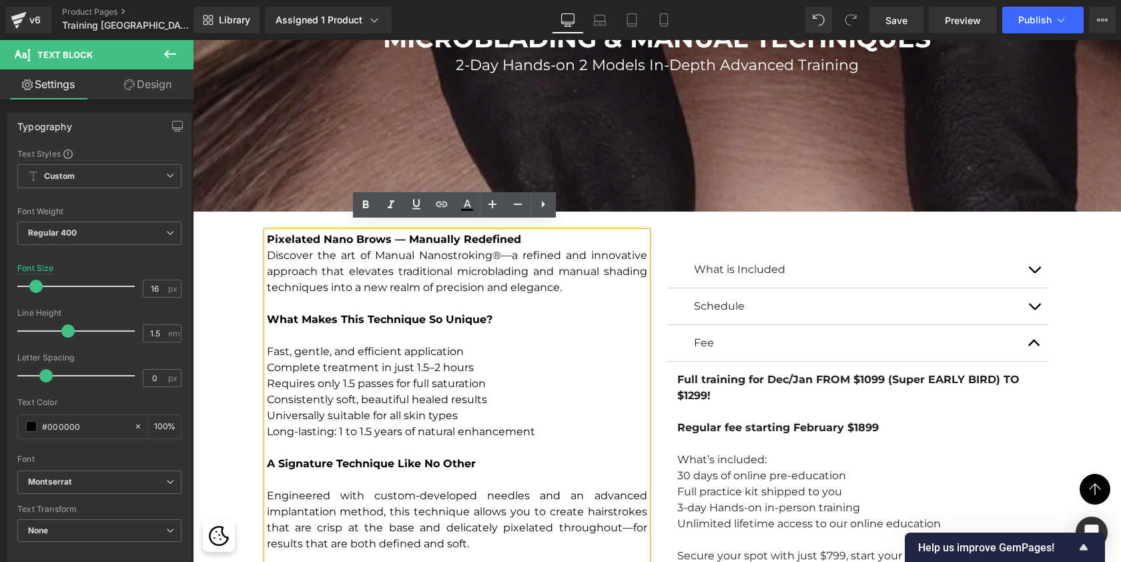
scroll to position [2296, 0]
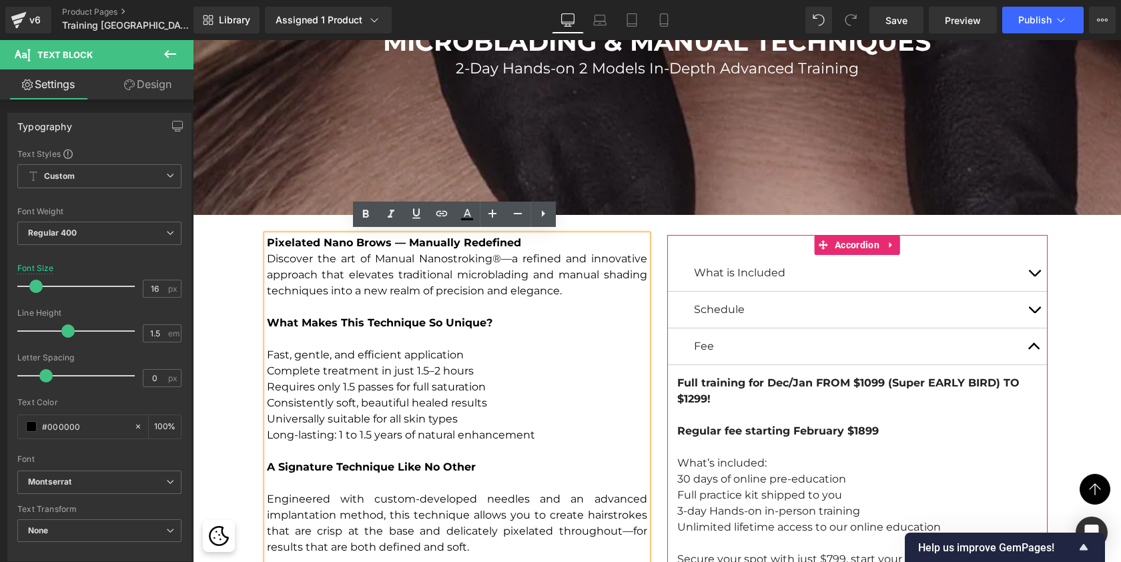
click at [1027, 270] on button "button" at bounding box center [1034, 273] width 27 height 36
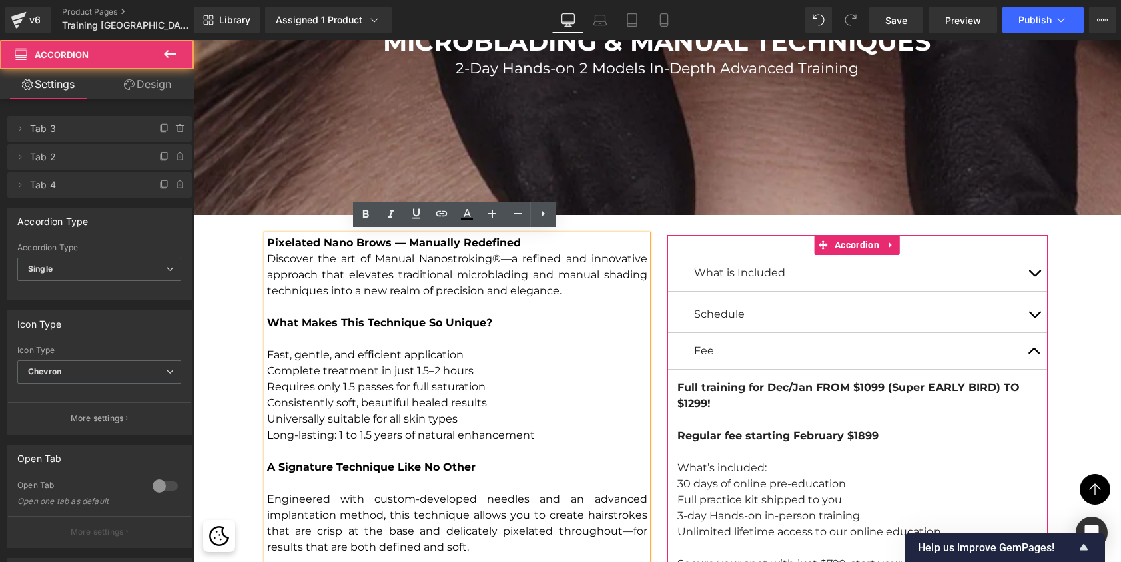
scroll to position [7, 7]
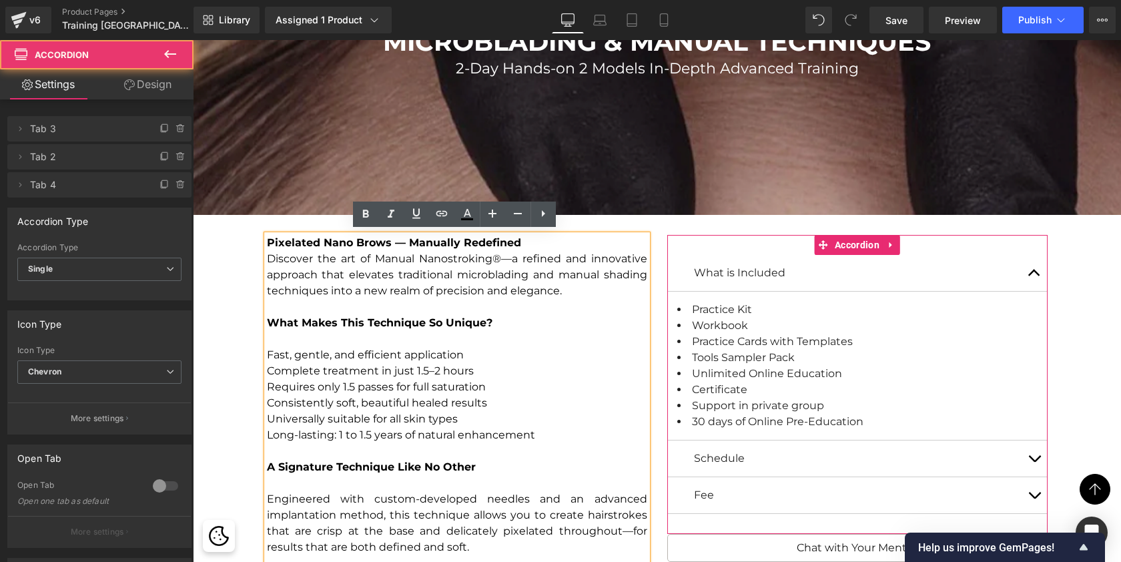
click at [1027, 270] on button "button" at bounding box center [1034, 273] width 27 height 36
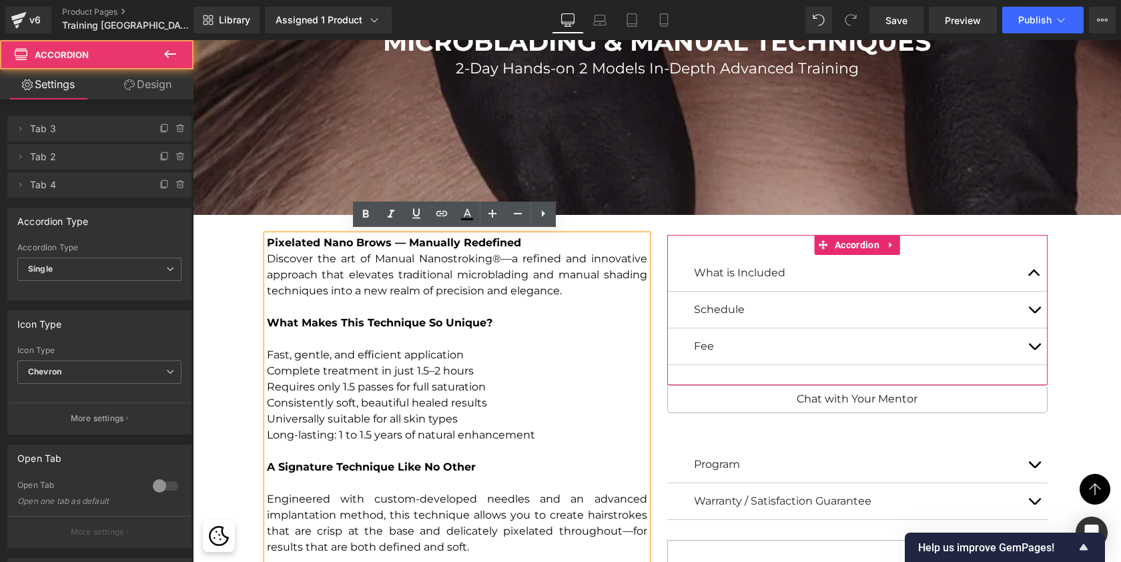
scroll to position [7827, 923]
click at [1034, 313] on span "button" at bounding box center [1034, 313] width 0 height 0
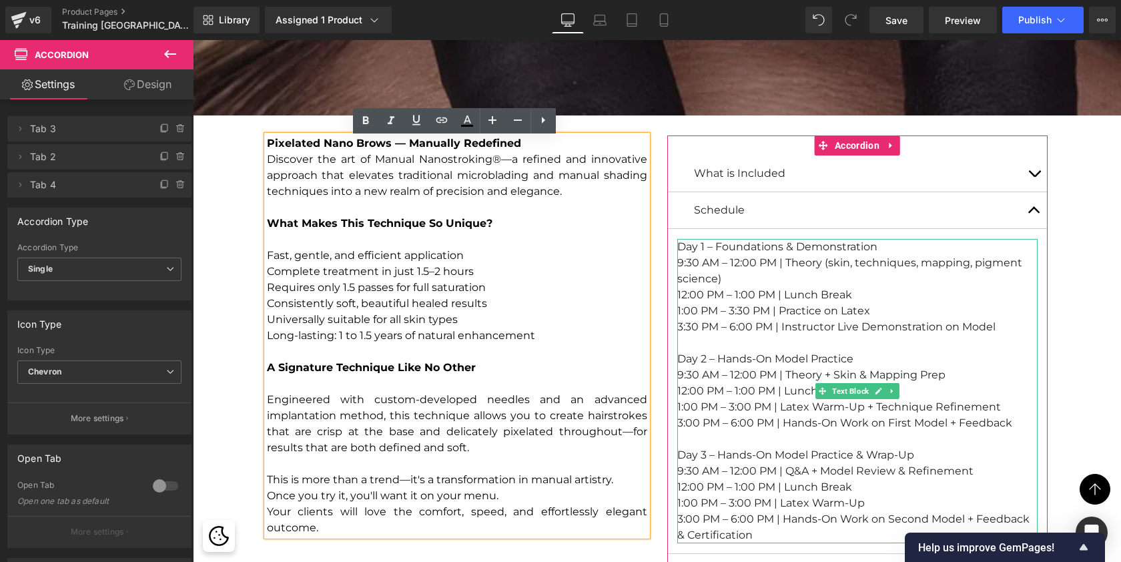
scroll to position [2397, 0]
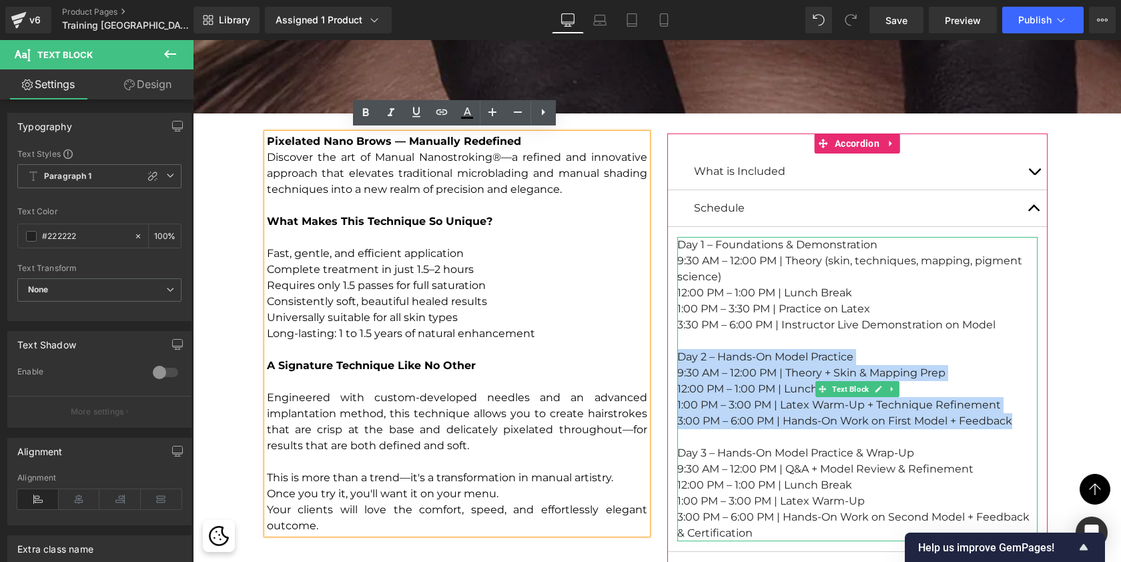
drag, startPoint x: 1010, startPoint y: 419, endPoint x: 680, endPoint y: 354, distance: 336.0
click at [680, 354] on div "Day 1 – Foundations & Demonstration 9:30 AM – 12:00 PM | Theory (skin, techniqu…" at bounding box center [857, 389] width 360 height 304
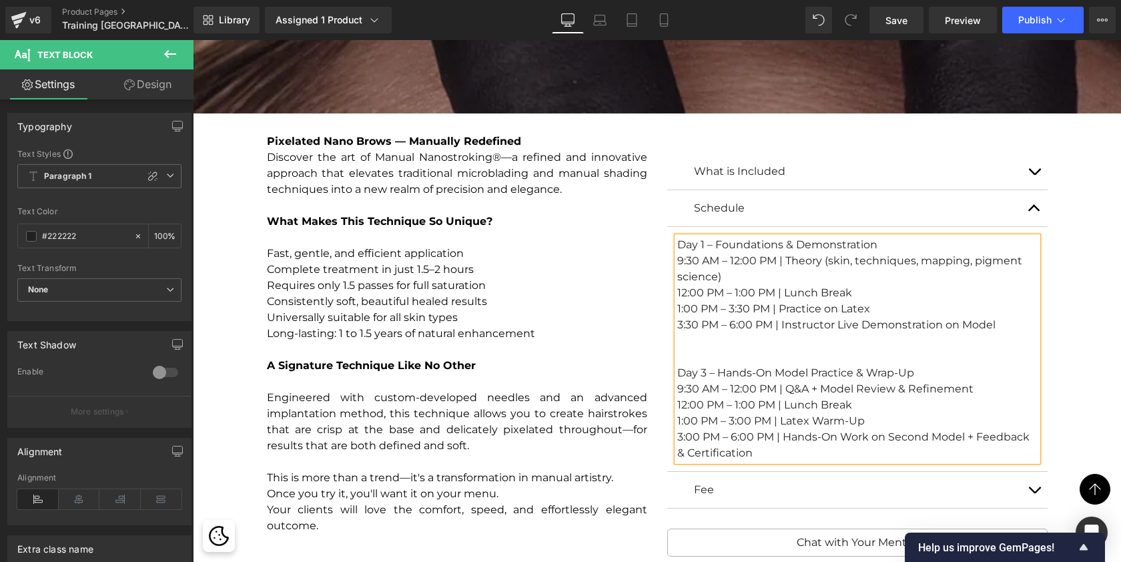
scroll to position [8056, 923]
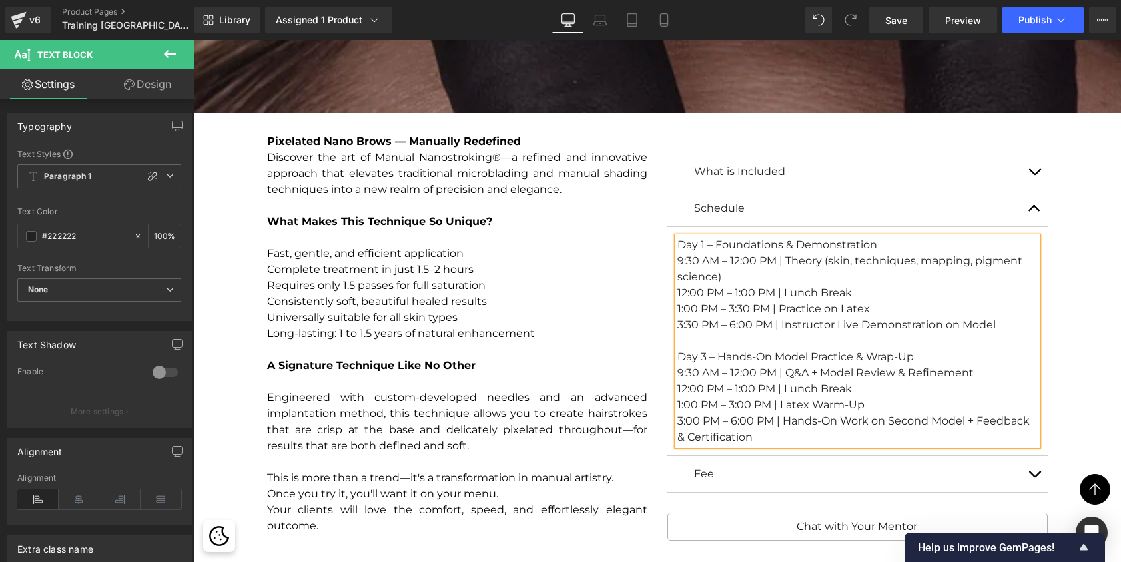
click at [703, 354] on div "Day 3 – Hands-On Model Practice & Wrap-Up" at bounding box center [857, 357] width 360 height 16
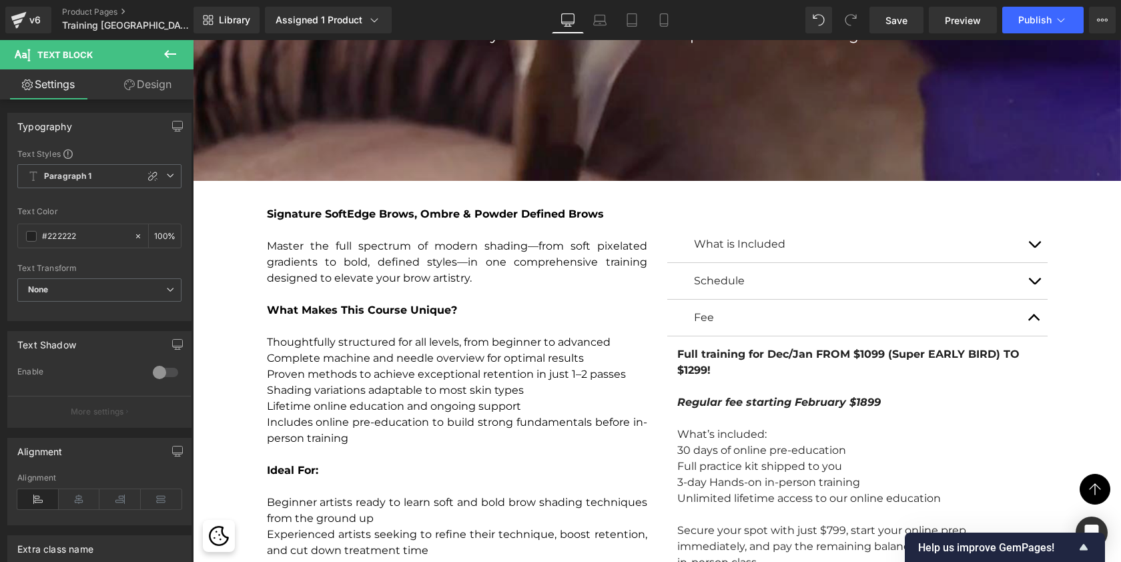
scroll to position [3377, 0]
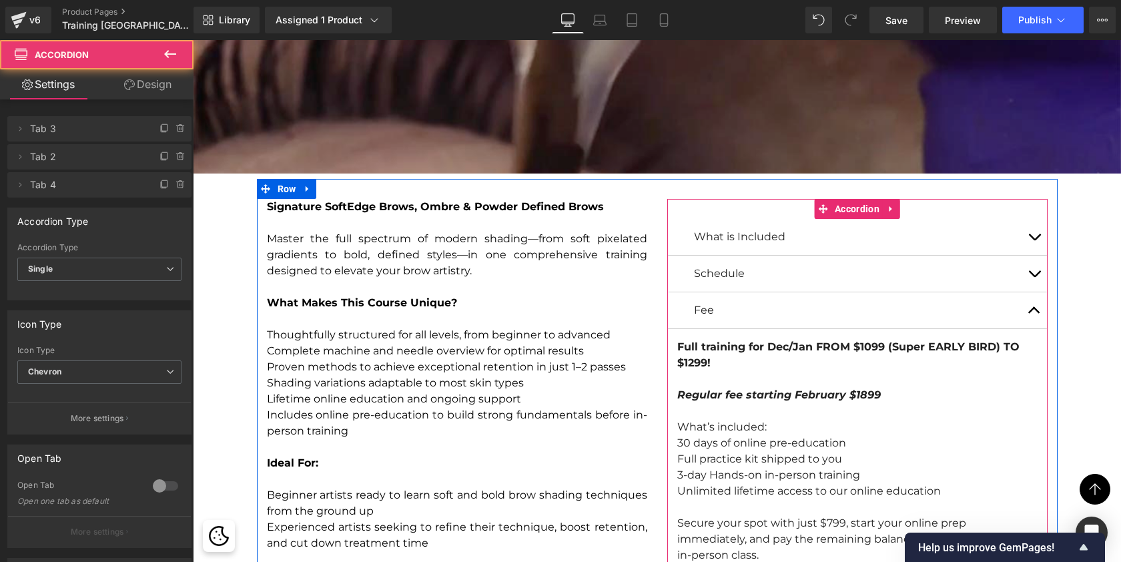
click at [1034, 277] on span "button" at bounding box center [1034, 277] width 0 height 0
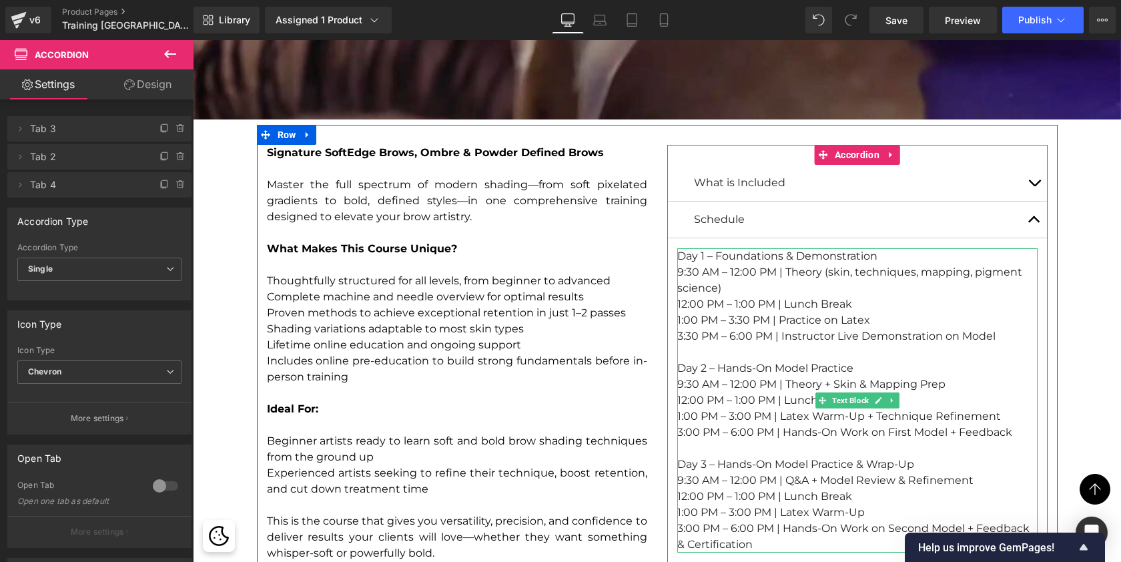
scroll to position [3438, 0]
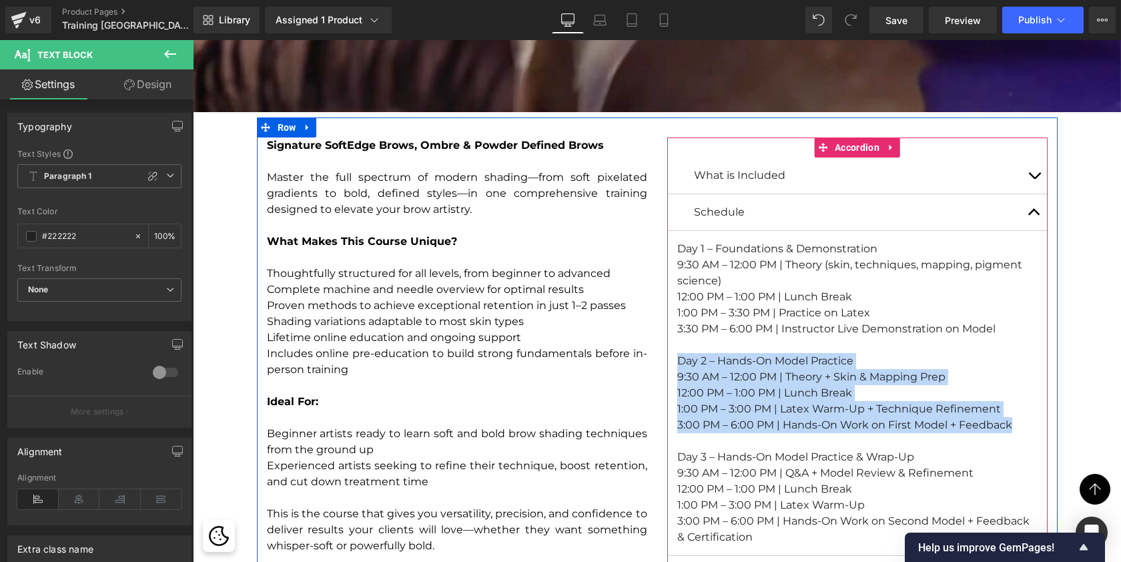
drag, startPoint x: 1012, startPoint y: 421, endPoint x: 673, endPoint y: 361, distance: 343.6
click at [673, 361] on article "Day 1 – Foundations & Demonstration 9:30 AM – 12:00 PM | Theory (skin, techniqu…" at bounding box center [857, 393] width 380 height 325
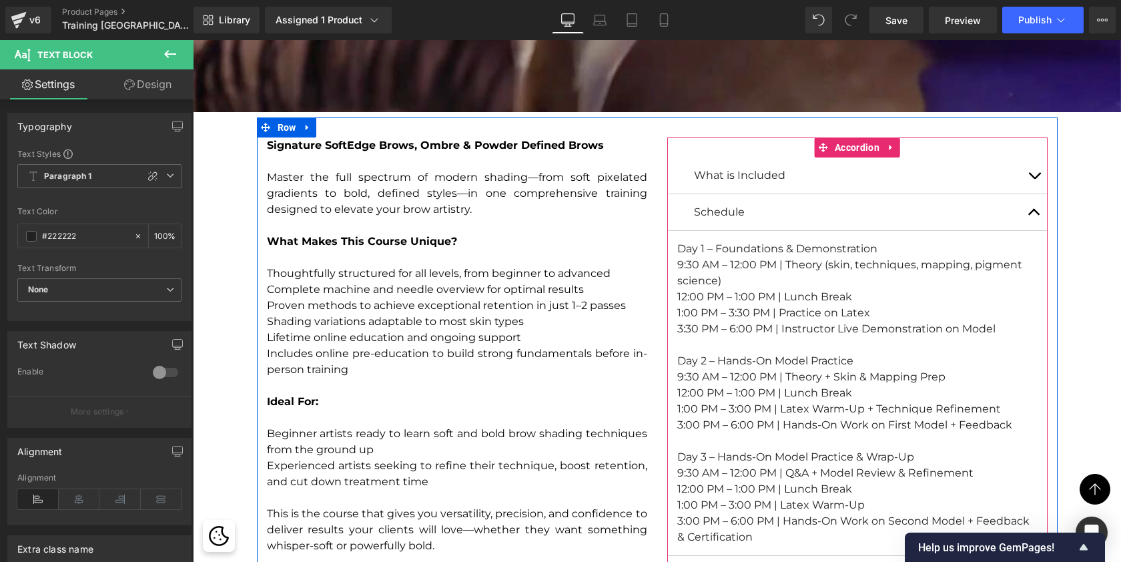
click at [742, 369] on div "9:30 AM – 12:00 PM | Theory + Skin & Mapping Prep" at bounding box center [857, 377] width 360 height 16
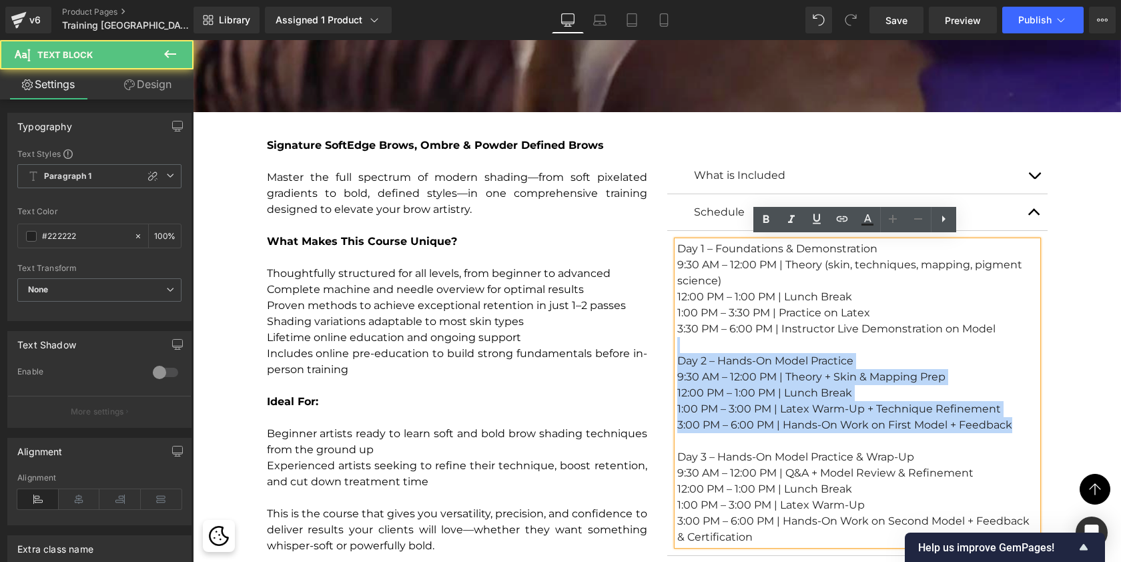
drag, startPoint x: 1017, startPoint y: 423, endPoint x: 679, endPoint y: 348, distance: 345.8
click at [679, 348] on div "Day 1 – Foundations & Demonstration 9:30 AM – 12:00 PM | Theory (skin, techniqu…" at bounding box center [857, 393] width 360 height 304
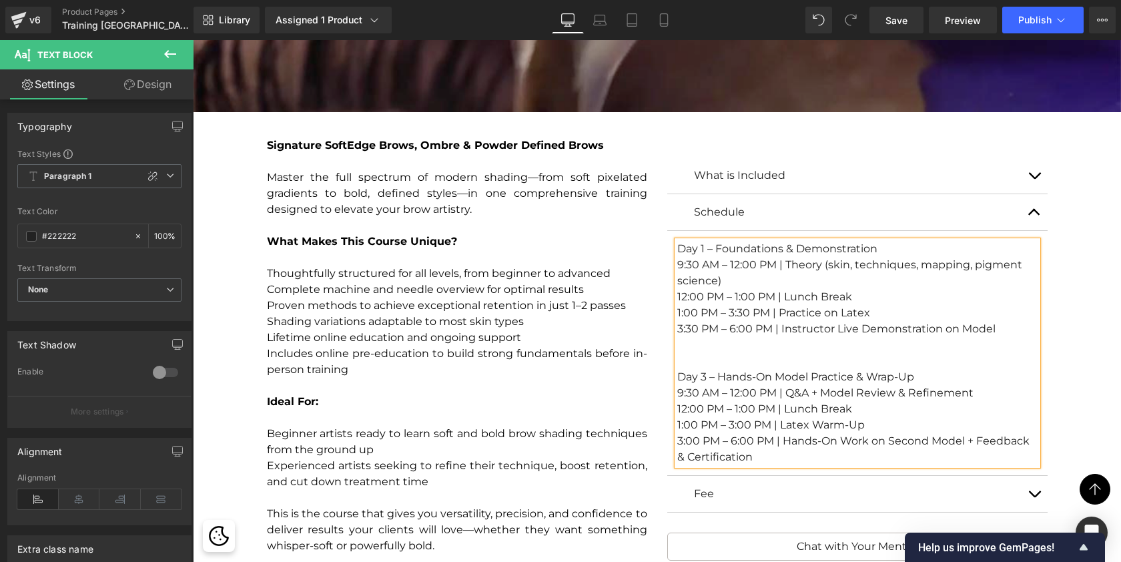
scroll to position [8040, 923]
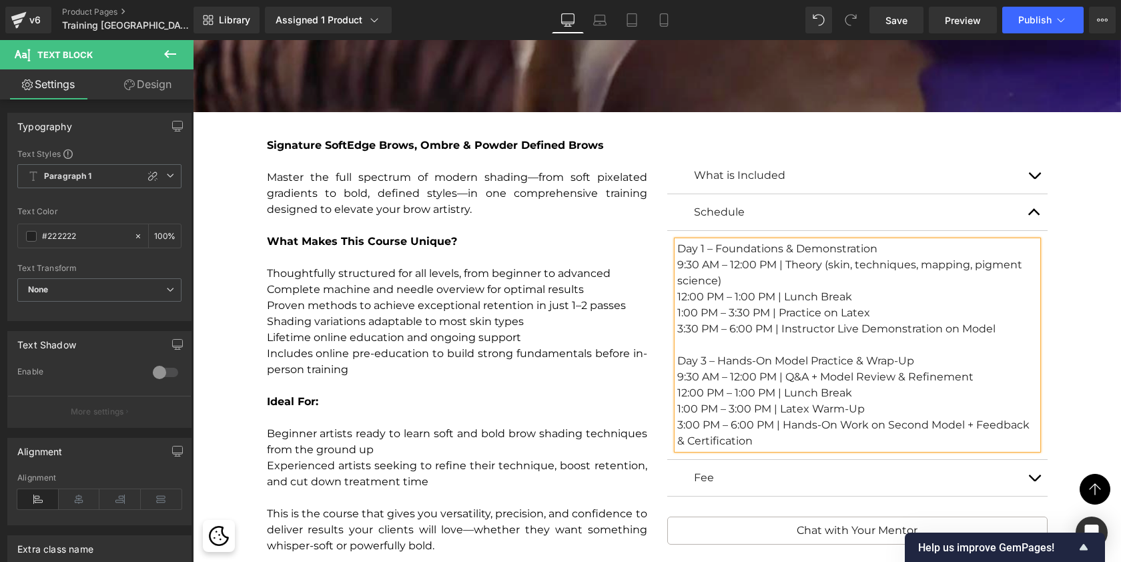
click at [703, 356] on div "Day 3 – Hands-On Model Practice & Wrap-Up" at bounding box center [857, 361] width 360 height 16
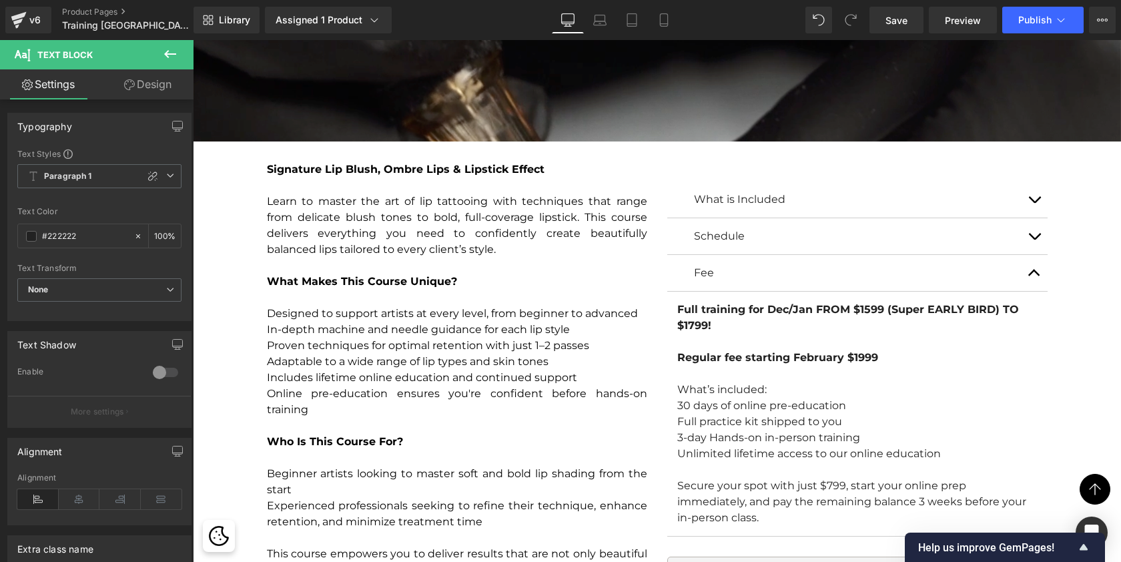
scroll to position [4450, 0]
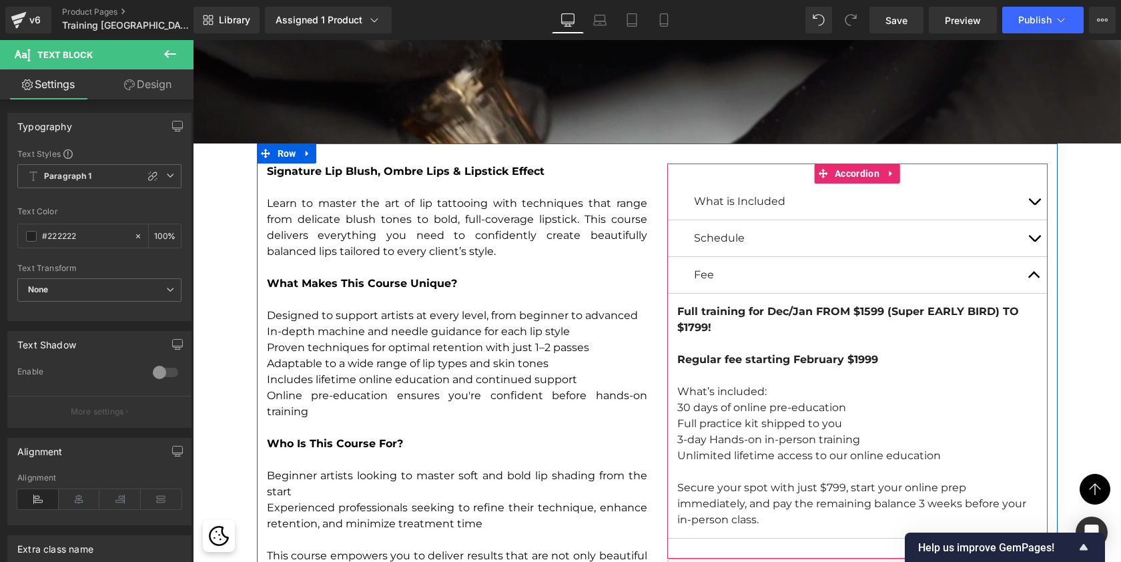
click at [1034, 242] on span "button" at bounding box center [1034, 242] width 0 height 0
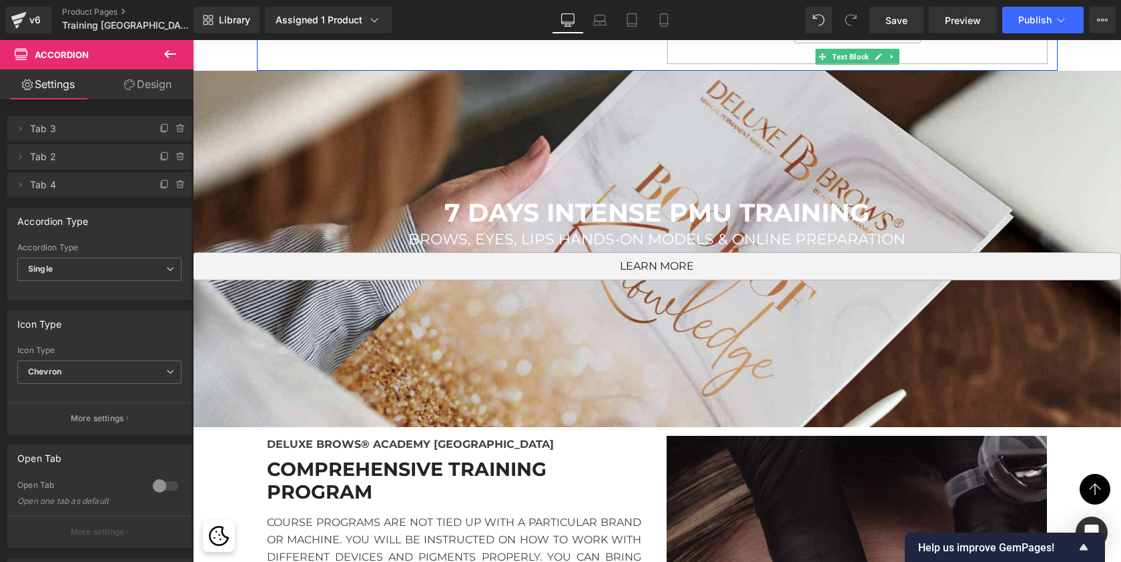
scroll to position [5232, 0]
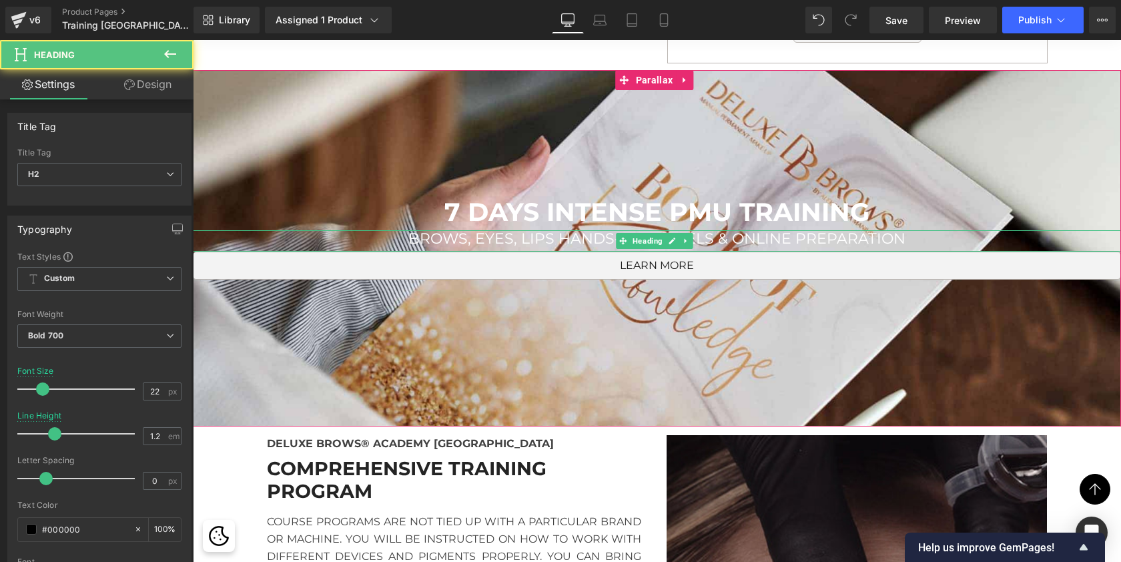
click at [502, 230] on span "BROWS, EYES, LIPS HANDS-ON MODELS & ONLINE PREPARATION" at bounding box center [656, 239] width 497 height 18
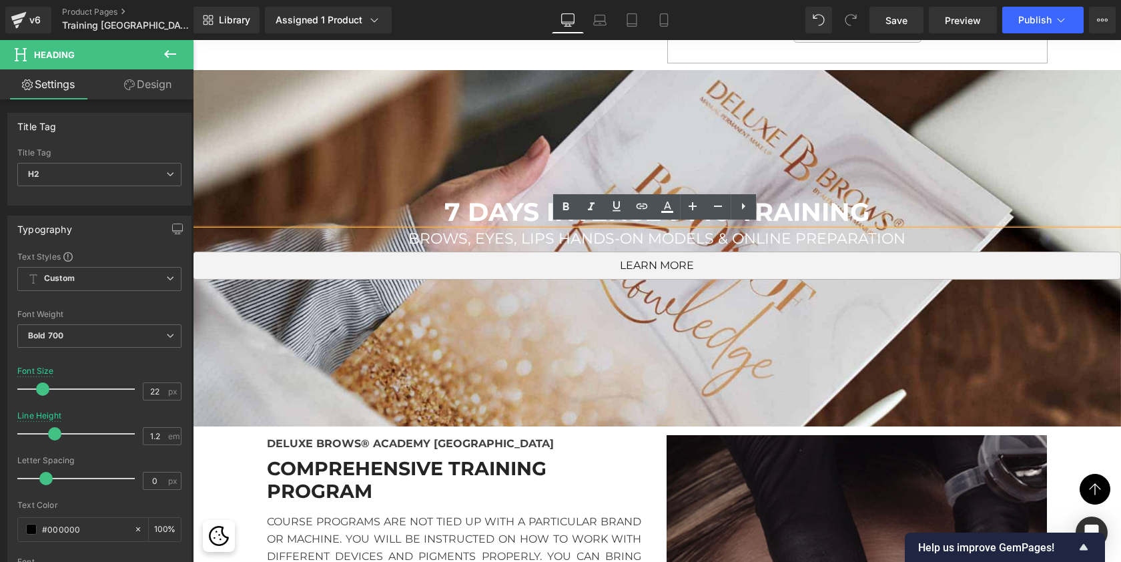
click at [515, 234] on span "BROWS, EYES, LIPS HANDS-ON MODELS & ONLINE PREPARATION" at bounding box center [656, 239] width 497 height 18
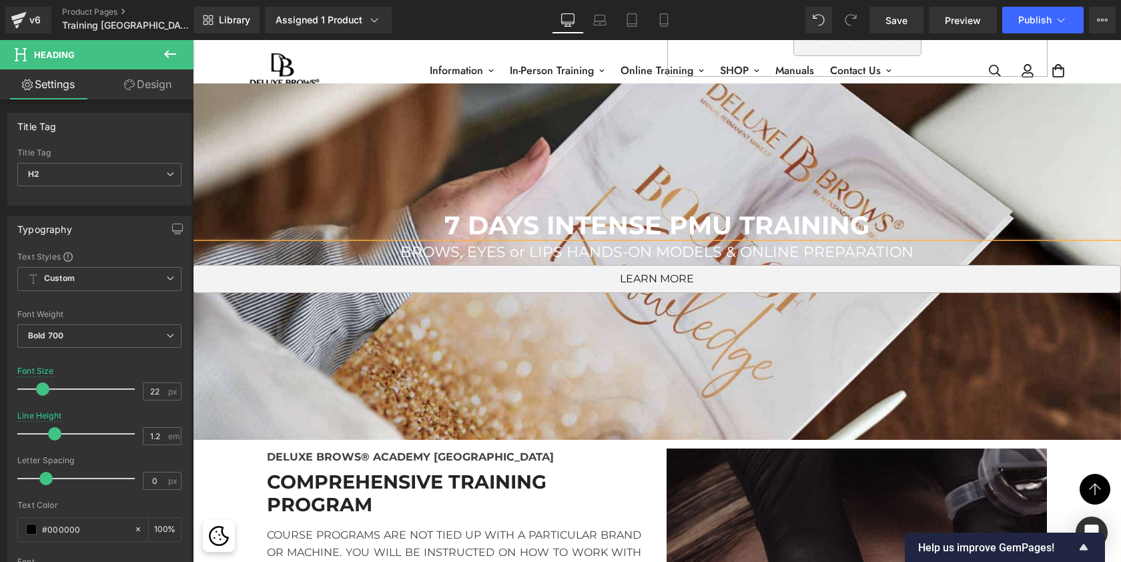
scroll to position [5218, 0]
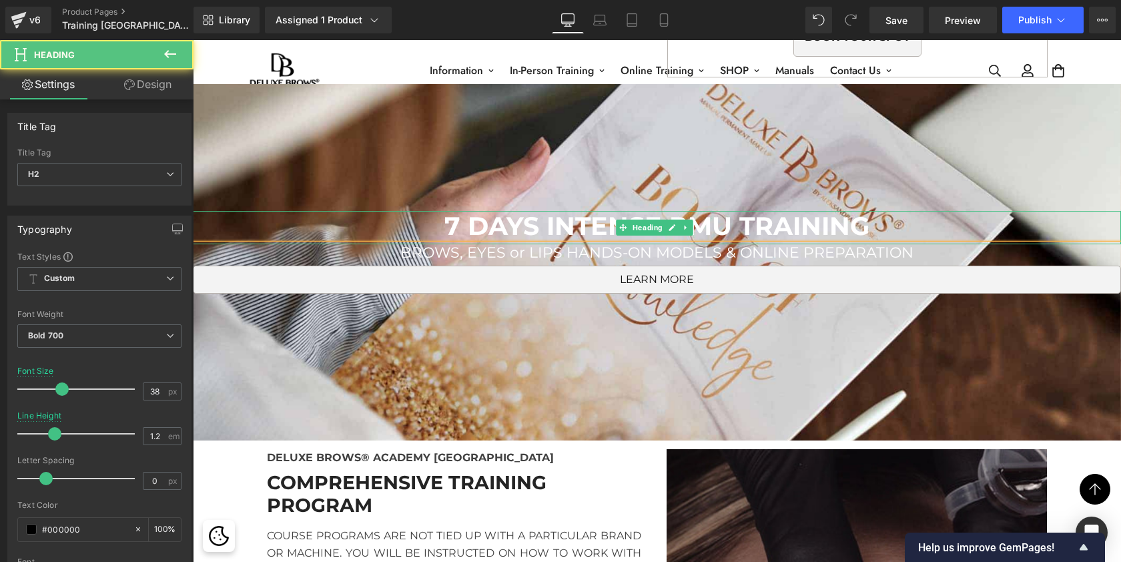
click at [537, 216] on span "7 DAYS INTENSE PMU TRAINING" at bounding box center [656, 225] width 425 height 31
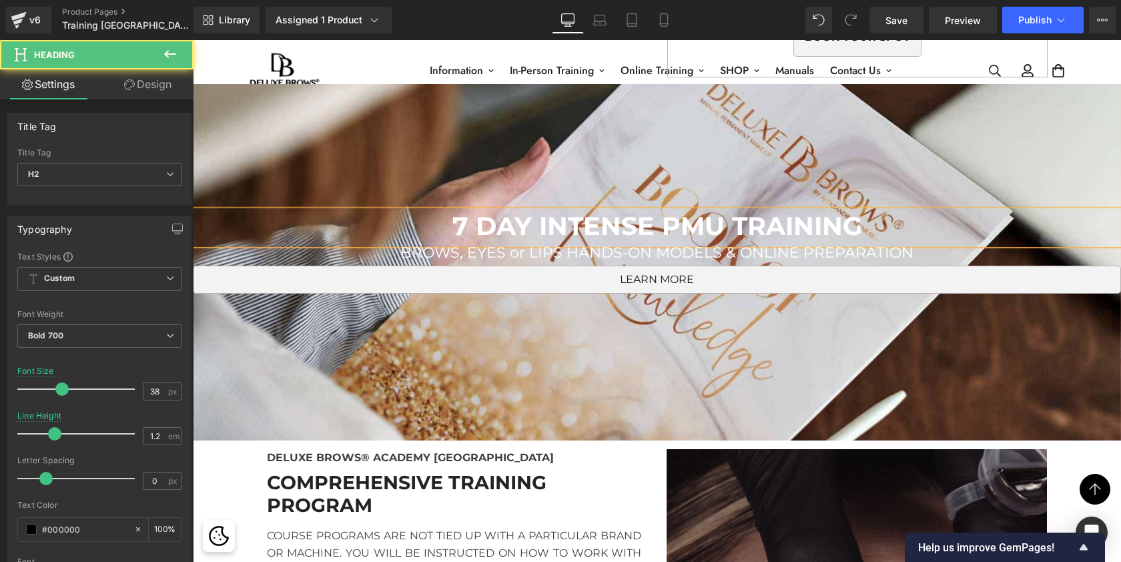
click at [472, 210] on span "7 DAY INTENSE PMU TRAINING" at bounding box center [657, 225] width 410 height 31
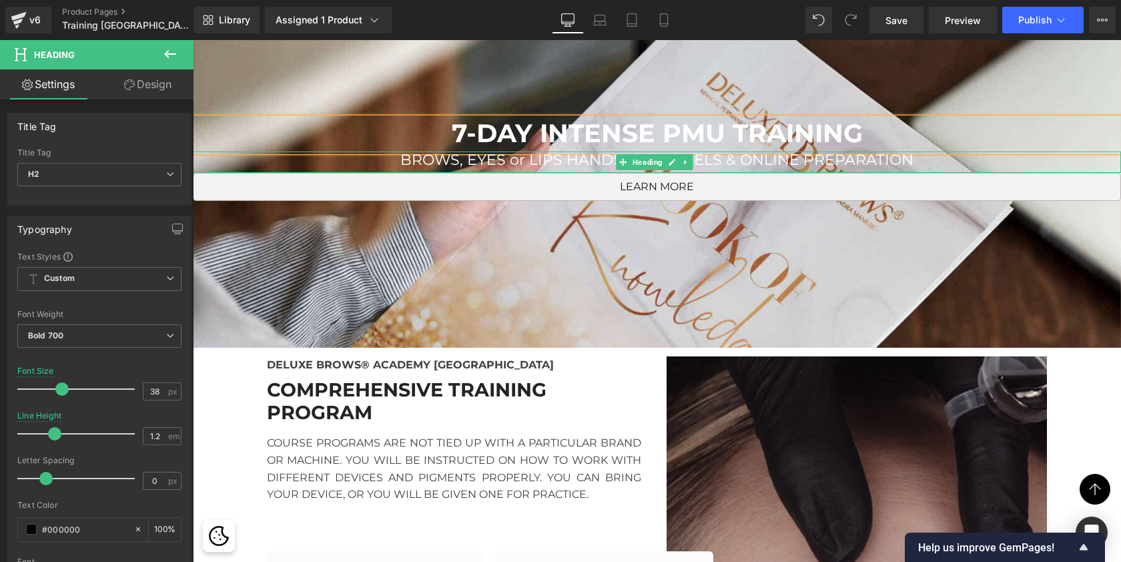
scroll to position [5315, 0]
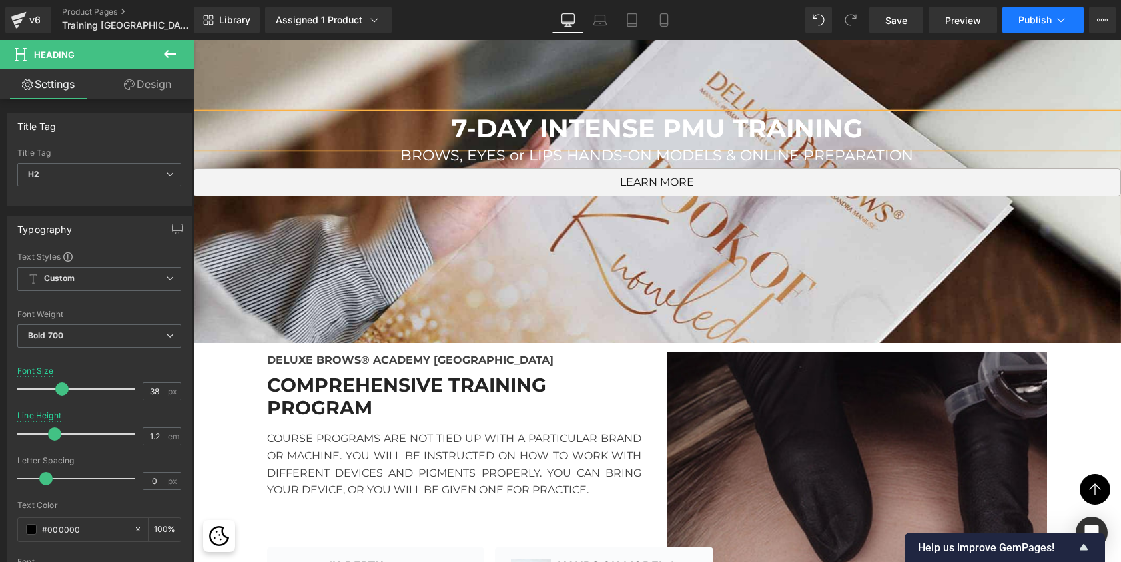
click at [1042, 16] on span "Publish" at bounding box center [1034, 20] width 33 height 11
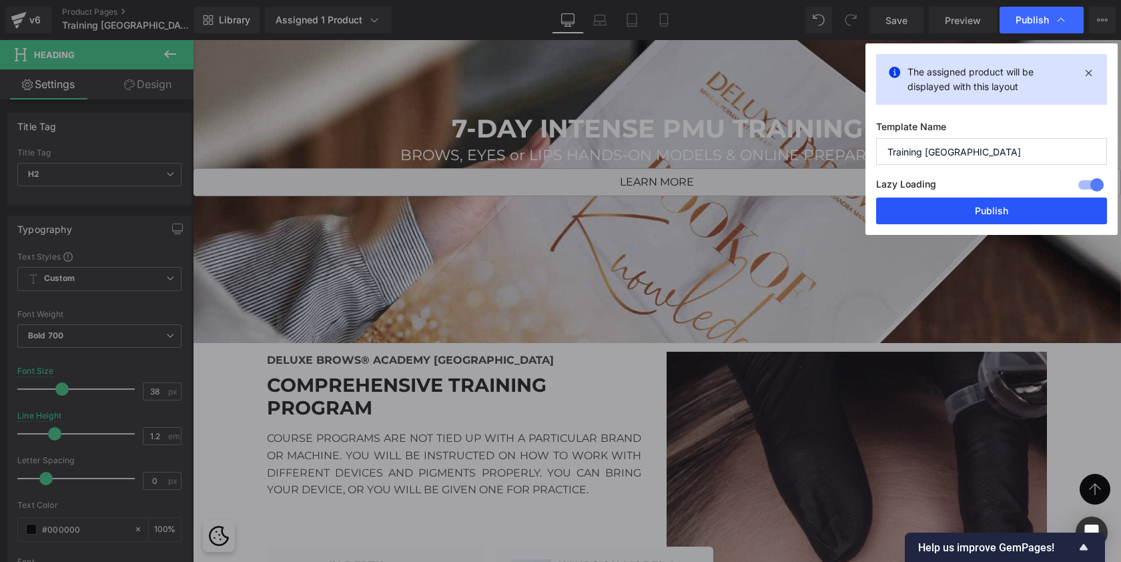
click at [1031, 205] on button "Publish" at bounding box center [991, 211] width 231 height 27
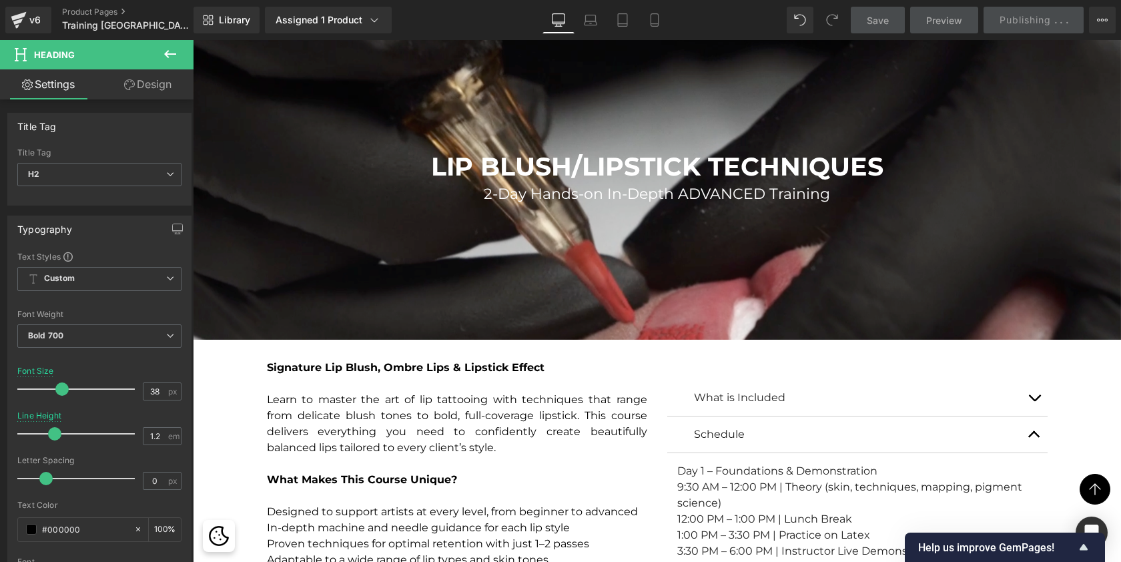
scroll to position [4041, 0]
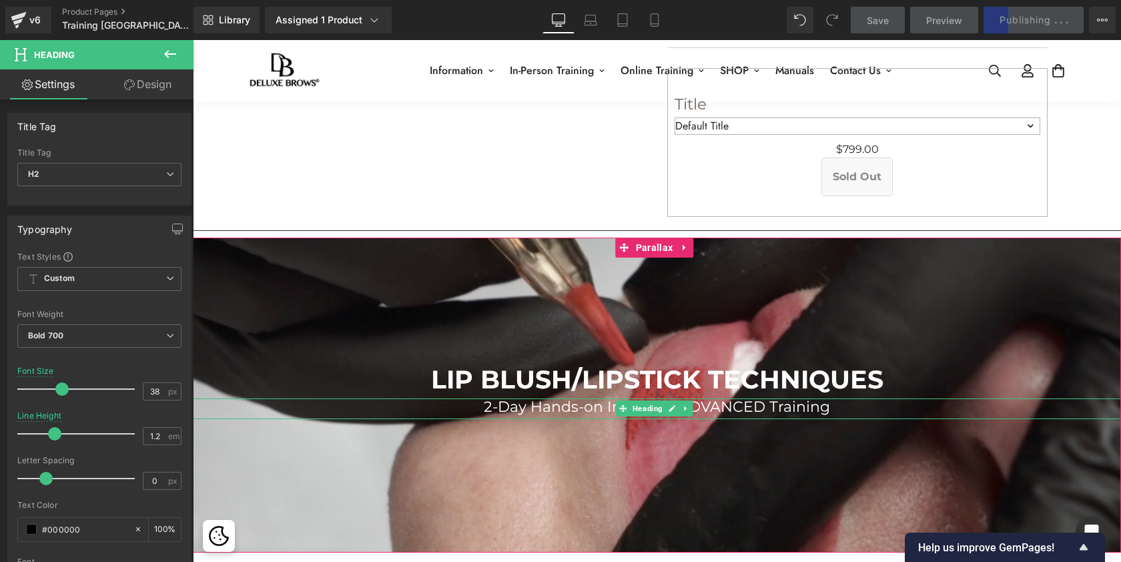
click at [811, 403] on span "2-Day Hands-on In-Depth ADVANCED Training" at bounding box center [657, 407] width 346 height 18
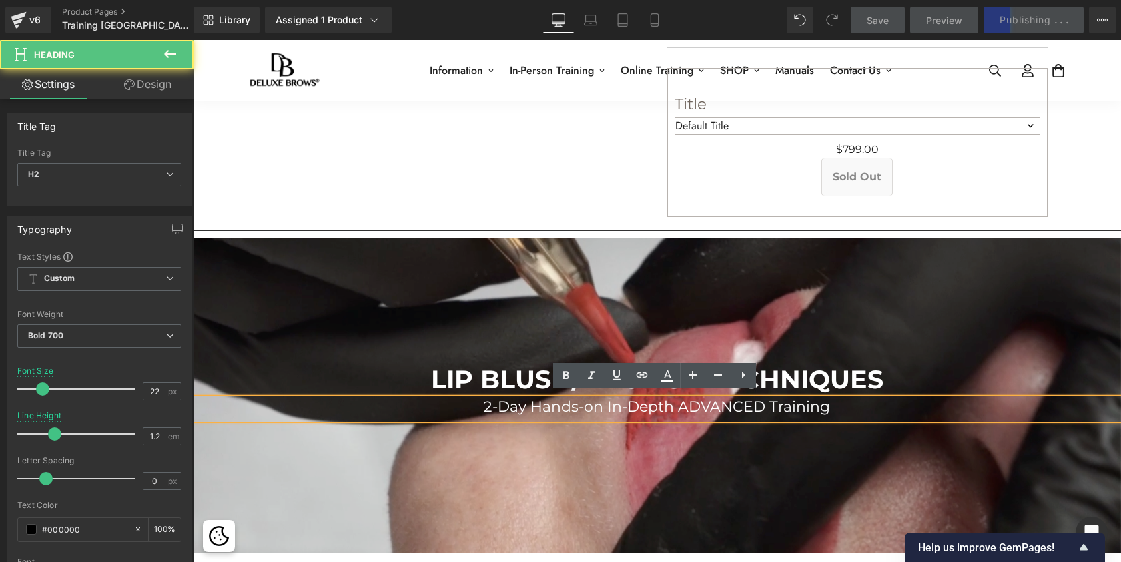
click at [840, 402] on h2 "2-Day Hands-on In-Depth ADVANCED Training" at bounding box center [657, 406] width 928 height 17
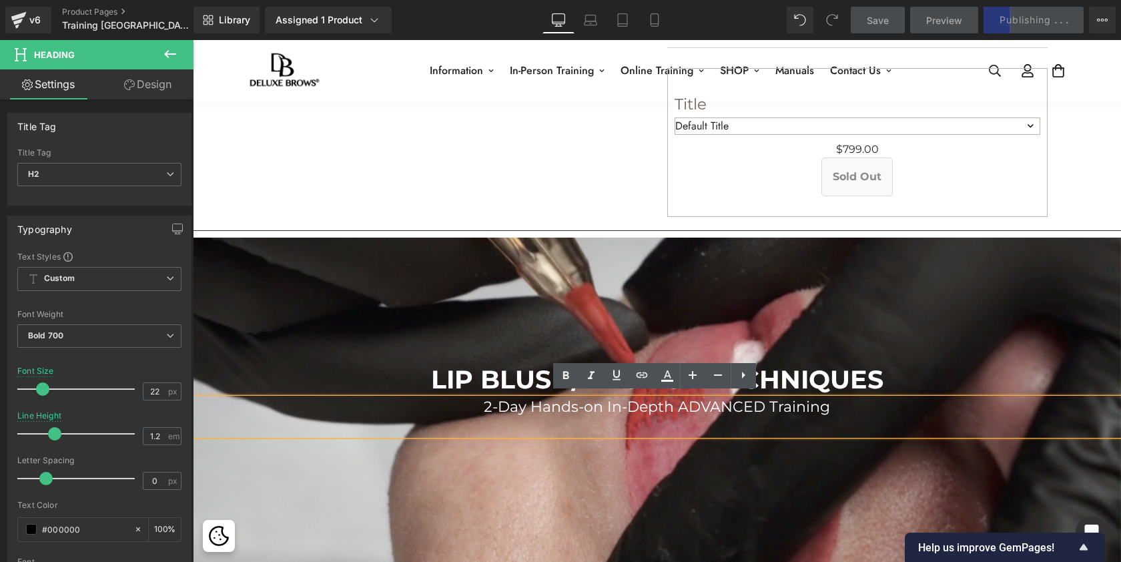
scroll to position [8040, 923]
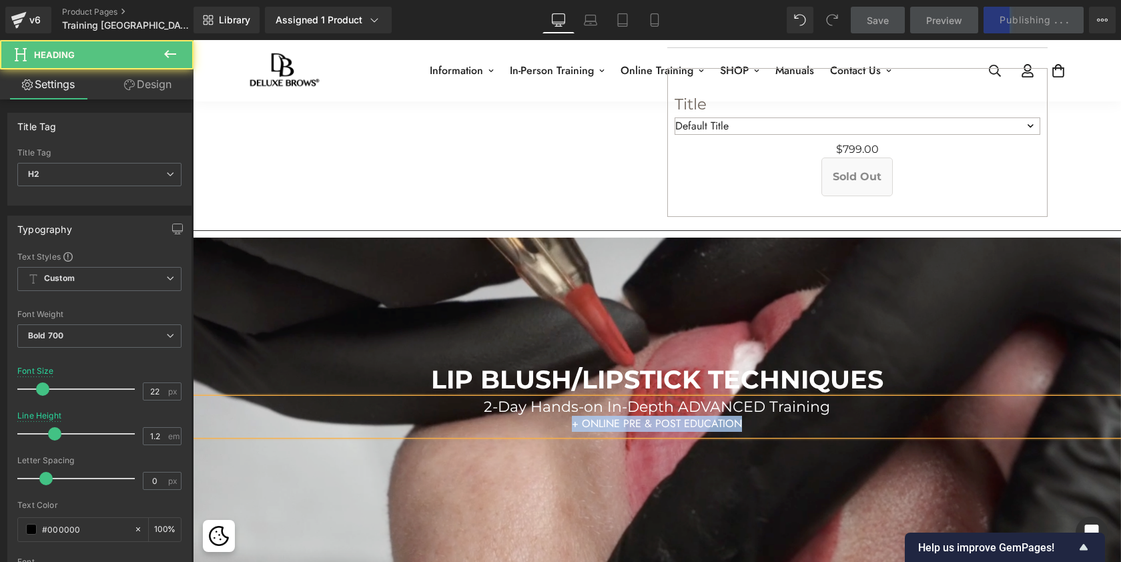
drag, startPoint x: 743, startPoint y: 421, endPoint x: 566, endPoint y: 418, distance: 177.5
click at [566, 418] on div "+ ONLINE PRE & POST EDUCATION" at bounding box center [657, 424] width 928 height 16
copy span "+ ONLINE PRE & POST EDUCATION"
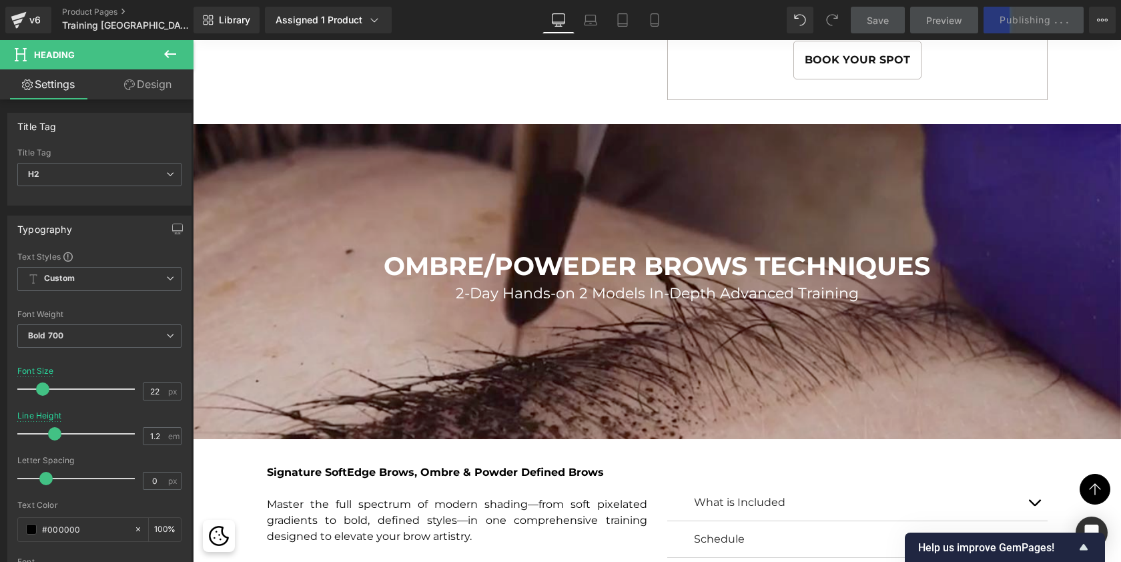
scroll to position [3112, 0]
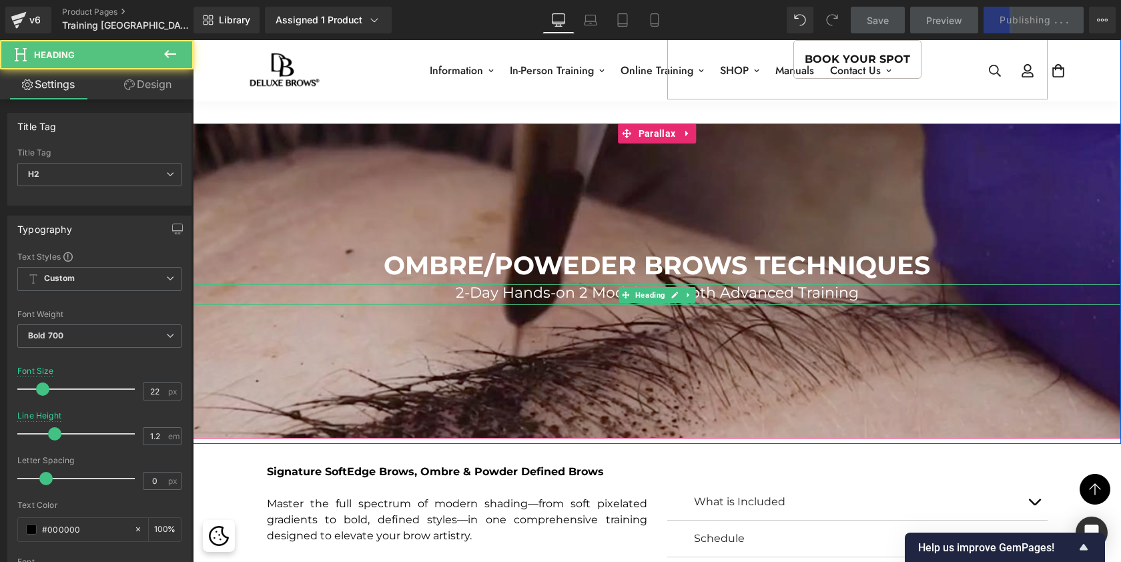
click at [842, 293] on span "2-Day Hands-on 2 Models In-Depth Advanced Training" at bounding box center [657, 293] width 403 height 18
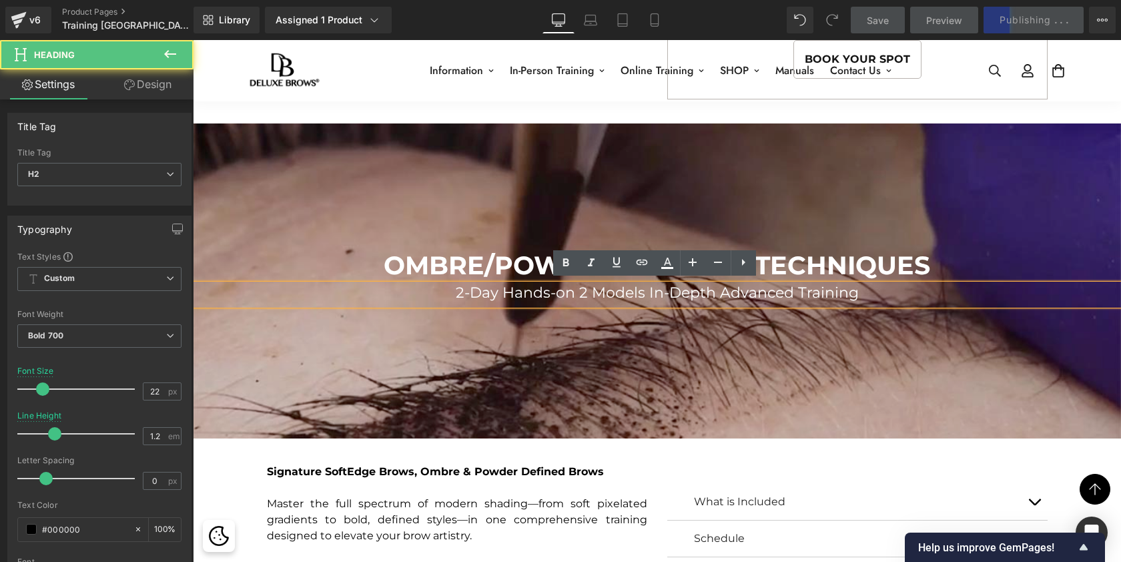
click at [862, 286] on h2 "2-Day Hands-on 2 Models In-Depth Advanced Training" at bounding box center [657, 292] width 928 height 17
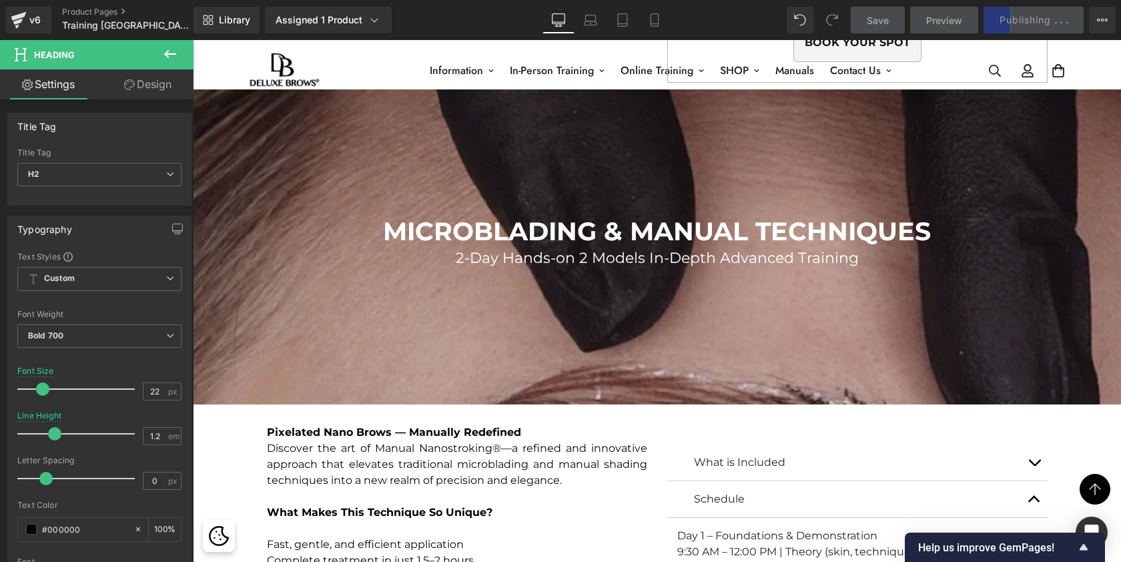
scroll to position [2093, 0]
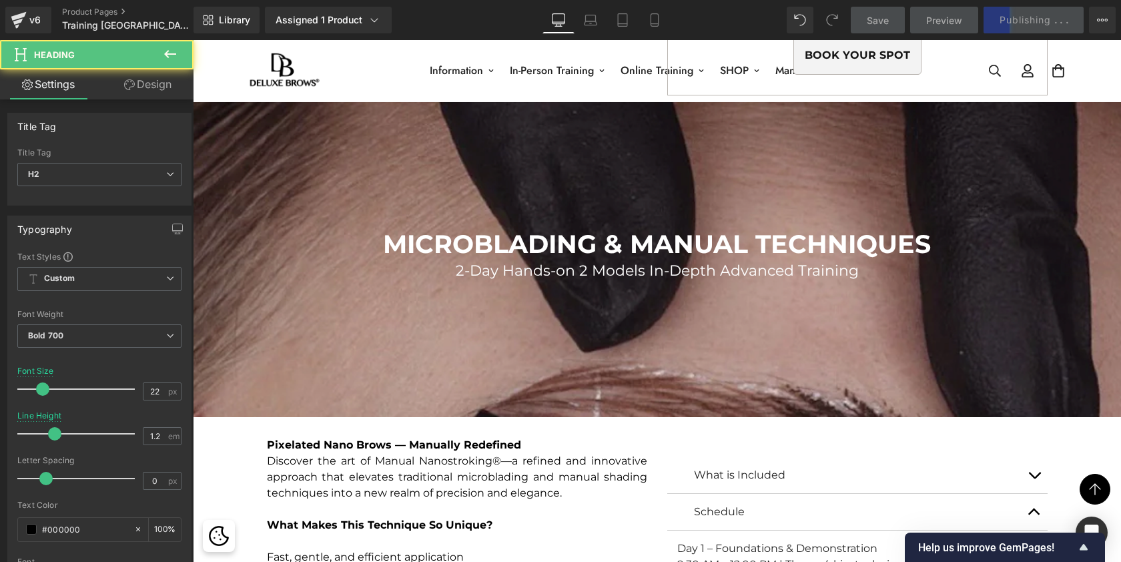
click at [832, 268] on span "2-Day Hands-on 2 Models In-Depth Advanced Training" at bounding box center [657, 271] width 403 height 18
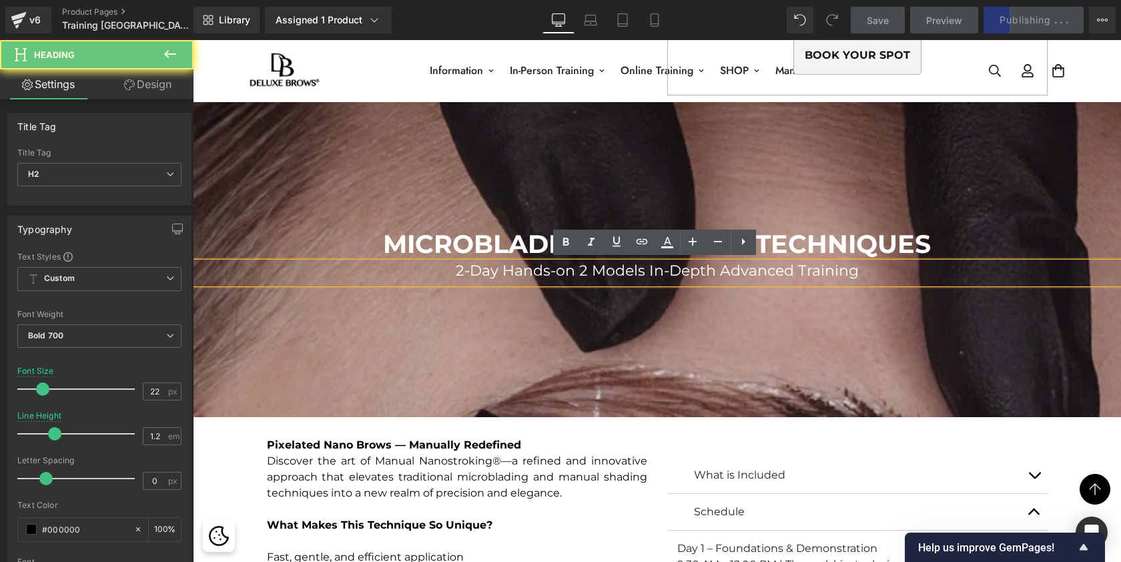
click at [858, 270] on h2 "2-Day Hands-on 2 Models In-Depth Advanced Training" at bounding box center [657, 270] width 928 height 17
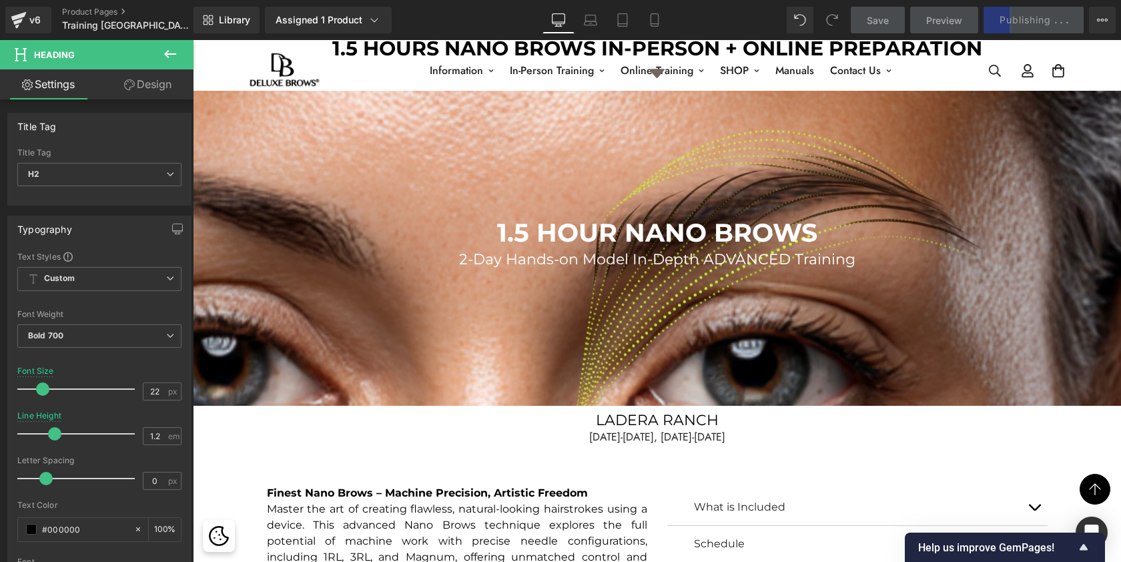
scroll to position [1012, 0]
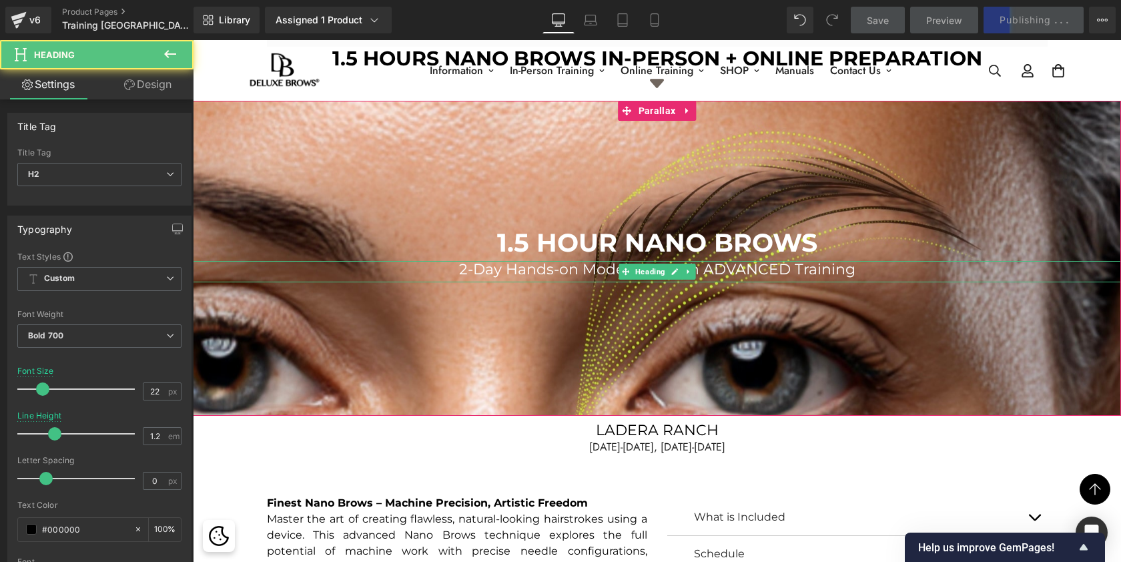
click at [818, 270] on span "2-Day Hands-on Model In-Depth ADVANCED Training" at bounding box center [657, 269] width 396 height 18
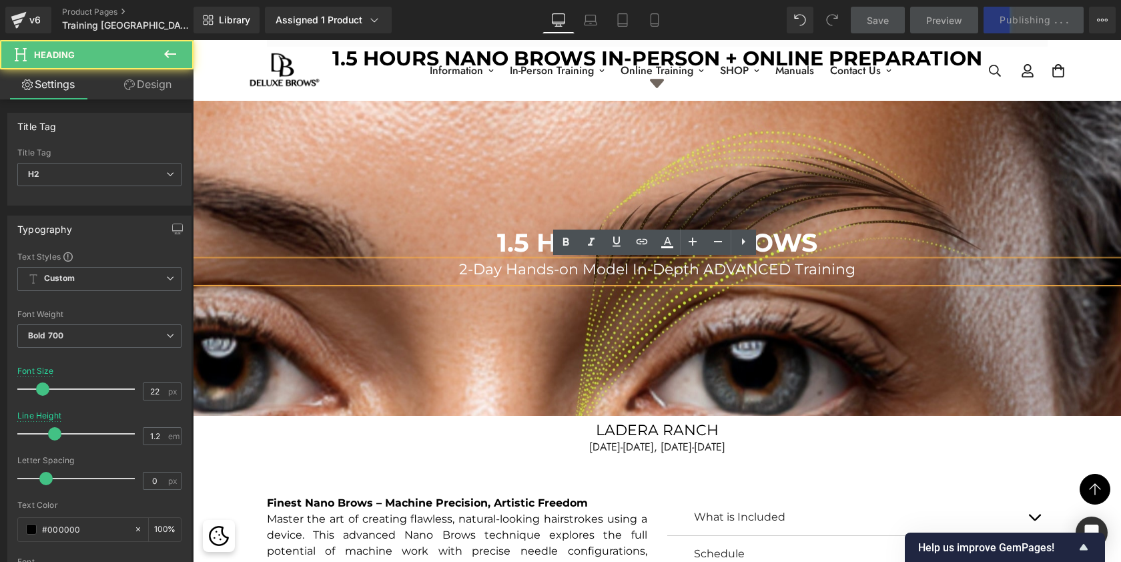
click at [860, 267] on h2 "2-Day Hands-on Model In-Depth ADVANCED Training" at bounding box center [657, 269] width 928 height 17
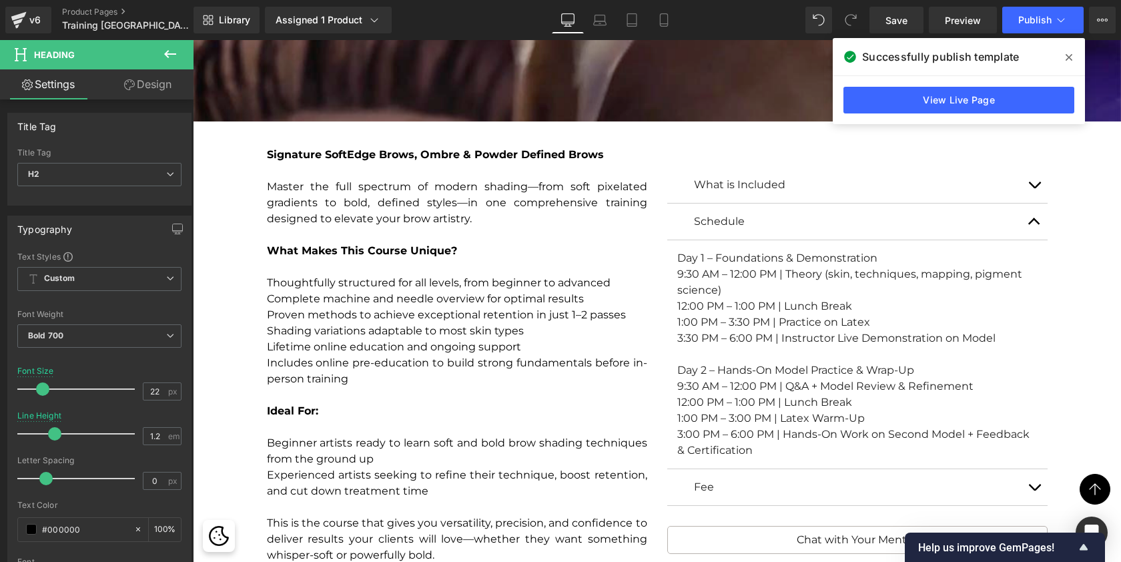
scroll to position [3468, 0]
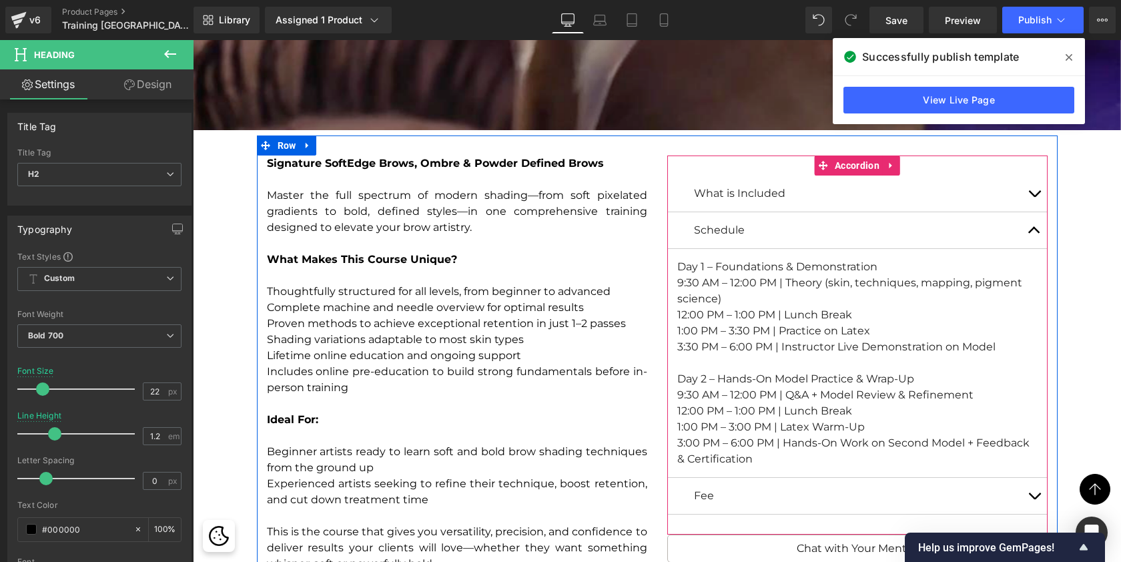
click at [1032, 490] on button "button" at bounding box center [1034, 496] width 27 height 36
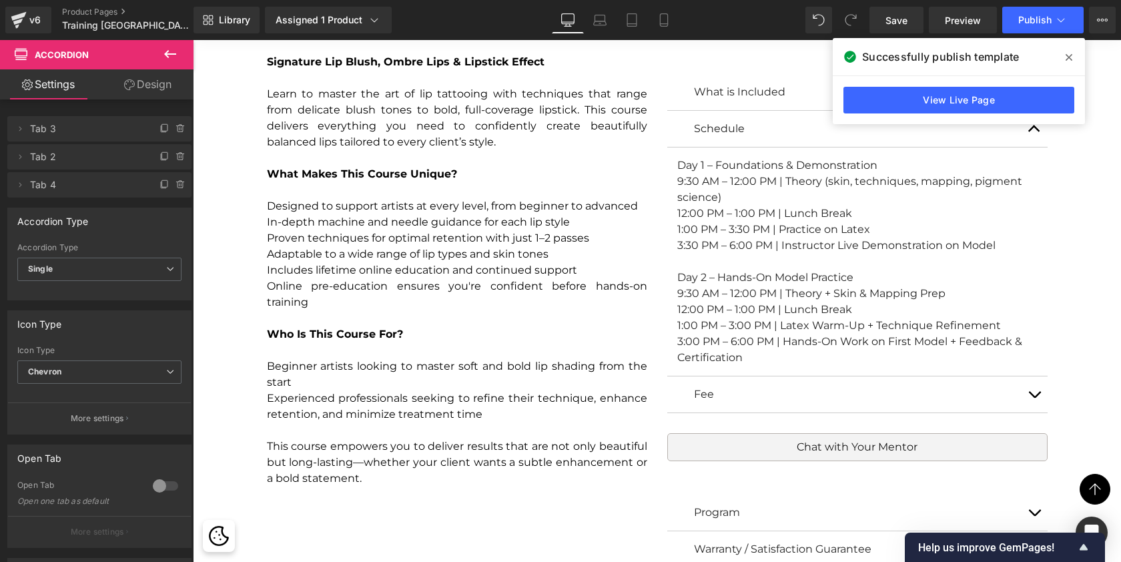
scroll to position [4644, 0]
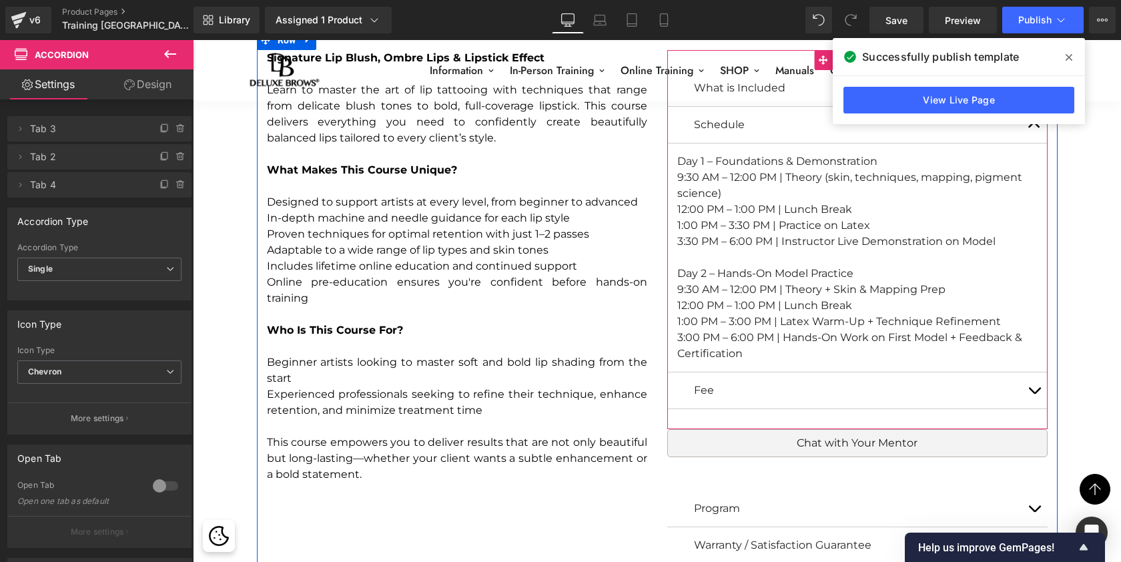
click at [1036, 382] on button "button" at bounding box center [1034, 390] width 27 height 36
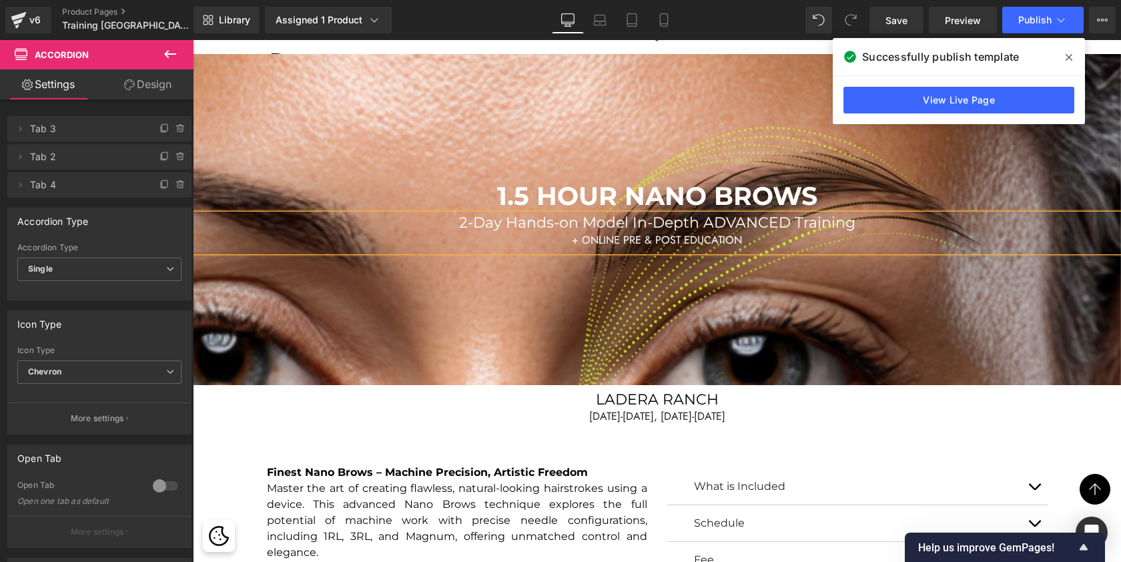
scroll to position [1042, 0]
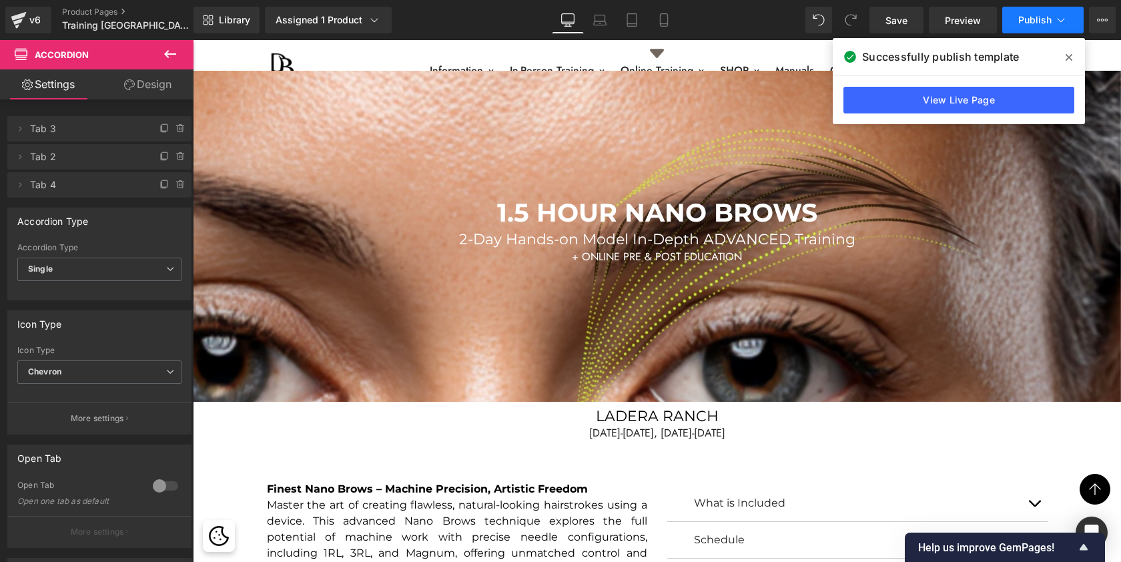
click at [1044, 7] on button "Publish" at bounding box center [1042, 20] width 81 height 27
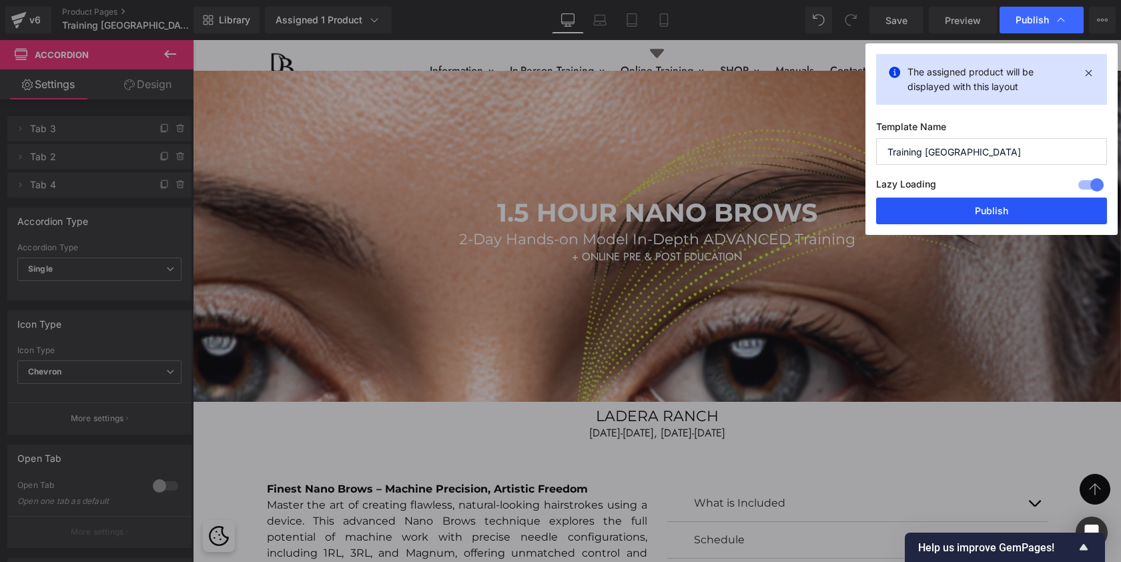
click at [1010, 203] on button "Publish" at bounding box center [991, 211] width 231 height 27
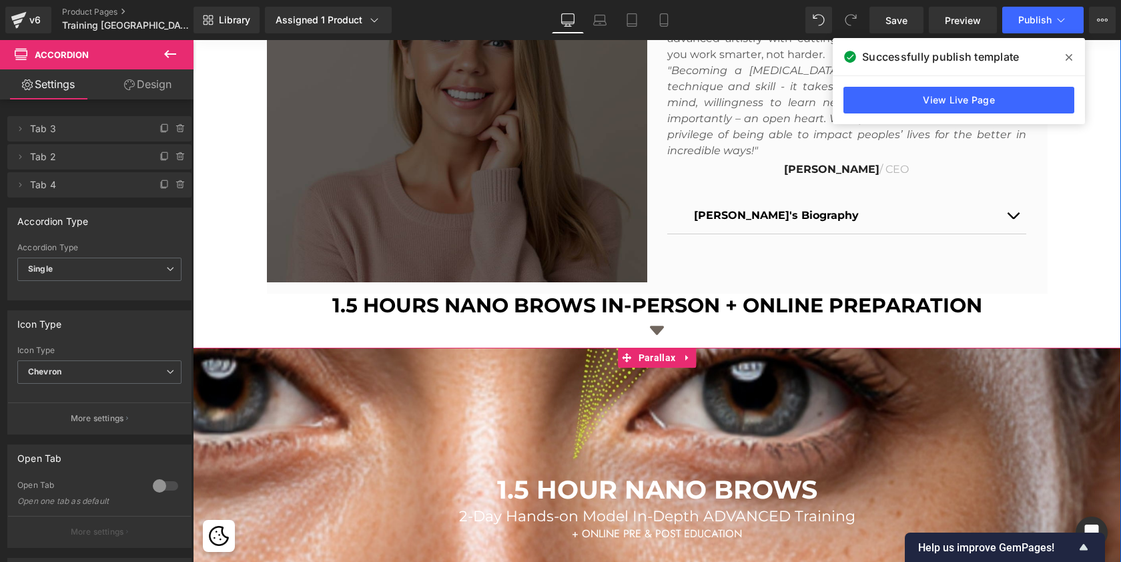
scroll to position [811, 0]
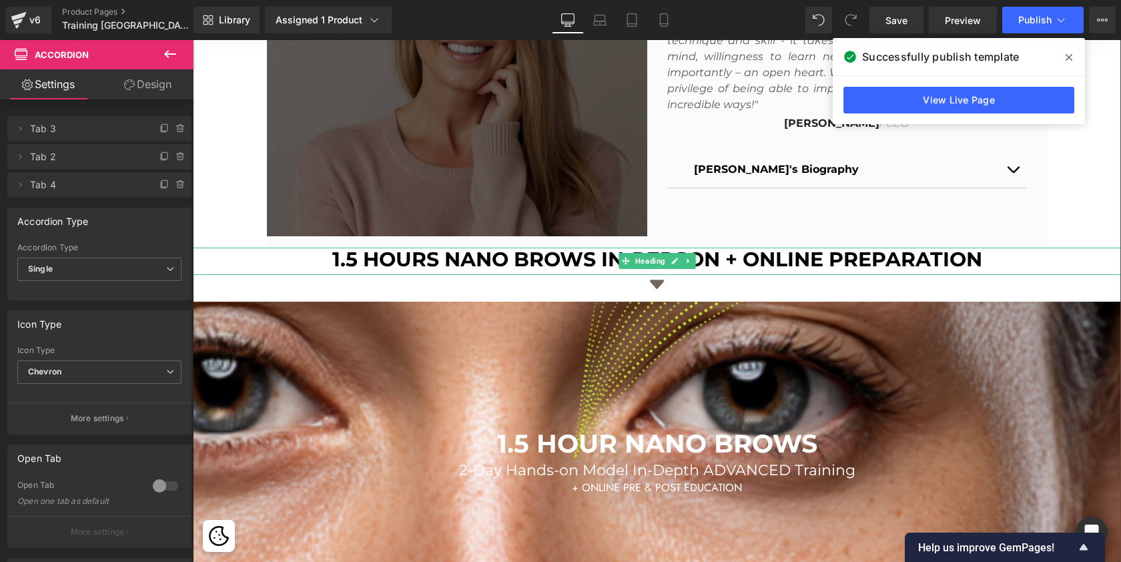
click at [345, 255] on h2 "1.5 HOURS NANO BROWS IN-PERSON + ONLINE PREPARATION" at bounding box center [657, 260] width 928 height 24
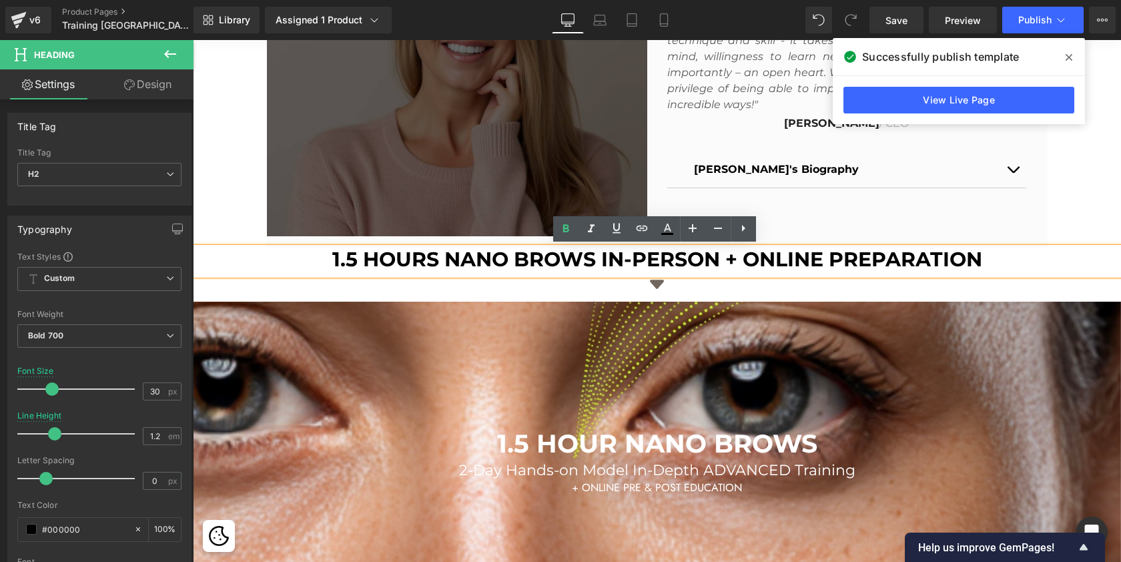
click at [328, 254] on h2 "1.5 HOURS NANO BROWS IN-PERSON + ONLINE PREPARATION" at bounding box center [657, 260] width 928 height 24
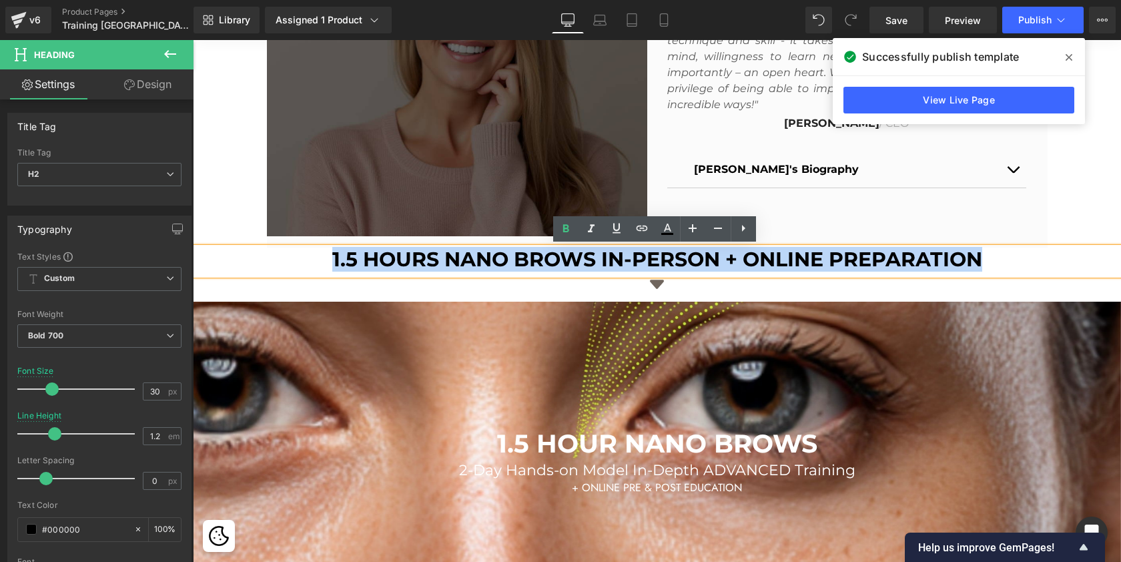
drag, startPoint x: 328, startPoint y: 254, endPoint x: 1020, endPoint y: 256, distance: 692.7
click at [1020, 256] on h2 "1.5 HOURS NANO BROWS IN-PERSON + ONLINE PREPARATION" at bounding box center [657, 260] width 928 height 24
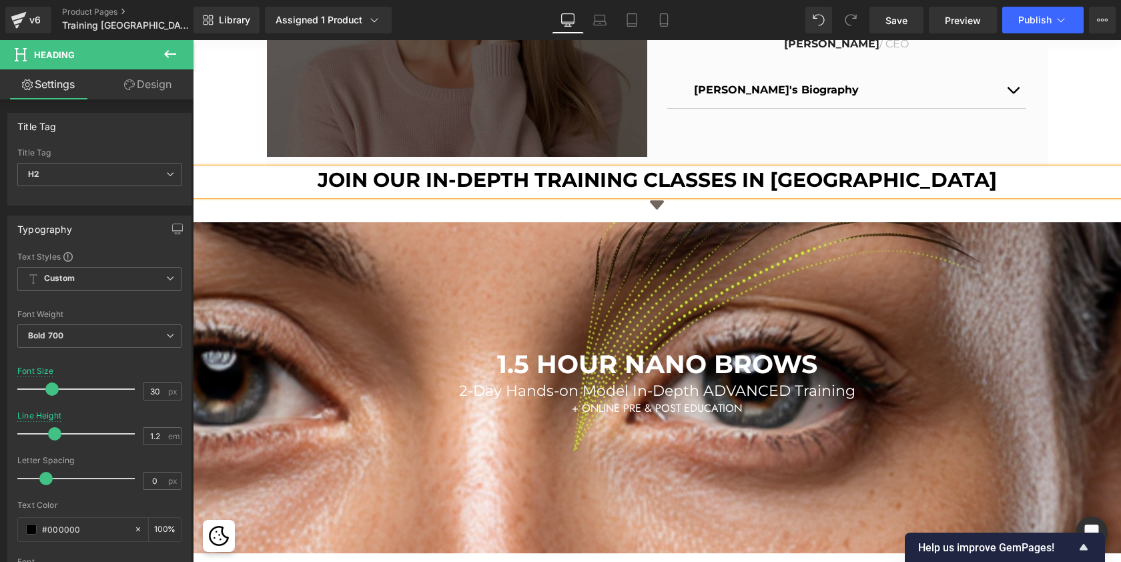
scroll to position [904, 0]
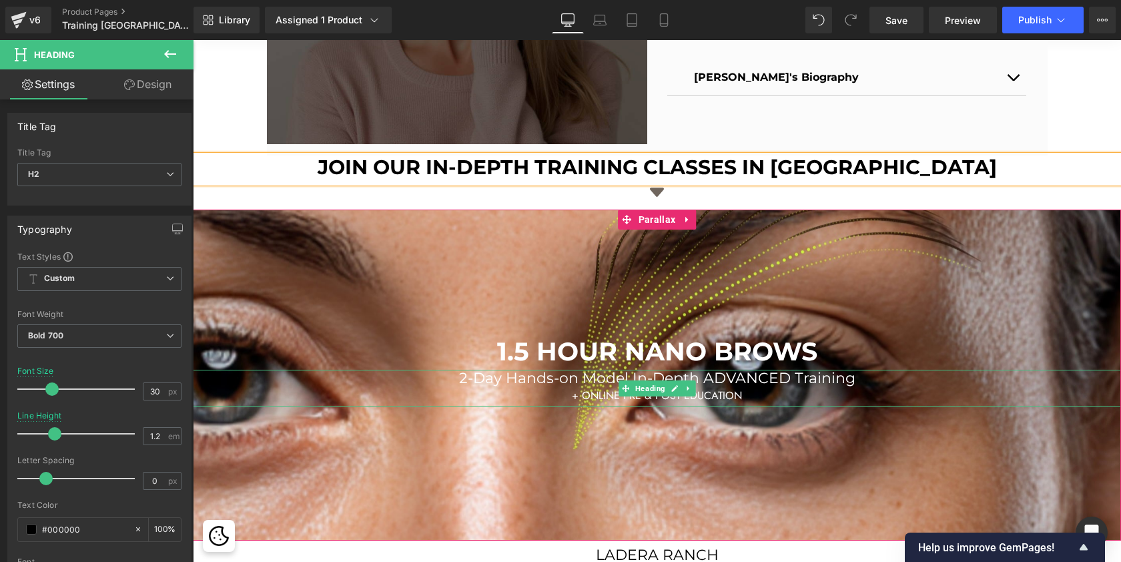
click at [729, 386] on span "2-Day Hands-on Model In-Depth ADVANCED Training" at bounding box center [657, 378] width 396 height 18
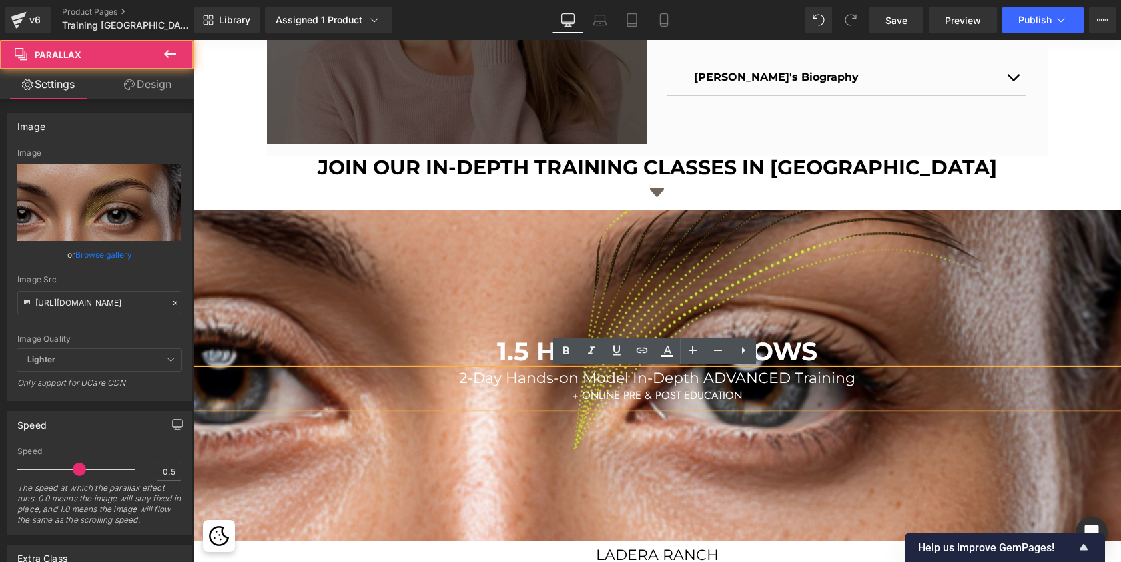
click at [764, 443] on div at bounding box center [657, 308] width 928 height 720
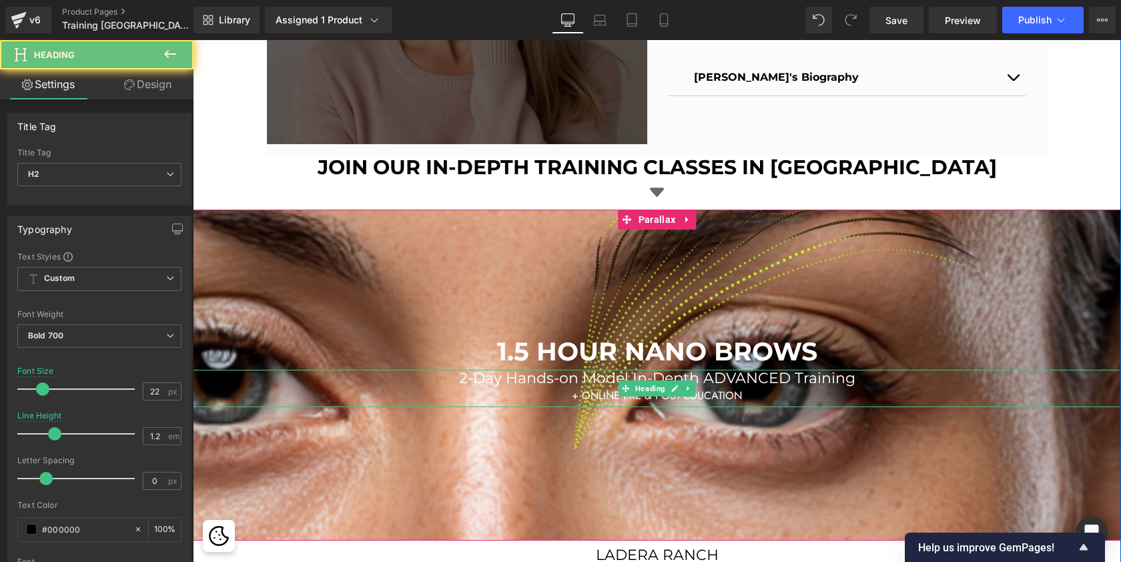
click at [755, 394] on div "+ ONLINE PRE & POST EDUCATION" at bounding box center [657, 396] width 928 height 16
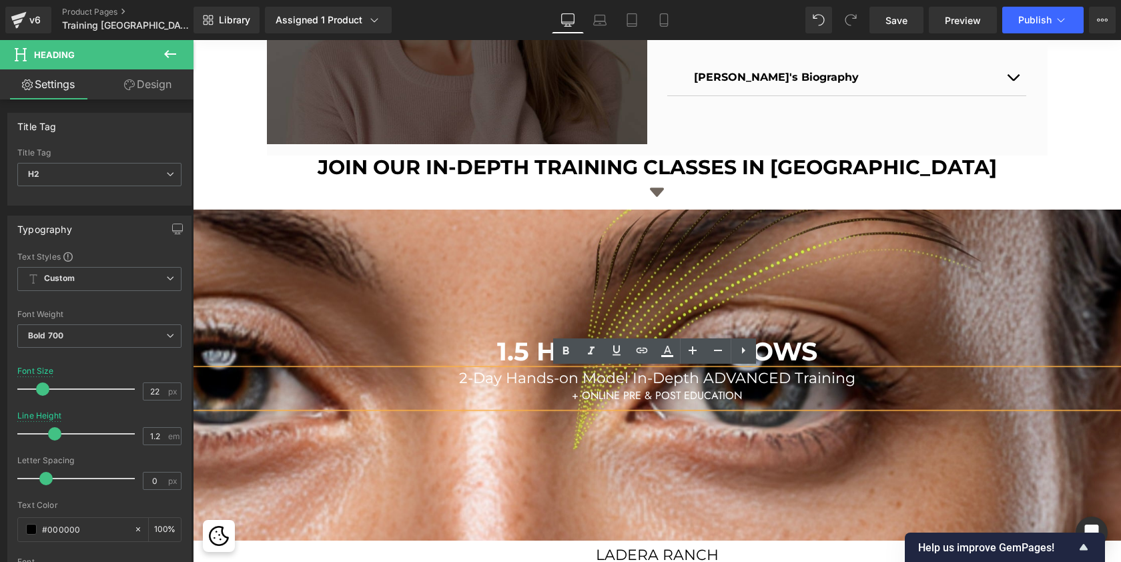
click at [671, 382] on span "2-Day Hands-on Model In-Depth ADVANCED Training" at bounding box center [657, 378] width 396 height 18
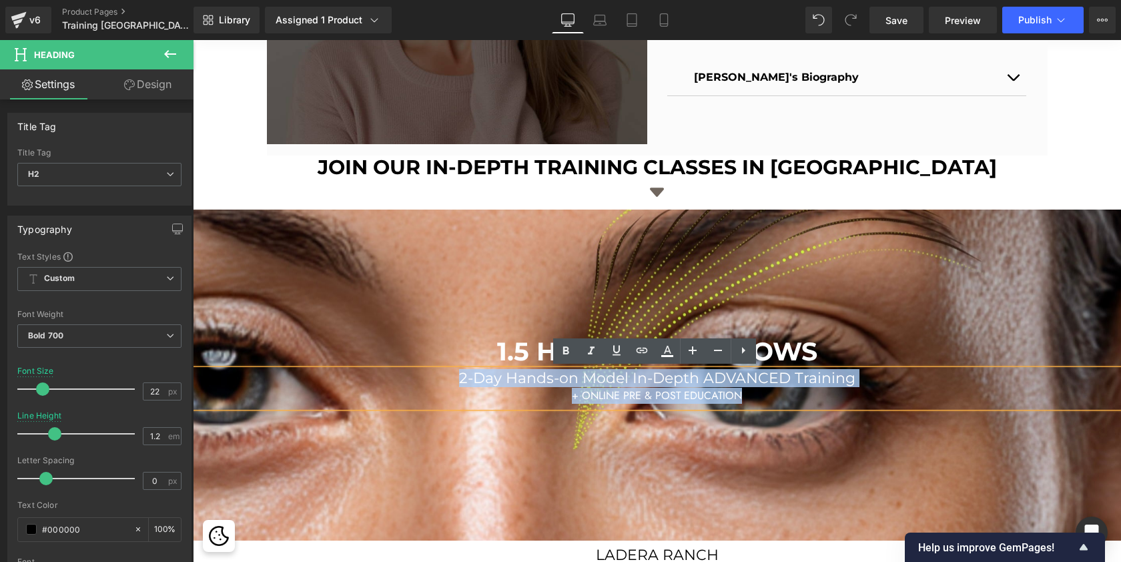
drag, startPoint x: 747, startPoint y: 397, endPoint x: 446, endPoint y: 378, distance: 301.5
click at [446, 378] on div "2-Day Hands-on Model In-Depth ADVANCED Training + ONLINE PRE & POST EDUCATION" at bounding box center [657, 388] width 928 height 37
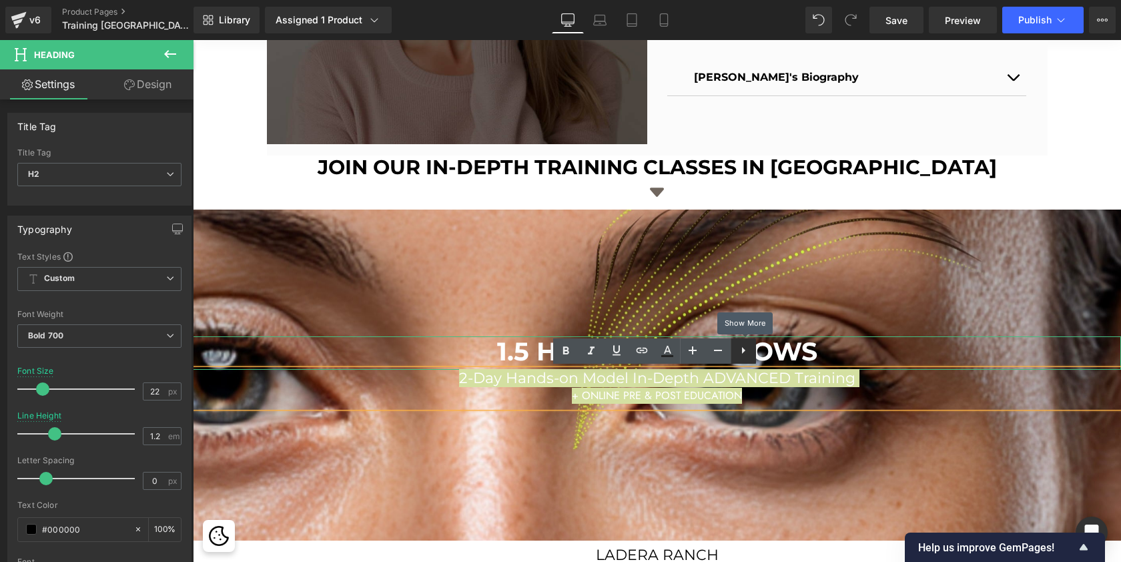
click at [749, 355] on icon at bounding box center [743, 350] width 16 height 16
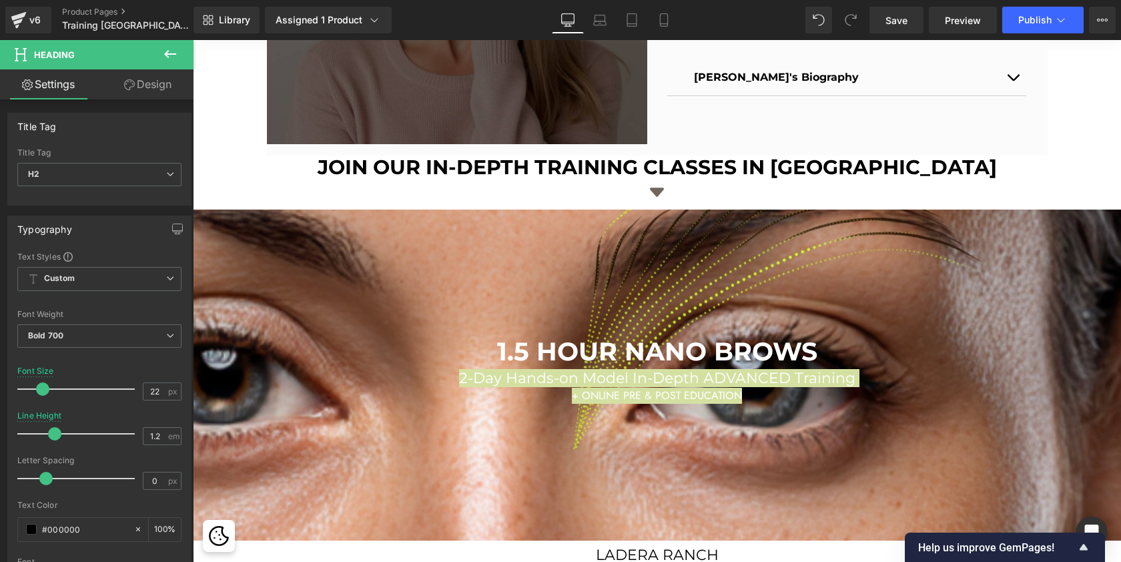
scroll to position [0, 0]
click at [157, 85] on link "Design" at bounding box center [147, 84] width 97 height 30
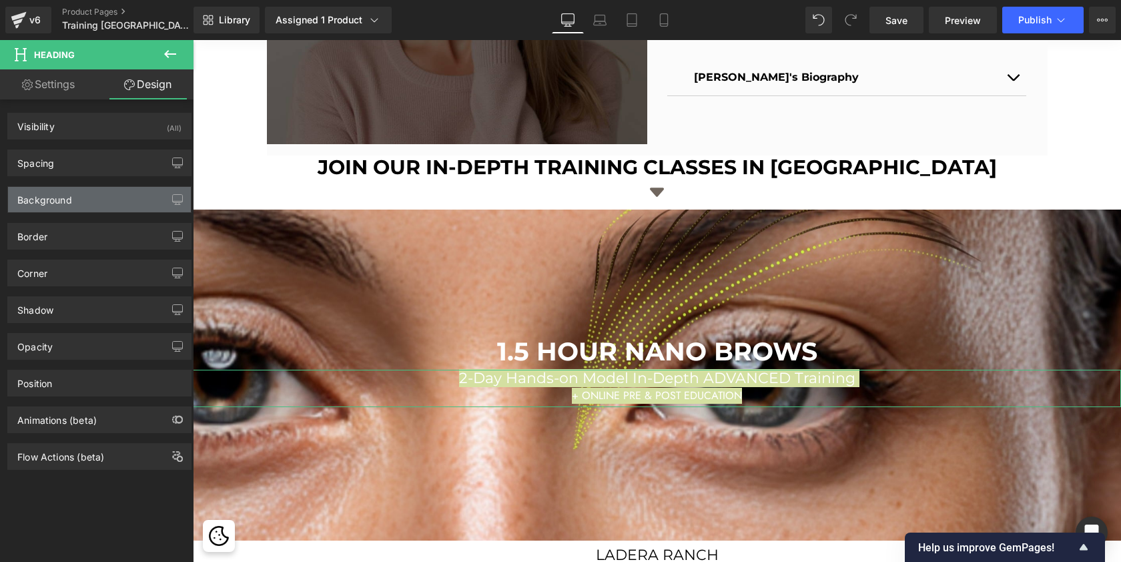
click at [111, 200] on div "Background" at bounding box center [99, 199] width 183 height 25
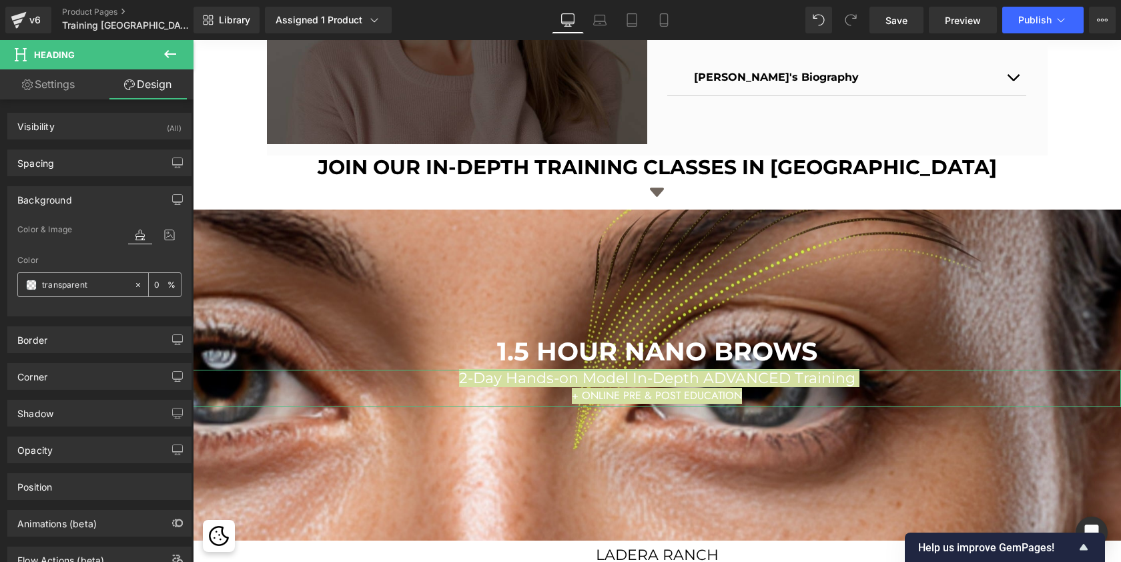
click at [29, 288] on span at bounding box center [31, 285] width 11 height 11
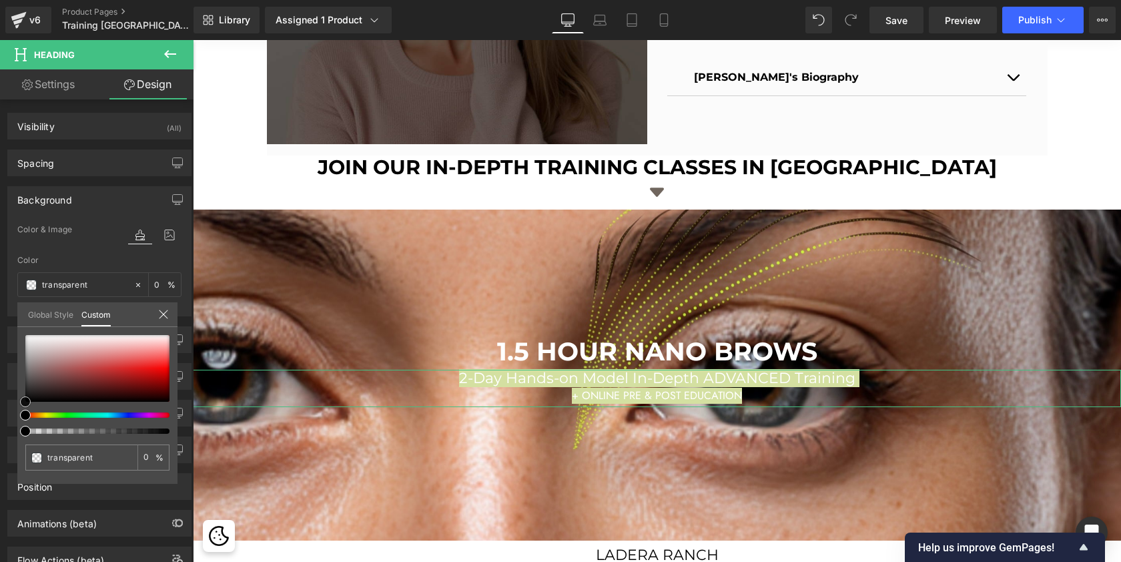
type input "#b55858"
type input "100"
type input "#b55858"
type input "100"
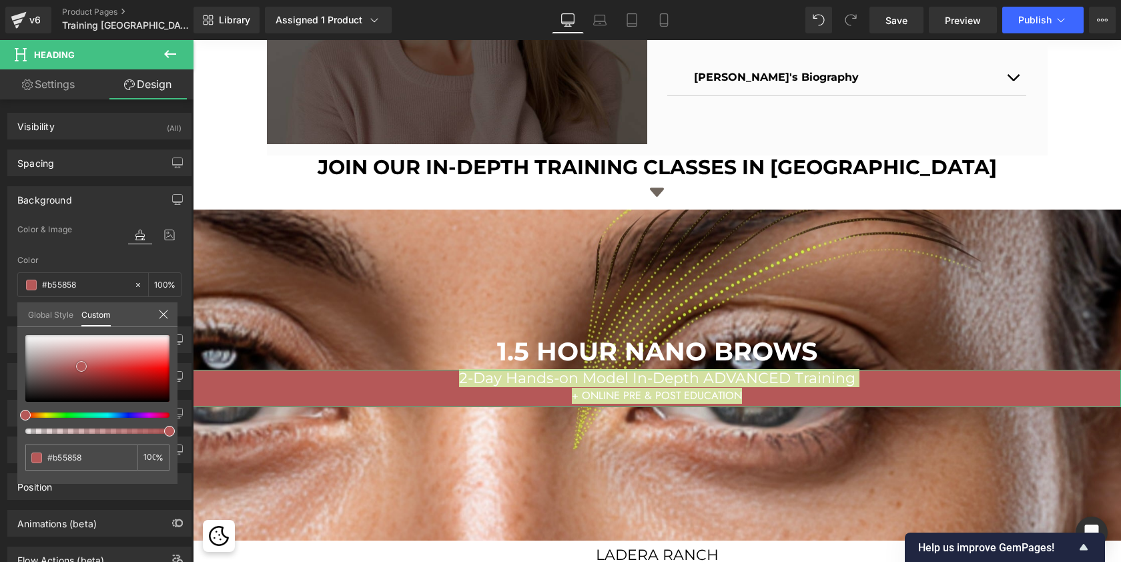
click at [81, 366] on div at bounding box center [97, 368] width 144 height 67
click at [65, 283] on input "#b55858" at bounding box center [84, 285] width 85 height 15
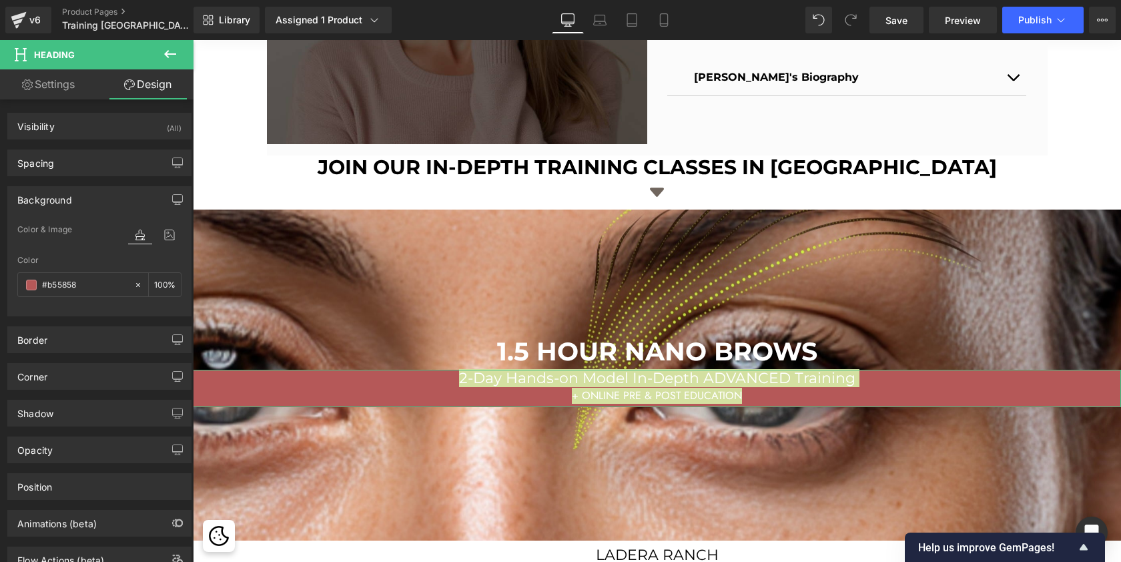
paste input "DBBFA"
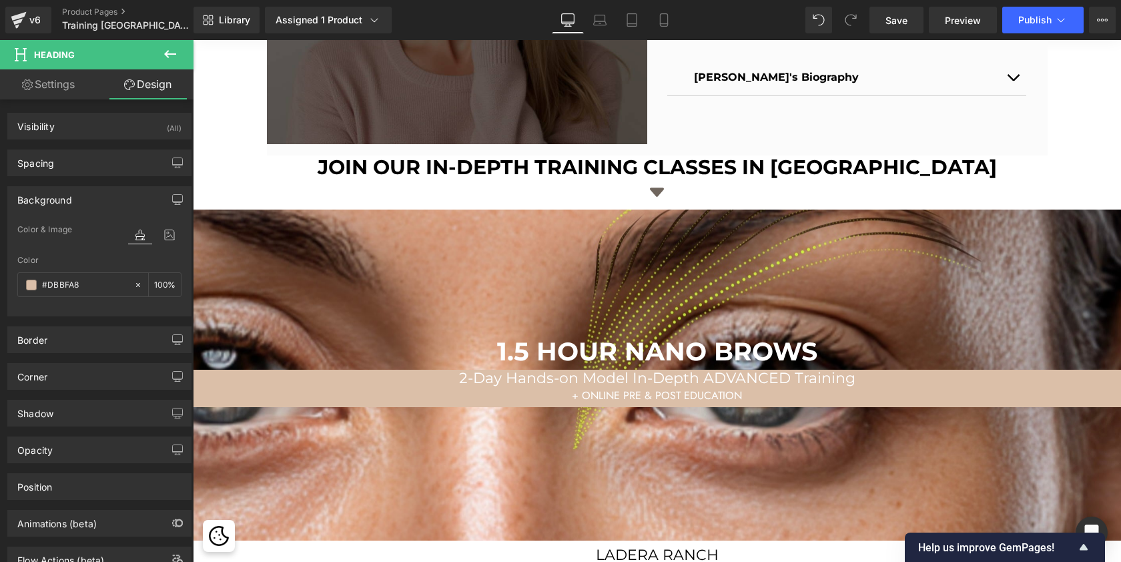
type input "#dbbfa8"
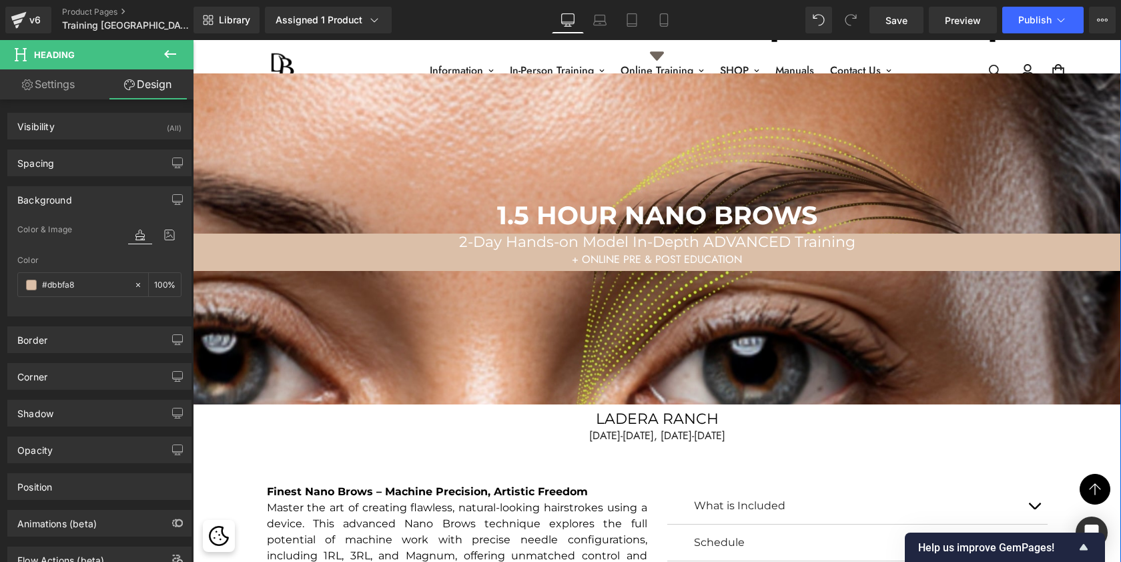
scroll to position [997, 0]
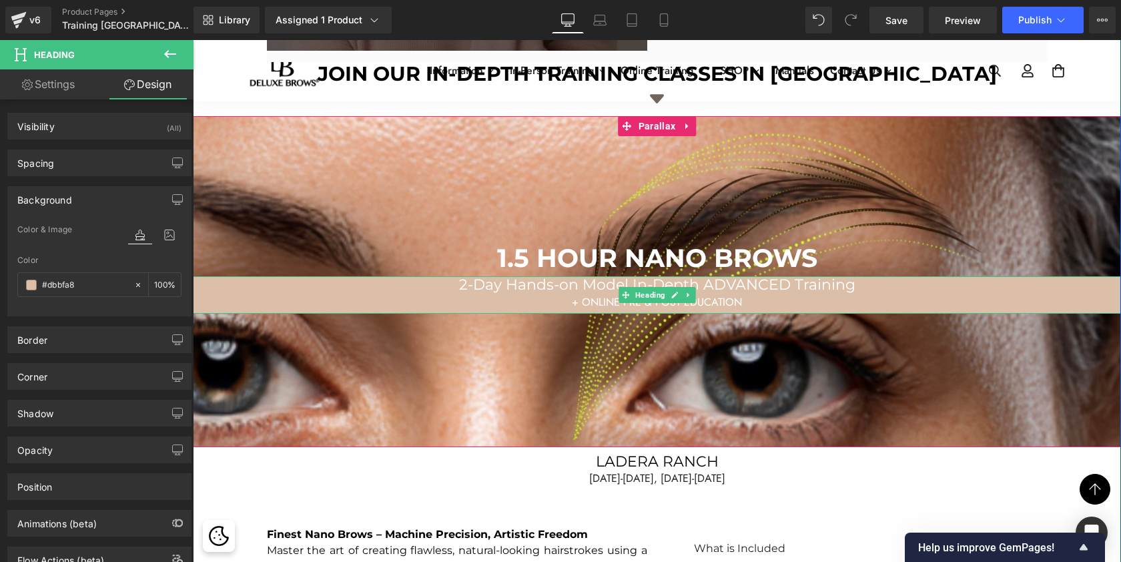
click at [581, 298] on span "+ ONLINE PRE & POST EDUCATION" at bounding box center [657, 301] width 170 height 15
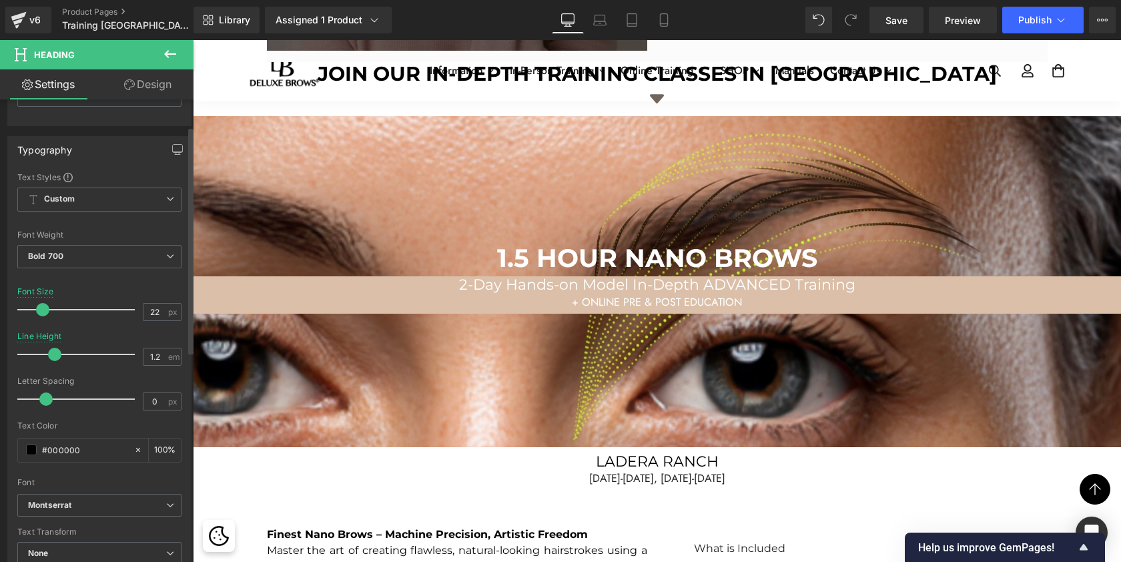
scroll to position [87, 0]
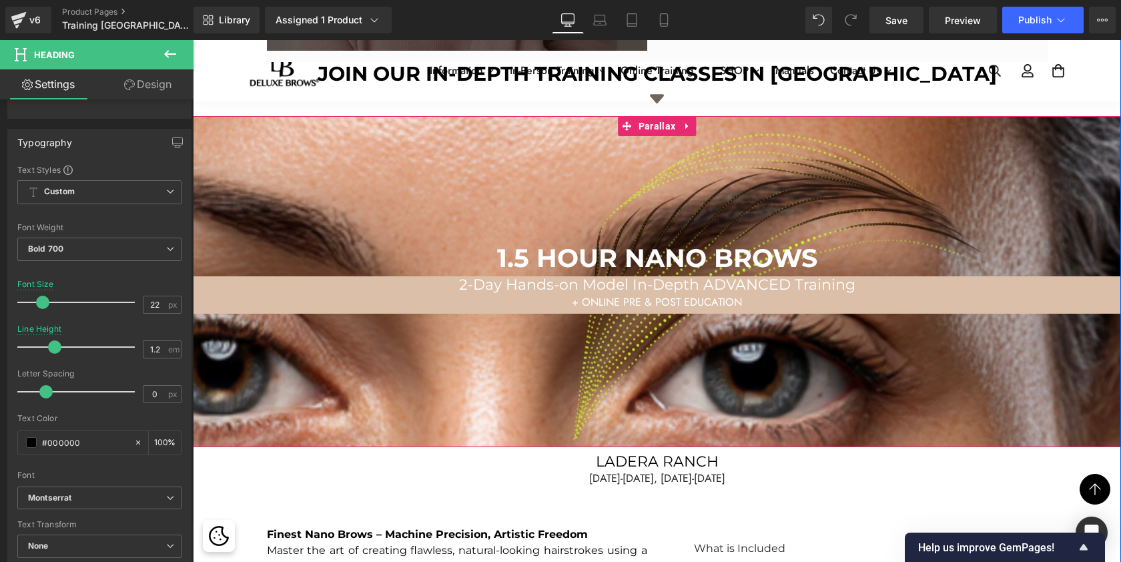
click at [609, 294] on span "+ ONLINE PRE & POST EDUCATION" at bounding box center [657, 301] width 170 height 15
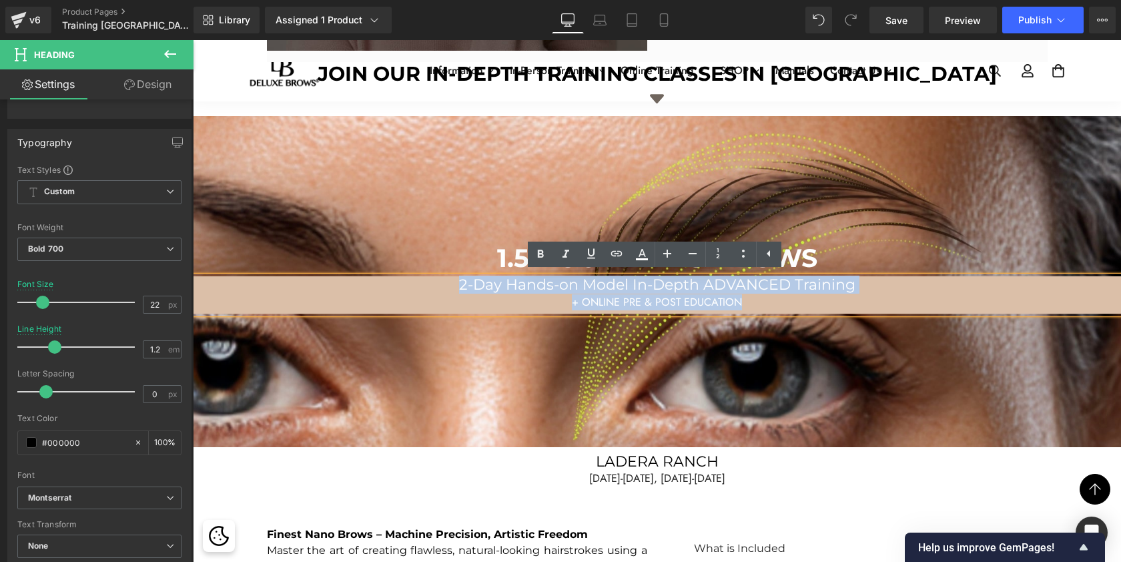
drag, startPoint x: 766, startPoint y: 298, endPoint x: 428, endPoint y: 281, distance: 338.1
click at [428, 281] on div "2-Day Hands-on Model In-Depth ADVANCED Training + ONLINE PRE & POST EDUCATION" at bounding box center [657, 294] width 928 height 37
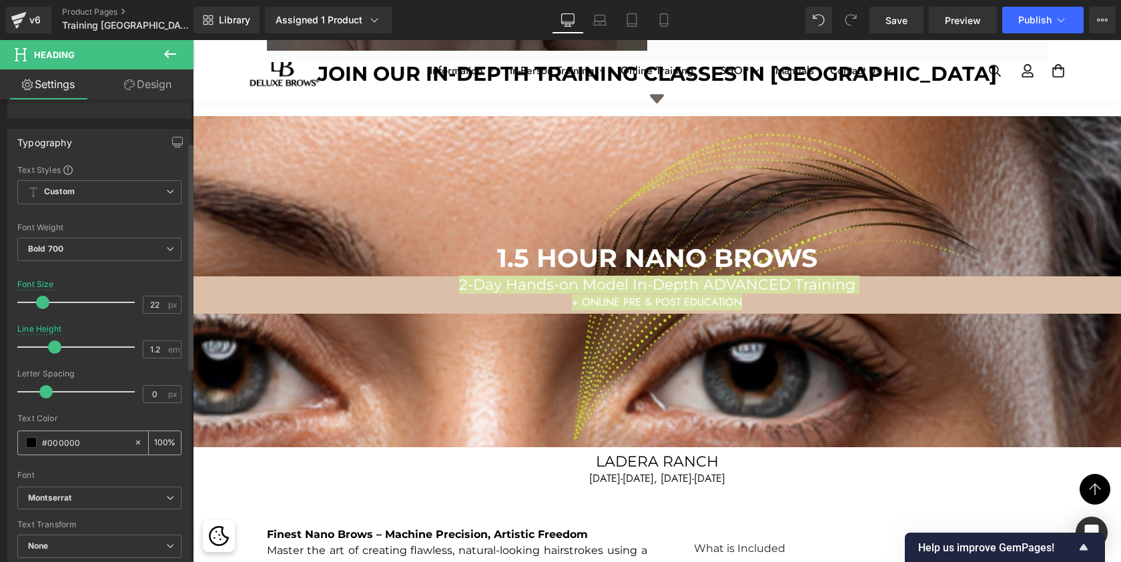
click at [32, 443] on span at bounding box center [31, 442] width 11 height 11
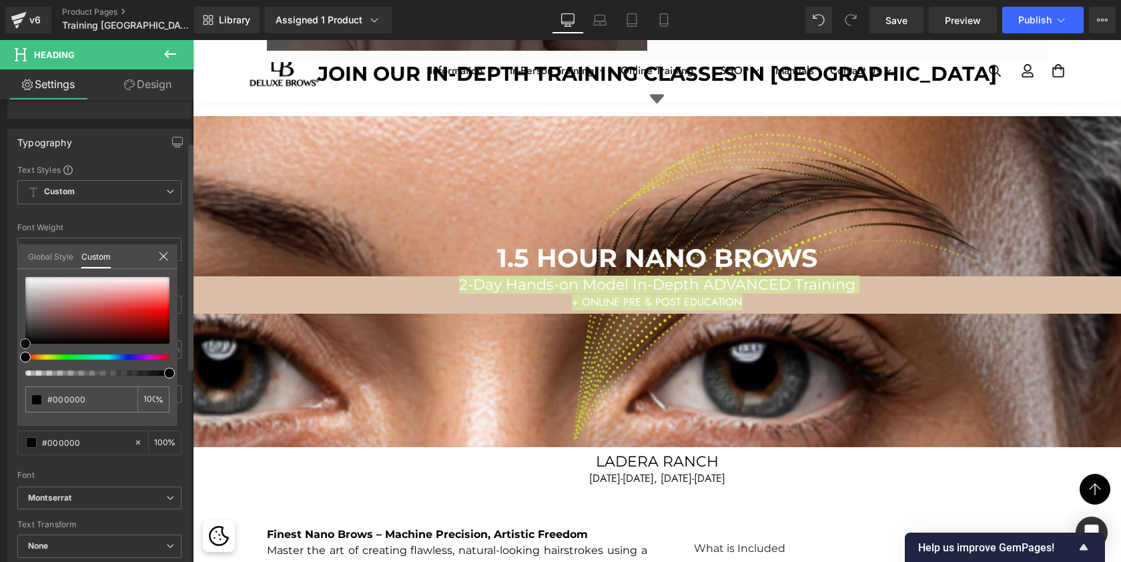
type input "#020202"
type input "#322e2e"
type input "#000000"
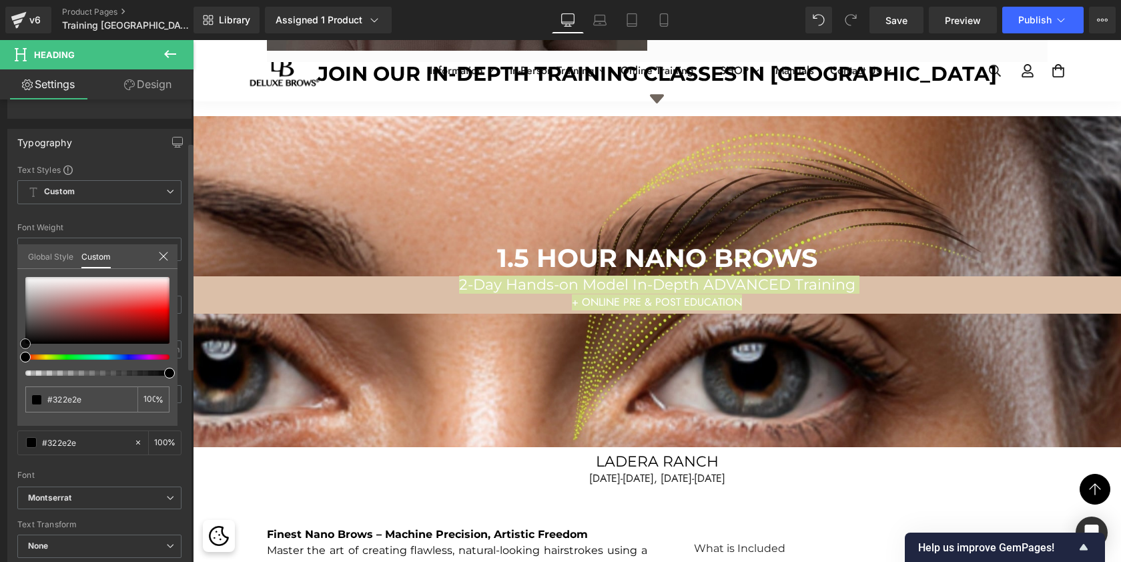
type input "#000000"
drag, startPoint x: 23, startPoint y: 344, endPoint x: 178, endPoint y: 325, distance: 155.9
click at [2, 374] on div "Typography Text Styles Custom Heading 1 Heading 2 Heading 3 Heading 4 Heading 5…" at bounding box center [100, 348] width 200 height 458
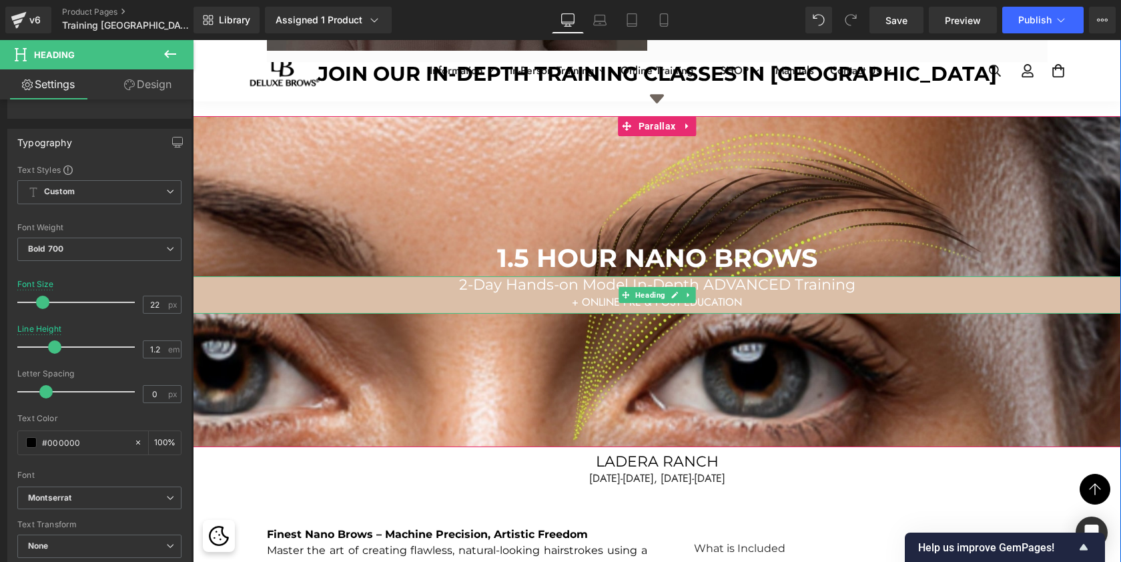
click at [407, 307] on div "+ ONLINE PRE & POST EDUCATION" at bounding box center [657, 302] width 928 height 16
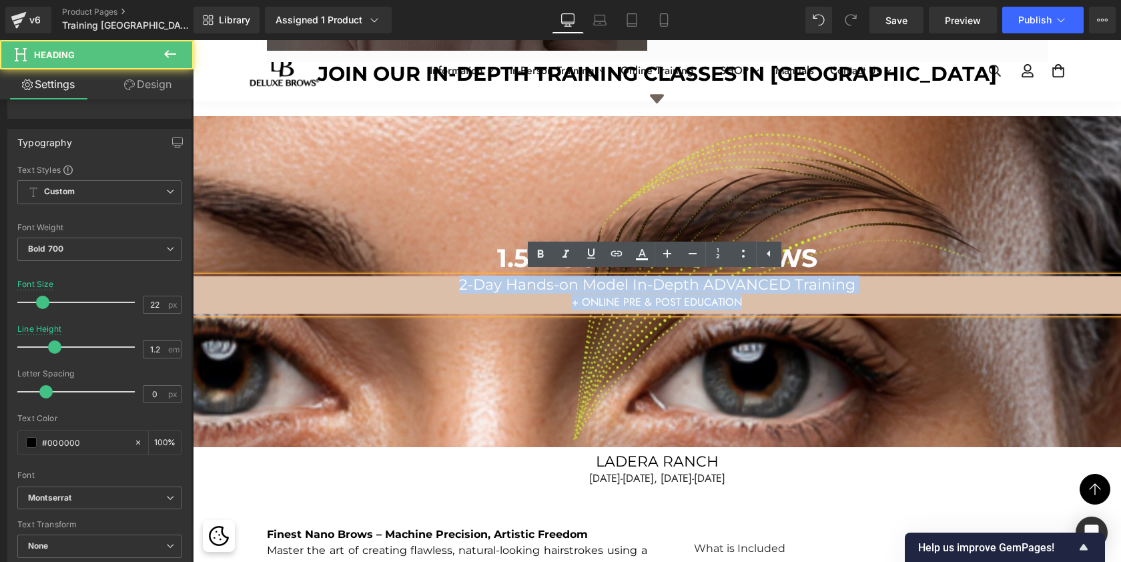
drag, startPoint x: 460, startPoint y: 284, endPoint x: 819, endPoint y: 305, distance: 359.7
click at [819, 305] on div "2-Day Hands-on Model In-Depth ADVANCED Training + ONLINE PRE & POST EDUCATION" at bounding box center [657, 294] width 928 height 37
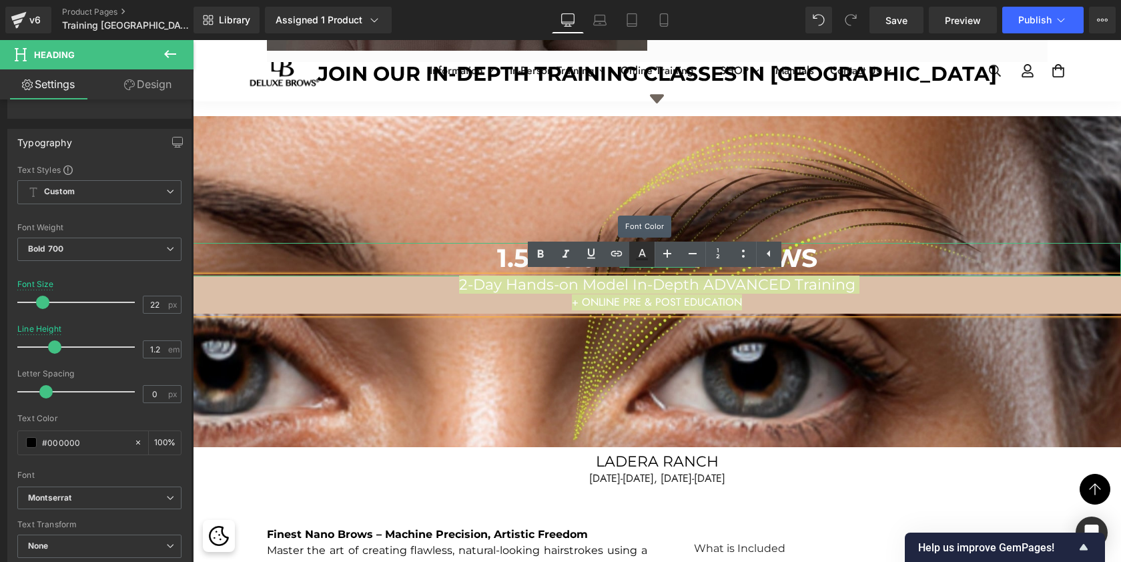
click at [639, 252] on icon at bounding box center [642, 254] width 16 height 16
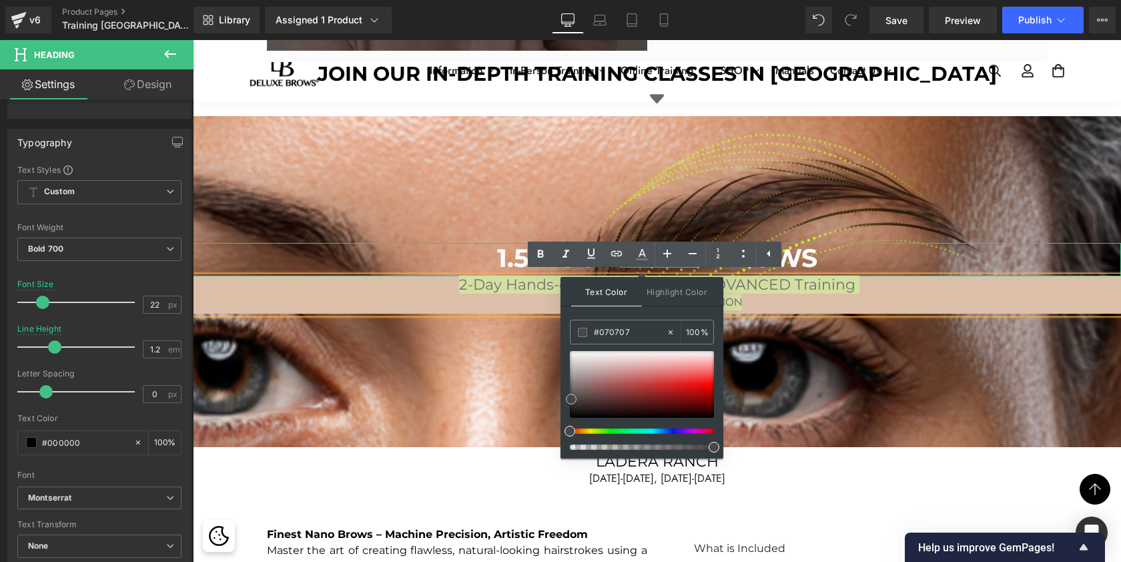
type input "#000000"
drag, startPoint x: 571, startPoint y: 408, endPoint x: 569, endPoint y: 431, distance: 22.7
click at [570, 431] on div at bounding box center [642, 400] width 144 height 99
click at [545, 254] on icon at bounding box center [541, 254] width 16 height 16
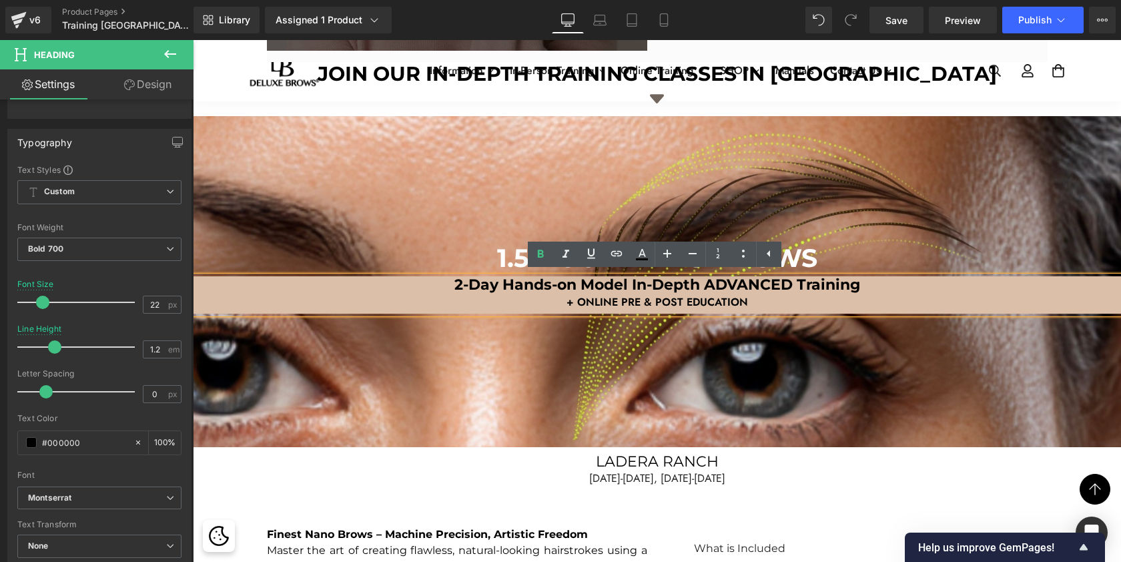
click at [496, 159] on div at bounding box center [657, 299] width 928 height 720
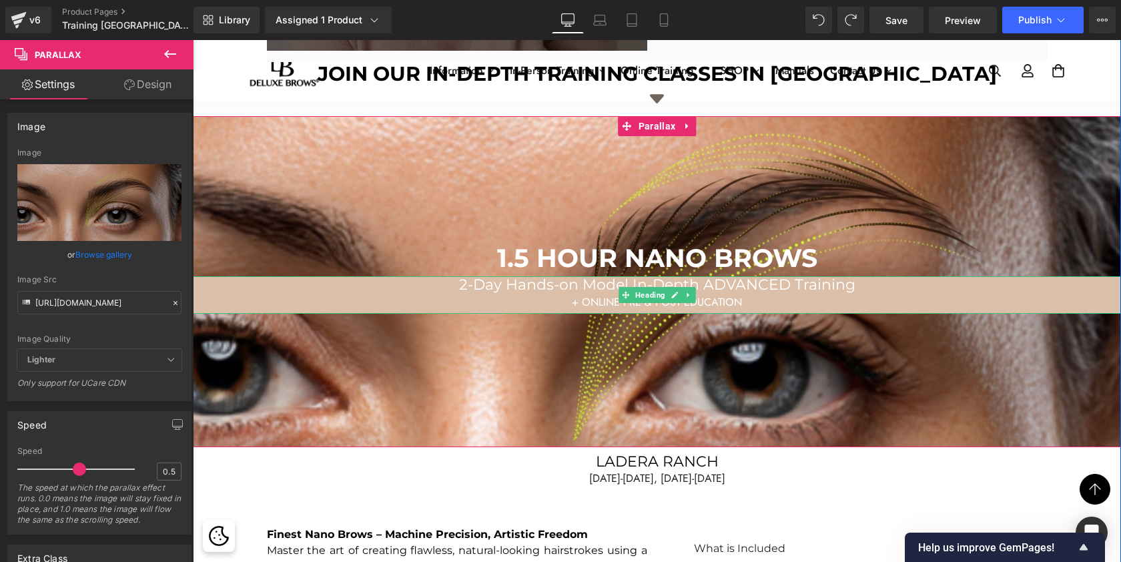
click at [490, 286] on span "2-Day Hands-on Model In-Depth ADVANCED Training" at bounding box center [657, 285] width 396 height 18
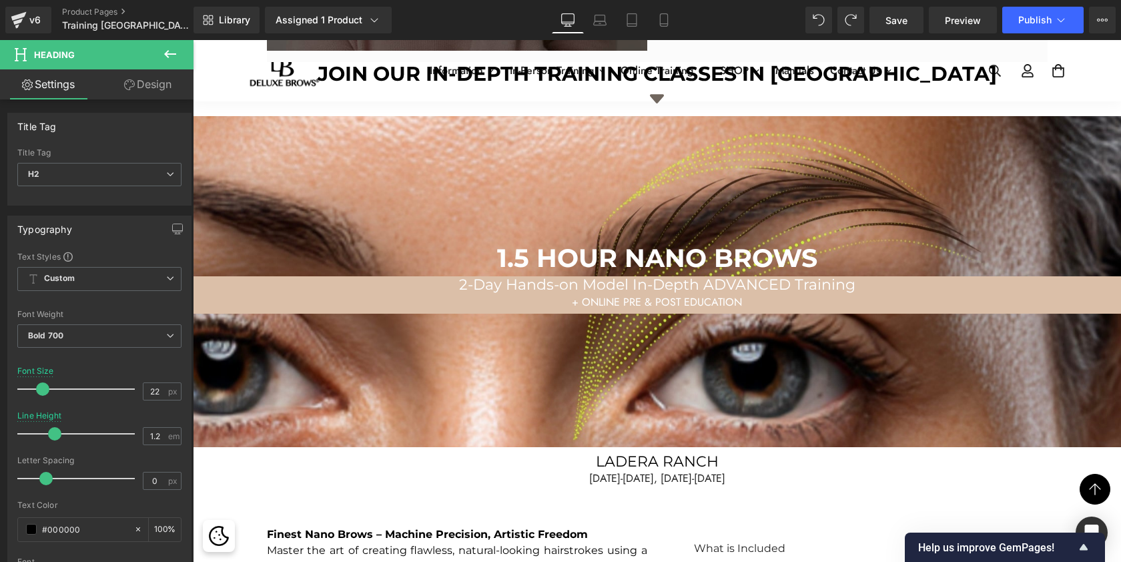
click at [156, 88] on link "Design" at bounding box center [147, 84] width 97 height 30
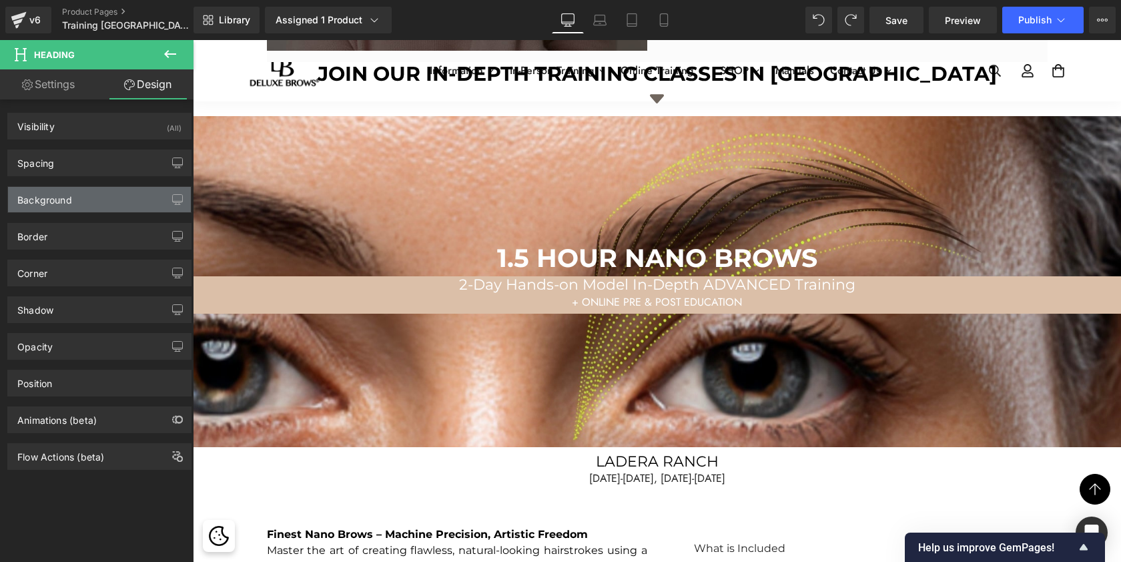
click at [76, 195] on div "Background" at bounding box center [99, 199] width 183 height 25
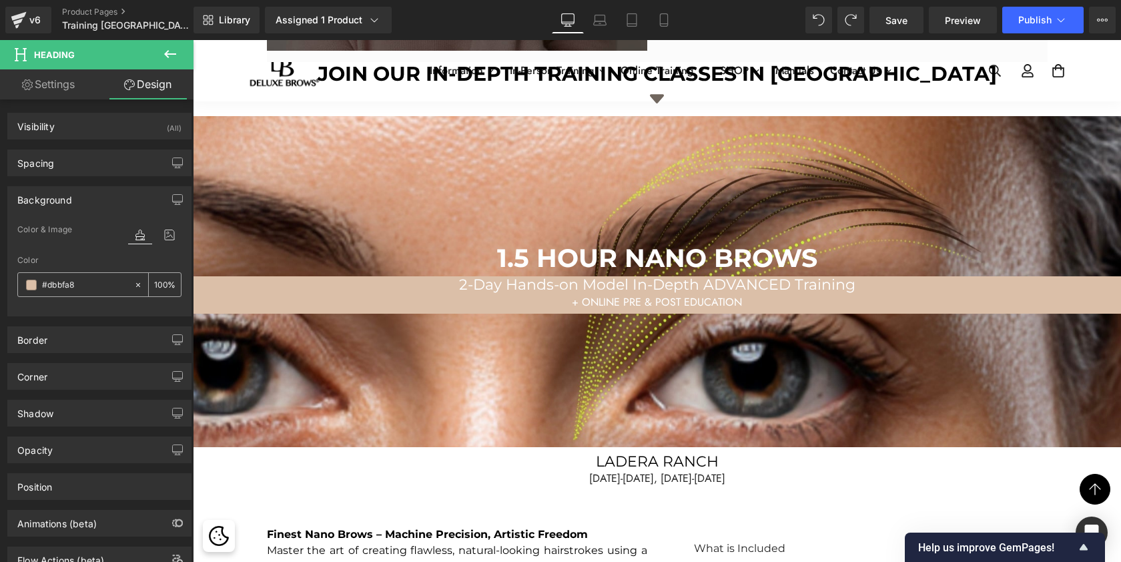
click at [156, 282] on input "100" at bounding box center [160, 284] width 13 height 15
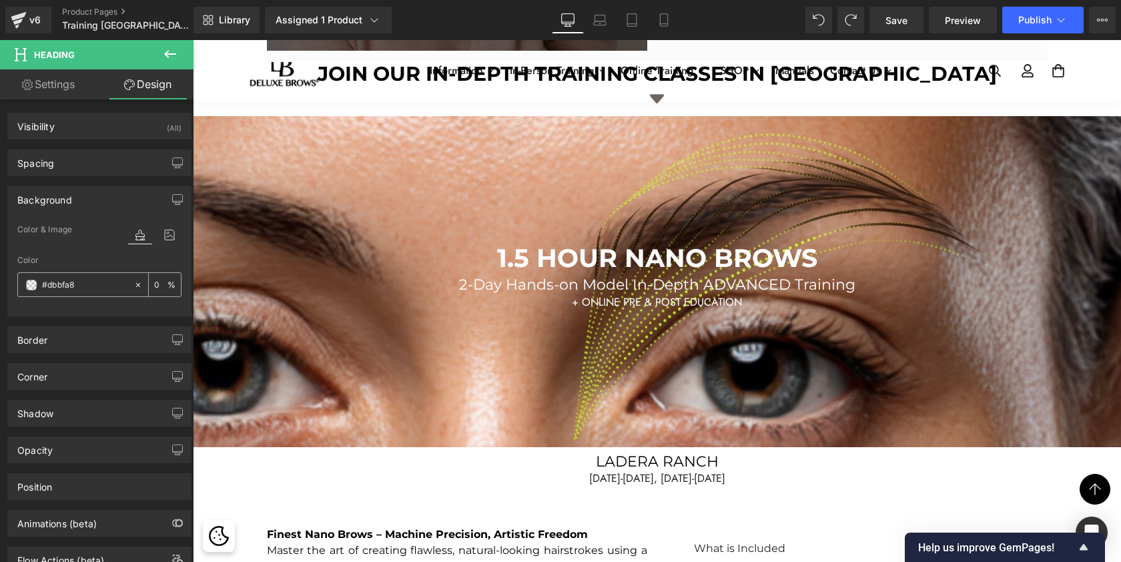
type input "50"
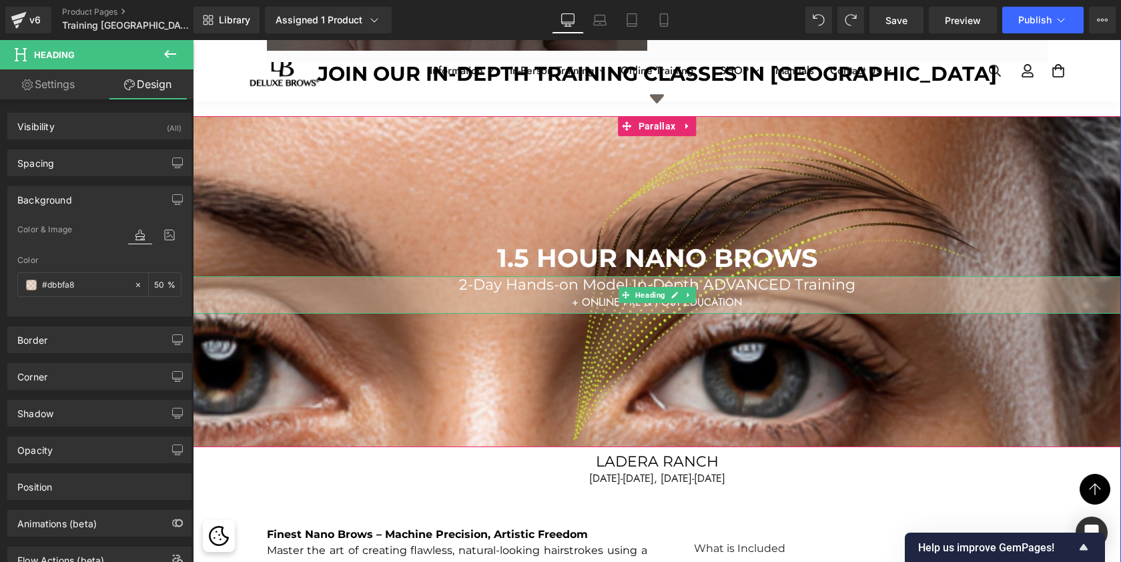
click at [494, 296] on div "+ ONLINE PRE & POST EDUCATION" at bounding box center [657, 302] width 928 height 16
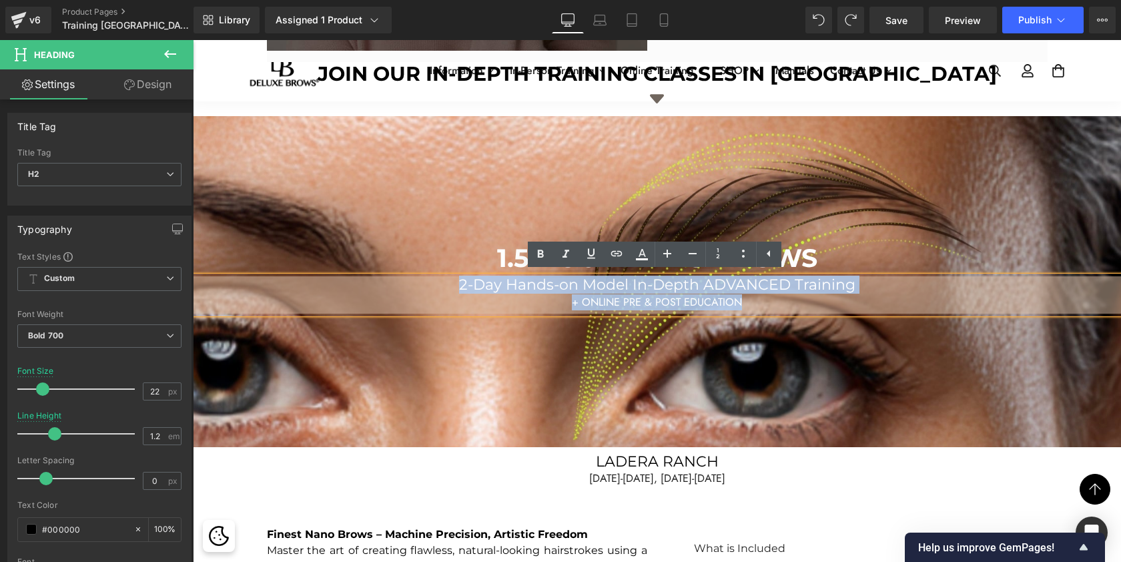
drag, startPoint x: 454, startPoint y: 286, endPoint x: 725, endPoint y: 329, distance: 274.3
click at [725, 329] on div "1.5 HOUR NANO BROWS Heading 2-Day Hands-on Model In-Depth ADVANCED Training + O…" at bounding box center [657, 281] width 928 height 331
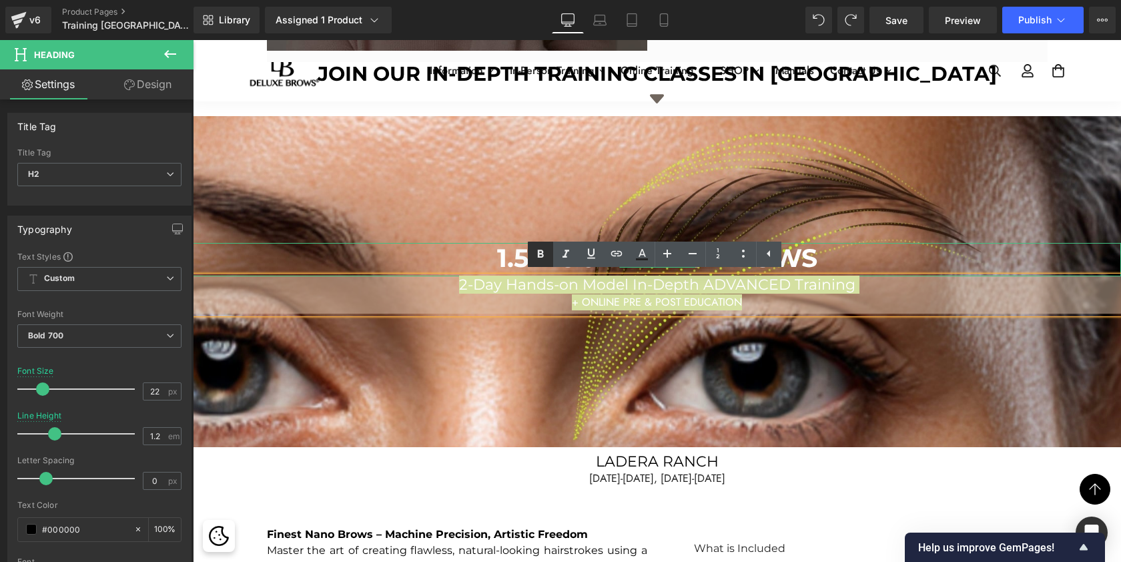
click at [540, 252] on icon at bounding box center [541, 254] width 16 height 16
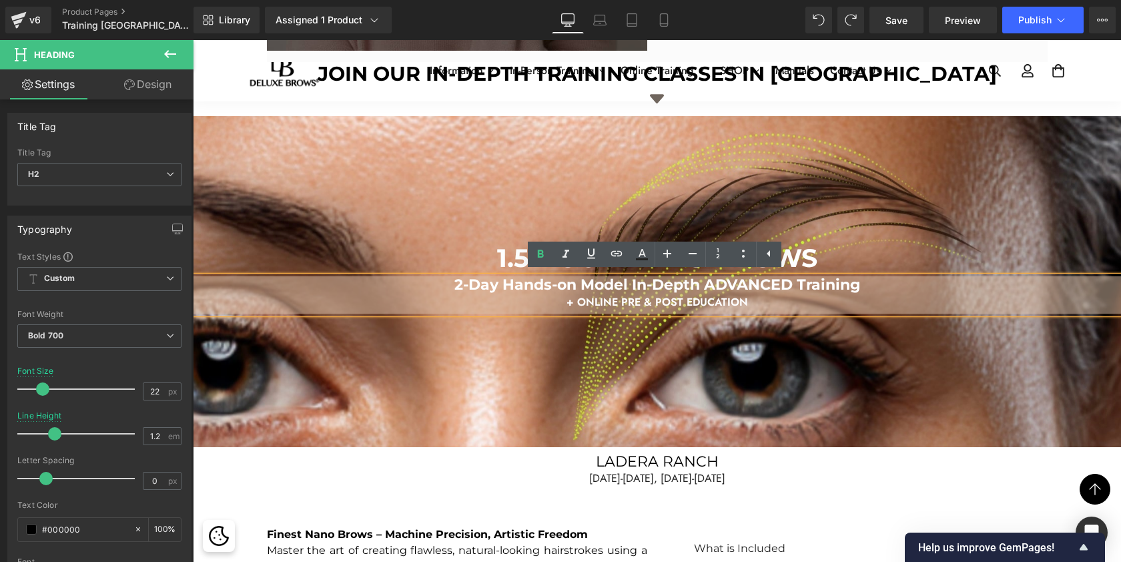
click at [874, 316] on div at bounding box center [657, 299] width 928 height 720
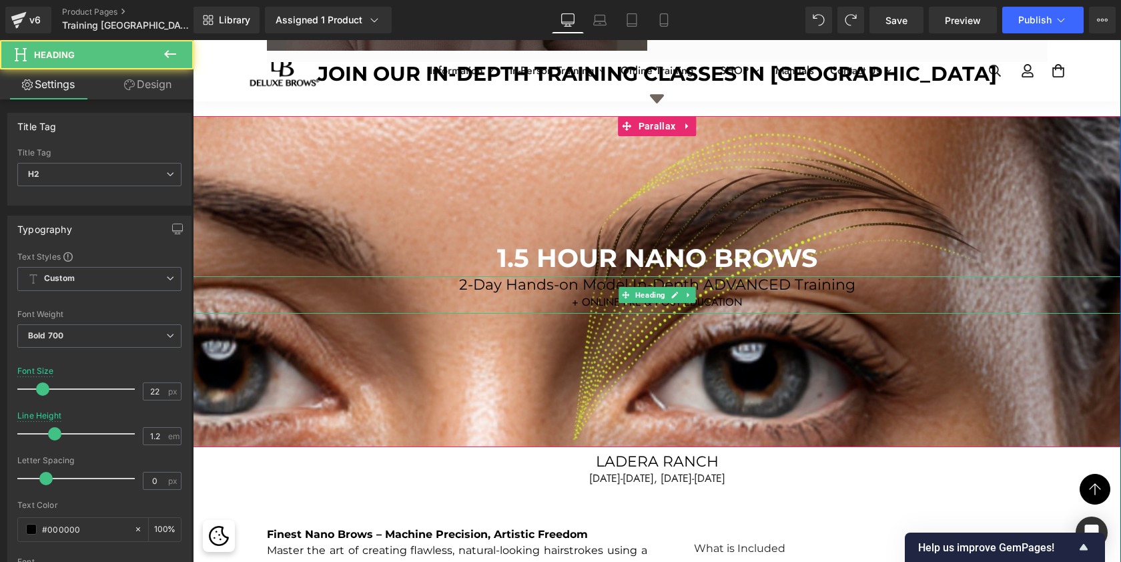
click at [726, 294] on span "+ ONLINE PRE & POST EDUCATION" at bounding box center [657, 301] width 170 height 15
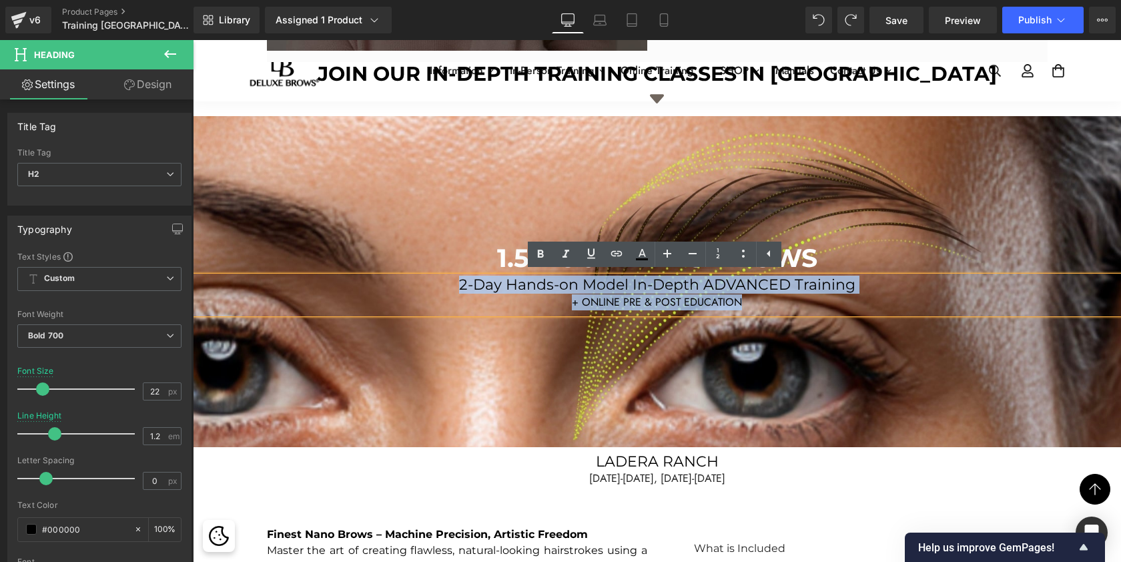
drag, startPoint x: 749, startPoint y: 302, endPoint x: 454, endPoint y: 286, distance: 296.1
click at [454, 286] on div "2-Day Hands-on Model In-Depth ADVANCED Training + ONLINE PRE & POST EDUCATION" at bounding box center [657, 294] width 928 height 37
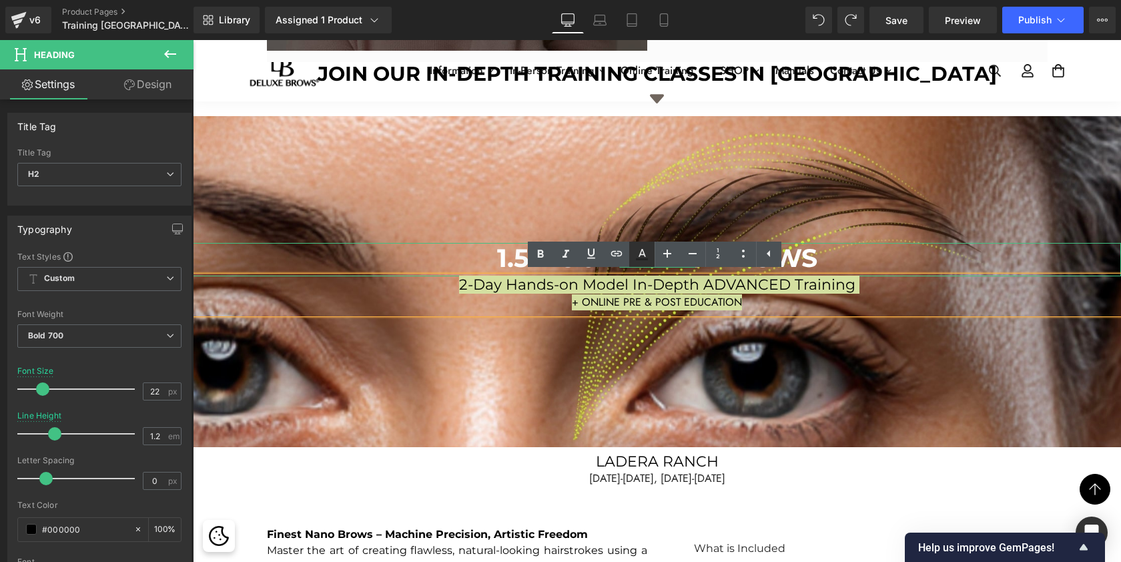
click at [633, 256] on link at bounding box center [641, 254] width 25 height 25
type input "#222222"
type input "100"
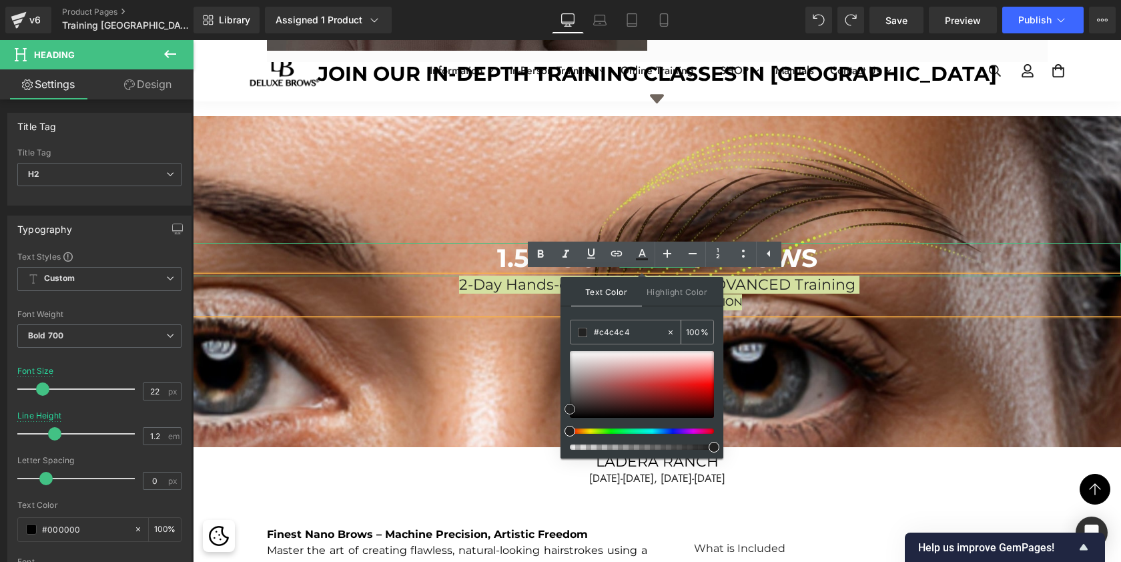
type input "#ffffff"
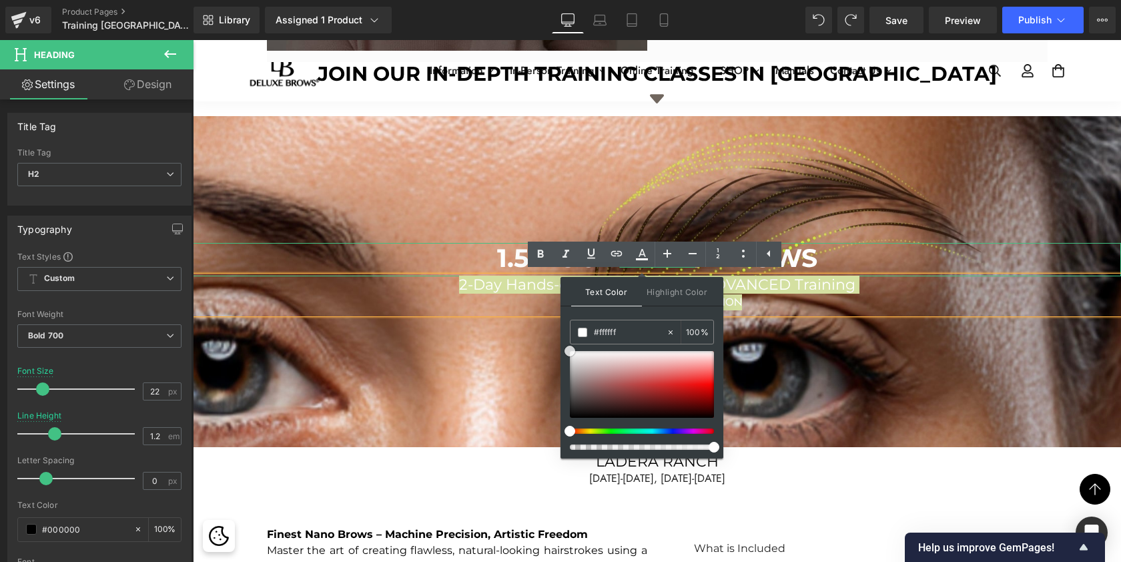
drag, startPoint x: 571, startPoint y: 406, endPoint x: 569, endPoint y: 338, distance: 68.1
click at [569, 338] on div "Text Color Highlight Color rgba(255, 255, 255, 1) #ffffff 100 % transparent tra…" at bounding box center [642, 368] width 163 height 182
click at [537, 252] on icon at bounding box center [541, 254] width 16 height 16
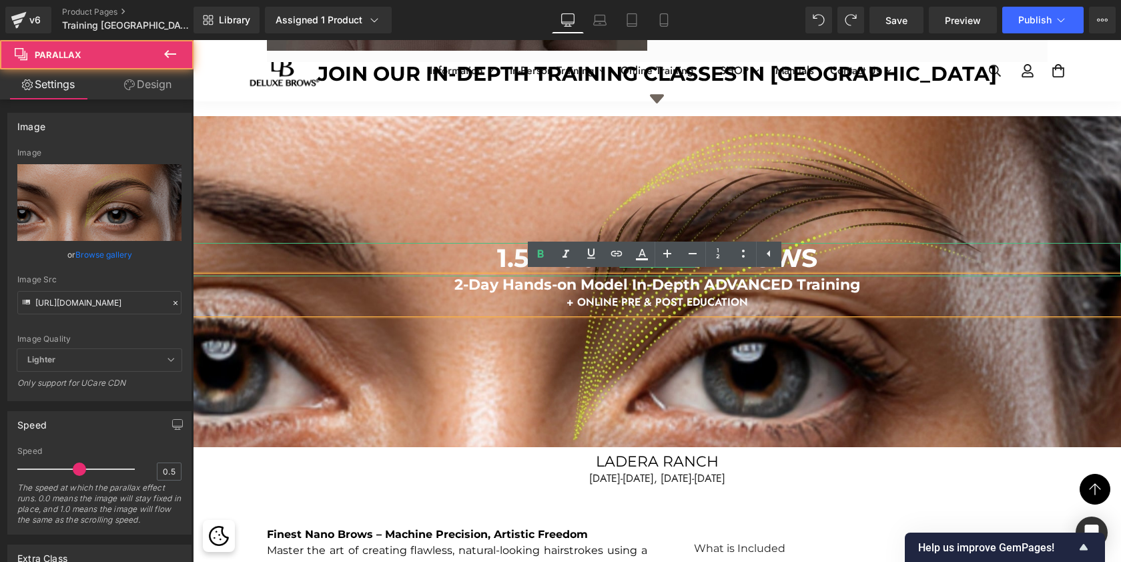
click at [551, 196] on div at bounding box center [657, 299] width 928 height 720
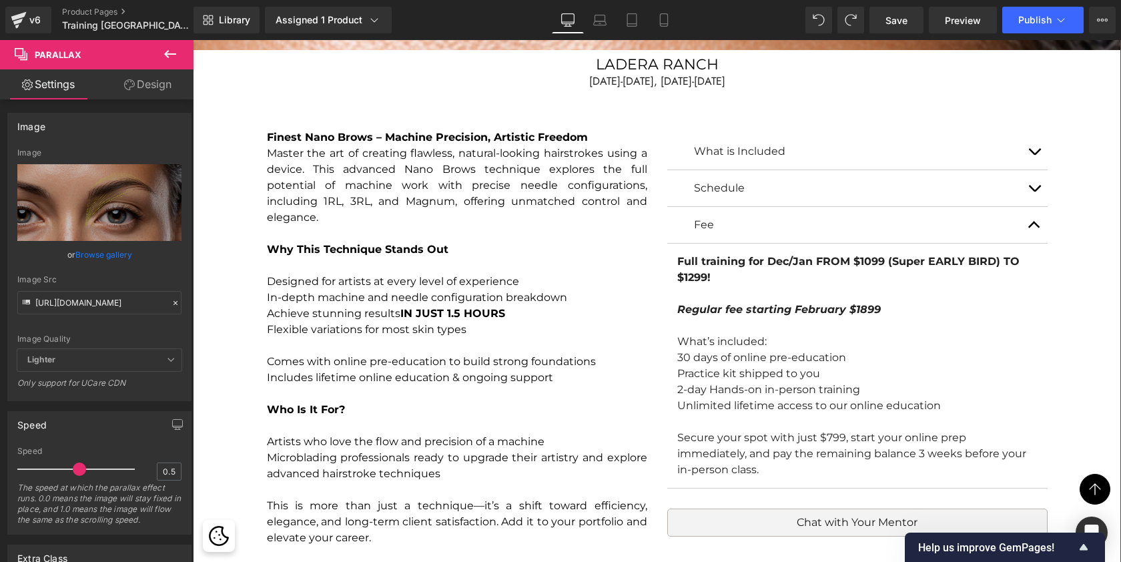
scroll to position [1395, 0]
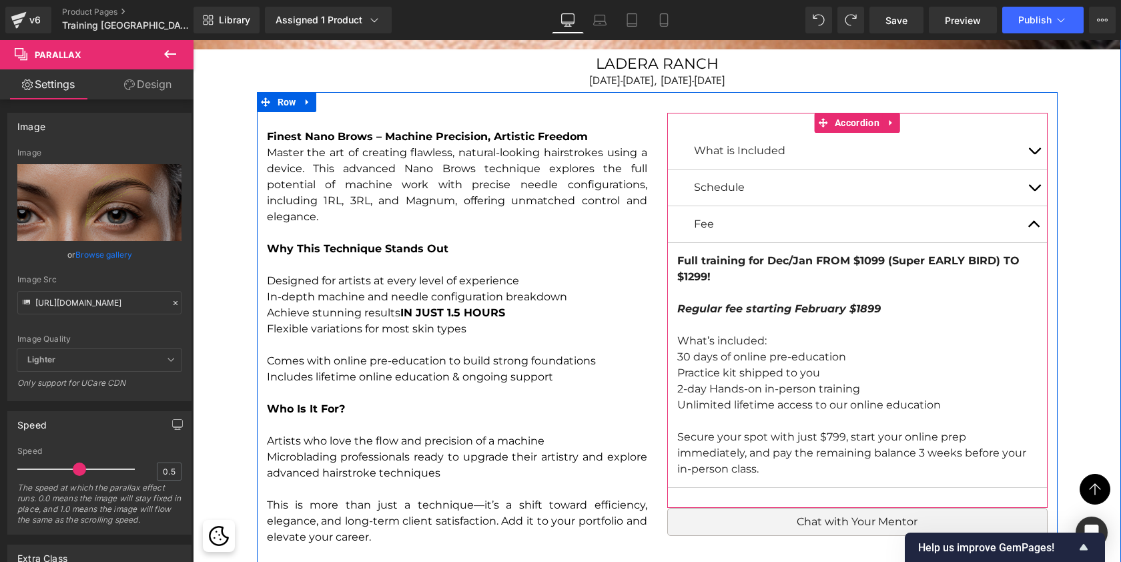
click at [1033, 221] on button "button" at bounding box center [1034, 224] width 27 height 36
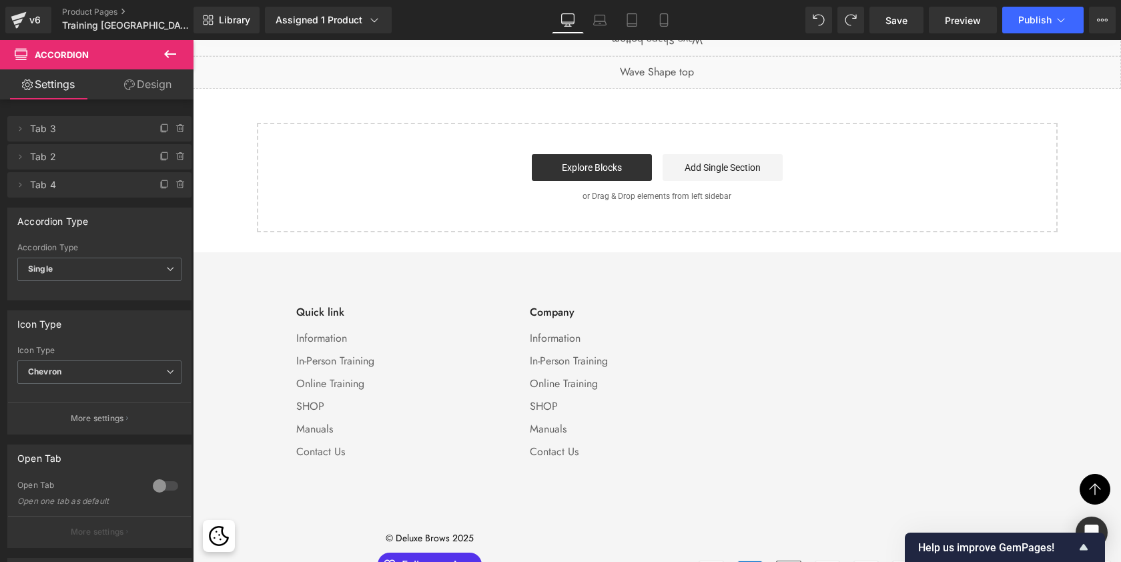
scroll to position [7353, 0]
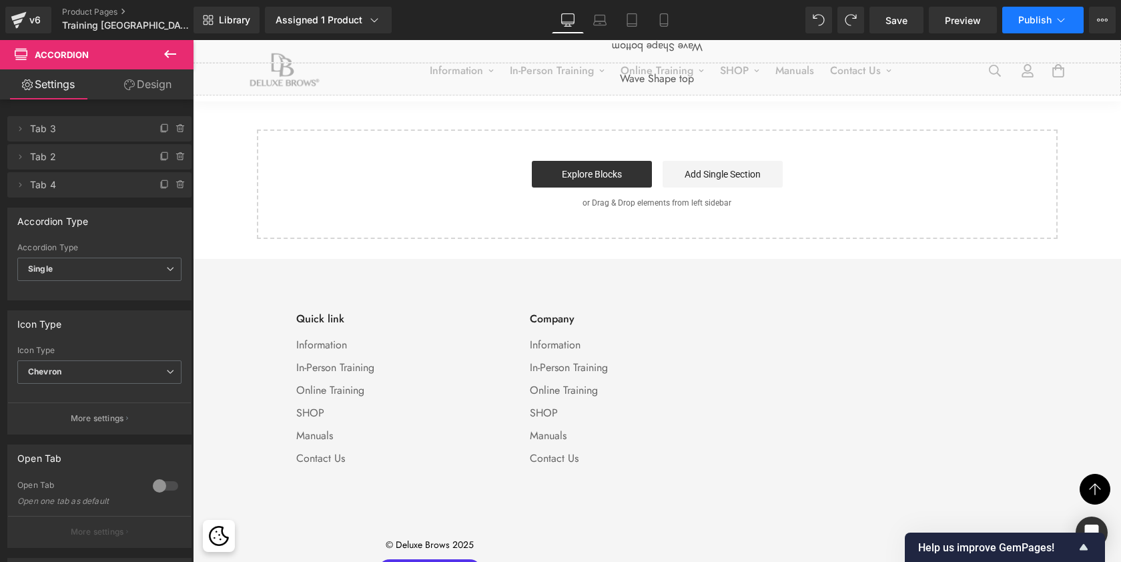
click at [1029, 26] on button "Publish" at bounding box center [1042, 20] width 81 height 27
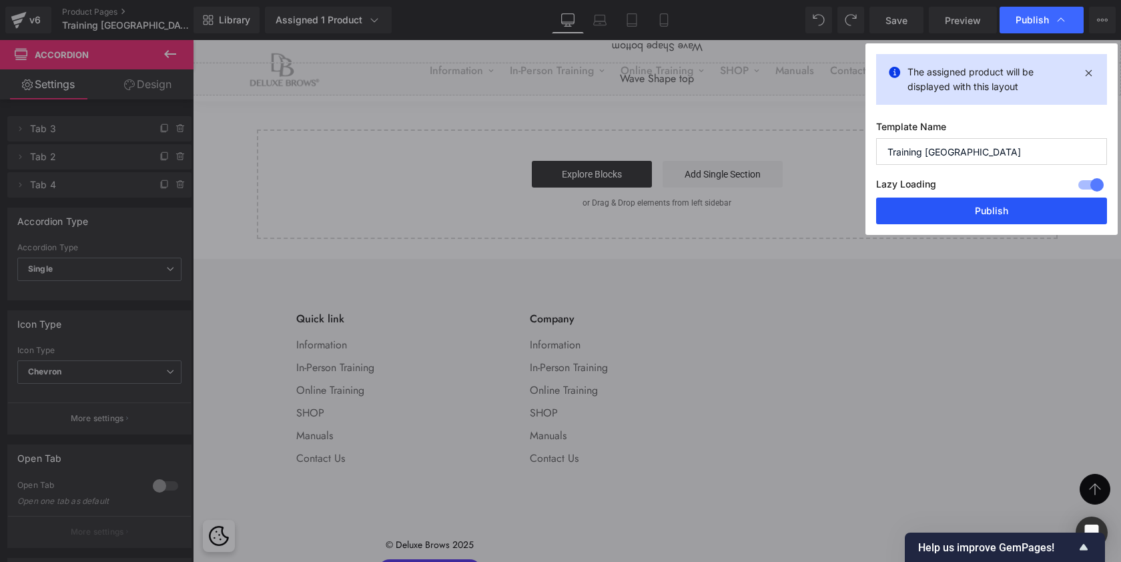
click at [998, 220] on button "Publish" at bounding box center [991, 211] width 231 height 27
